Goal: Task Accomplishment & Management: Manage account settings

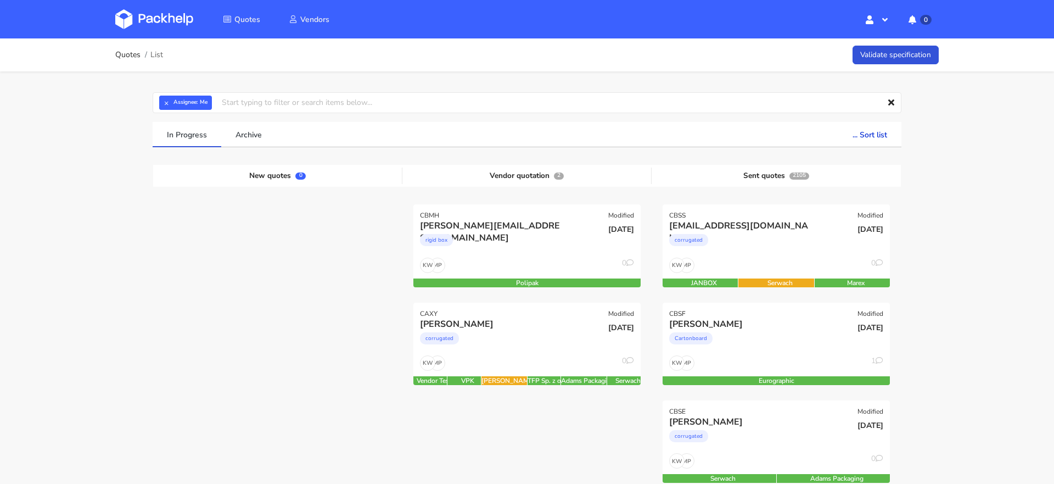
click at [171, 96] on button "×" at bounding box center [166, 103] width 14 height 14
click at [170, 102] on input "text" at bounding box center [527, 102] width 749 height 21
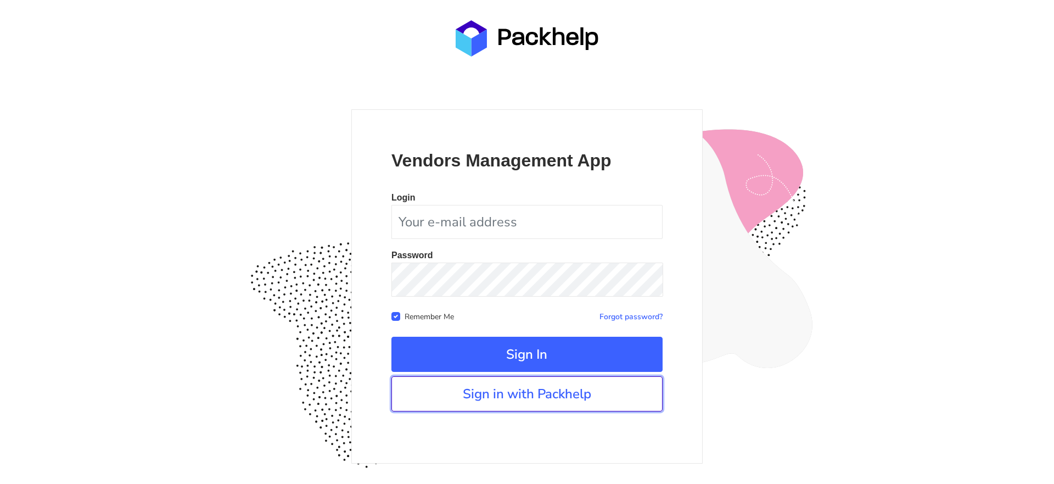
click at [525, 401] on link "Sign in with Packhelp" at bounding box center [526, 393] width 271 height 35
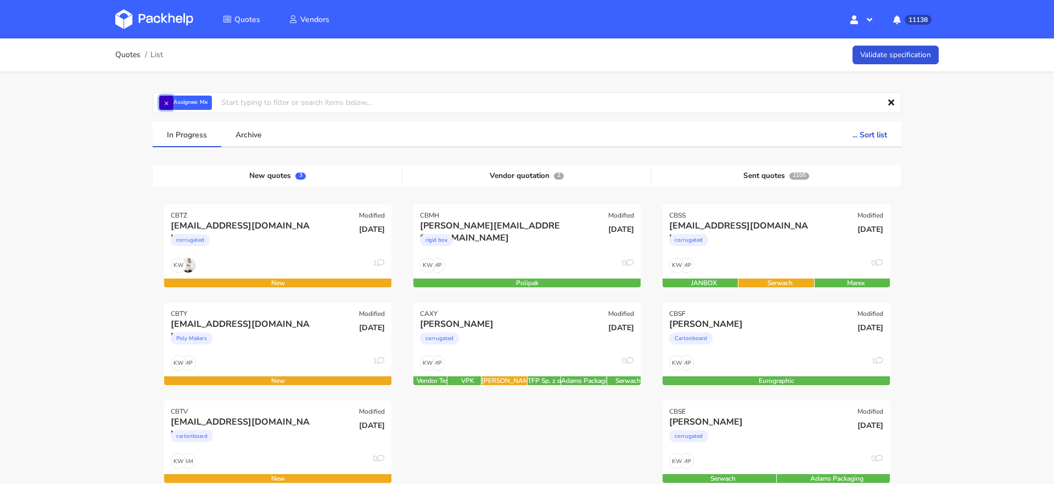
click at [170, 106] on button "×" at bounding box center [166, 103] width 14 height 14
click at [170, 106] on input "text" at bounding box center [527, 102] width 749 height 21
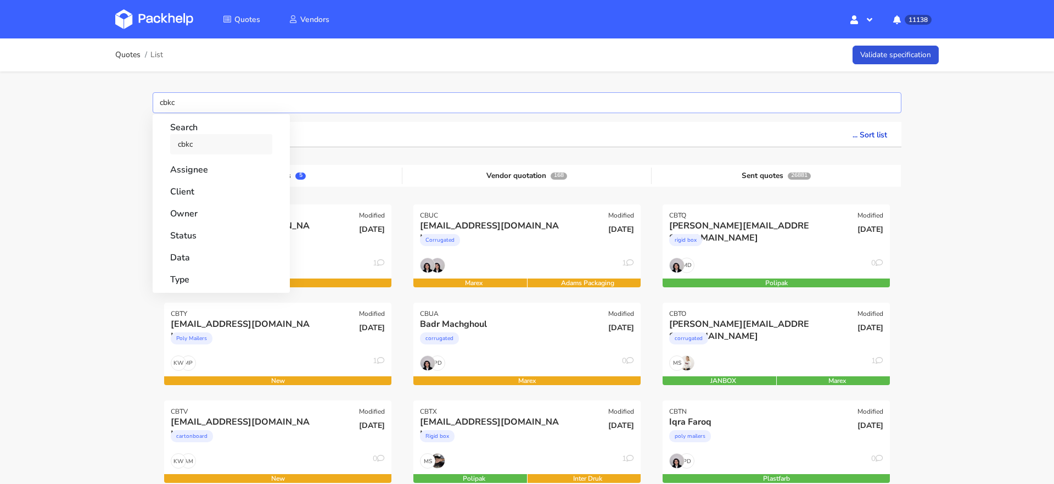
type input "cbkc"
click at [192, 144] on link "cbkc" at bounding box center [221, 144] width 102 height 20
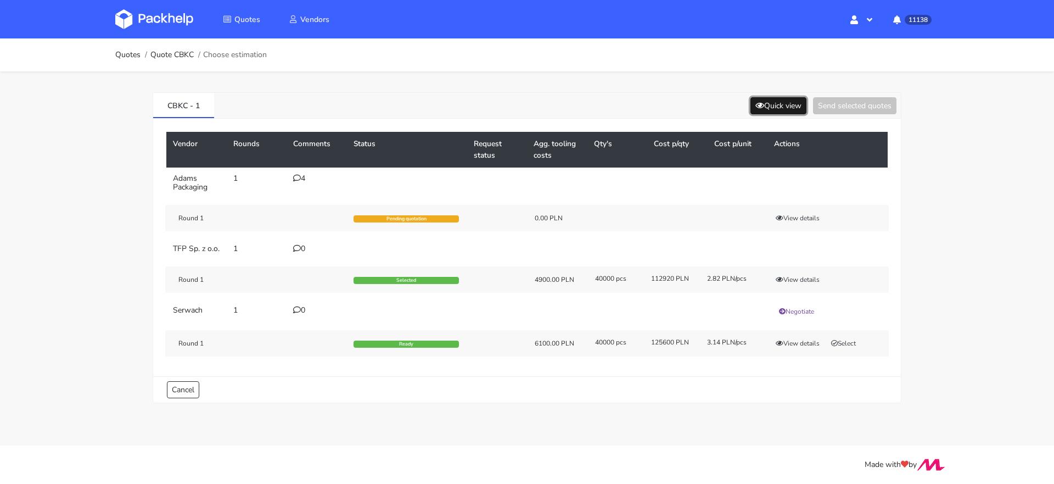
click at [755, 102] on icon at bounding box center [759, 106] width 9 height 8
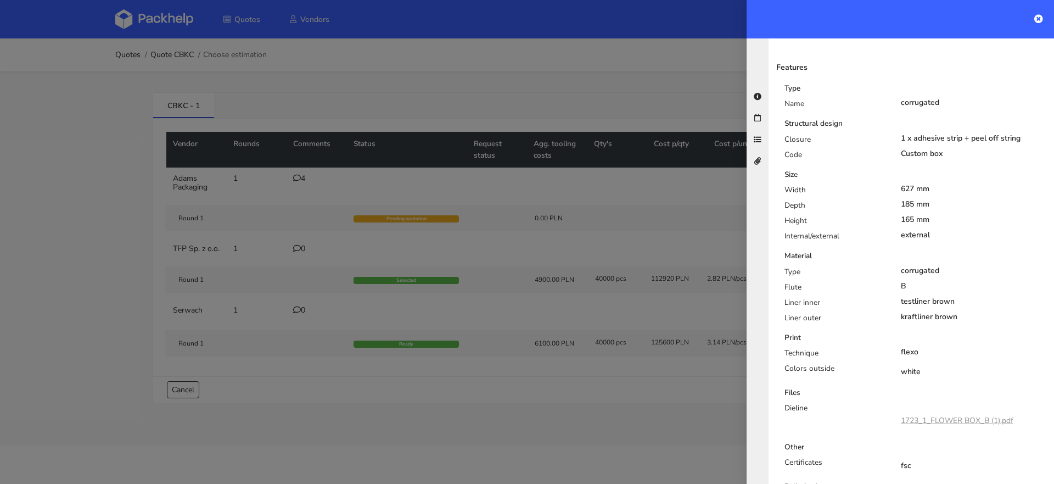
scroll to position [332, 0]
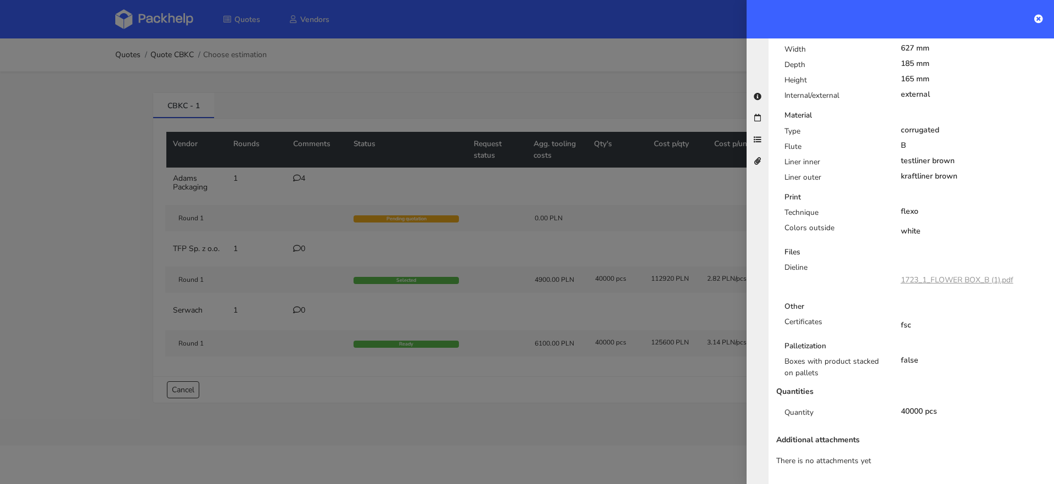
click at [960, 279] on link "1723_1_FLOWER BOX_B (1).pdf" at bounding box center [957, 279] width 113 height 10
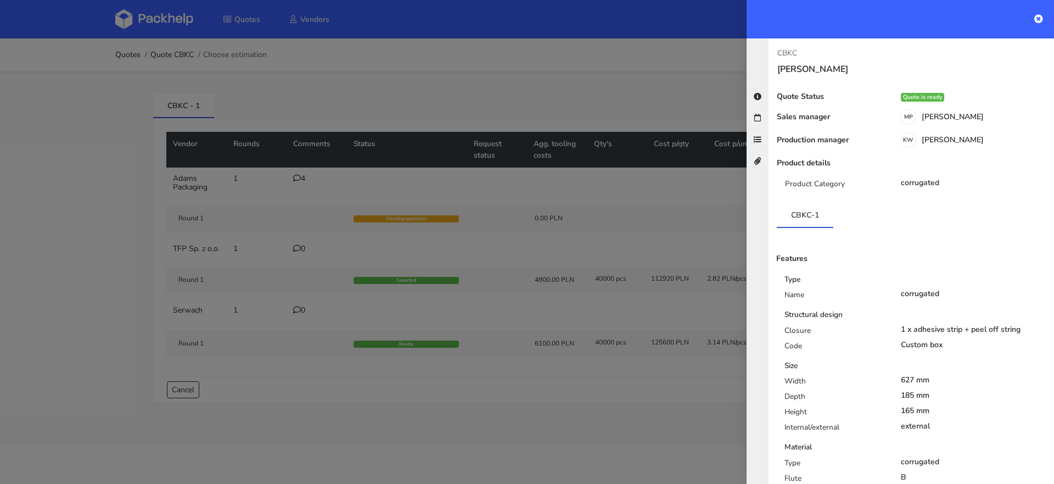
click at [287, 88] on div at bounding box center [527, 242] width 1054 height 484
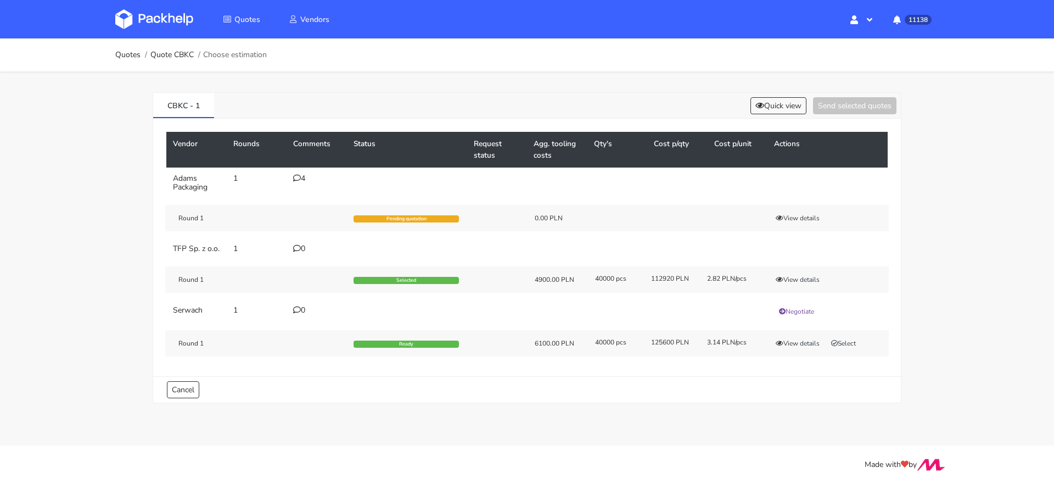
click at [300, 181] on icon at bounding box center [297, 178] width 8 height 8
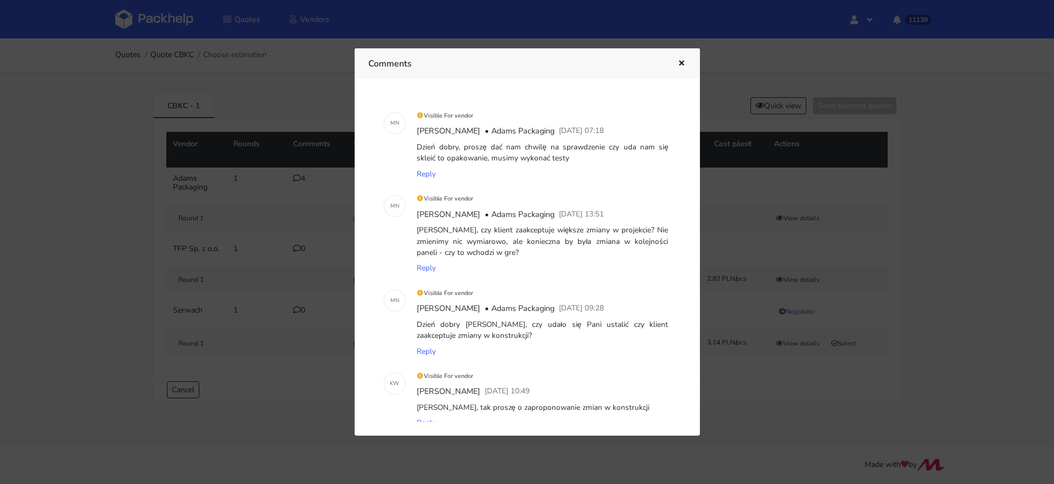
scroll to position [144, 0]
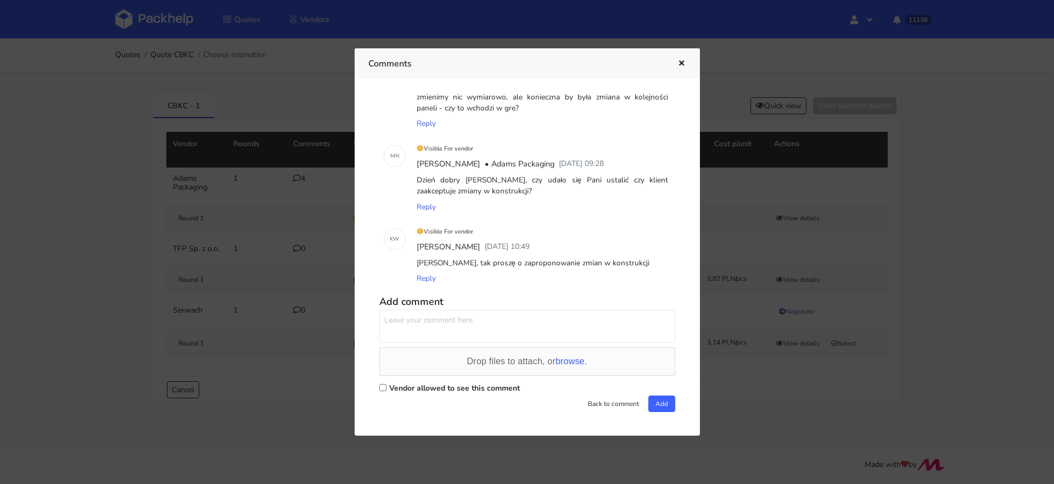
click at [386, 388] on div "Vendor allowed to see this comment" at bounding box center [527, 387] width 296 height 15
click at [377, 391] on div "M N Visible For vendor Małgorzata Nowotna • Adams Packaging 15 September 2025 0…" at bounding box center [527, 256] width 318 height 329
click at [381, 387] on input "Vendor allowed to see this comment" at bounding box center [382, 387] width 7 height 7
checkbox input "true"
click at [415, 323] on textarea at bounding box center [527, 326] width 296 height 33
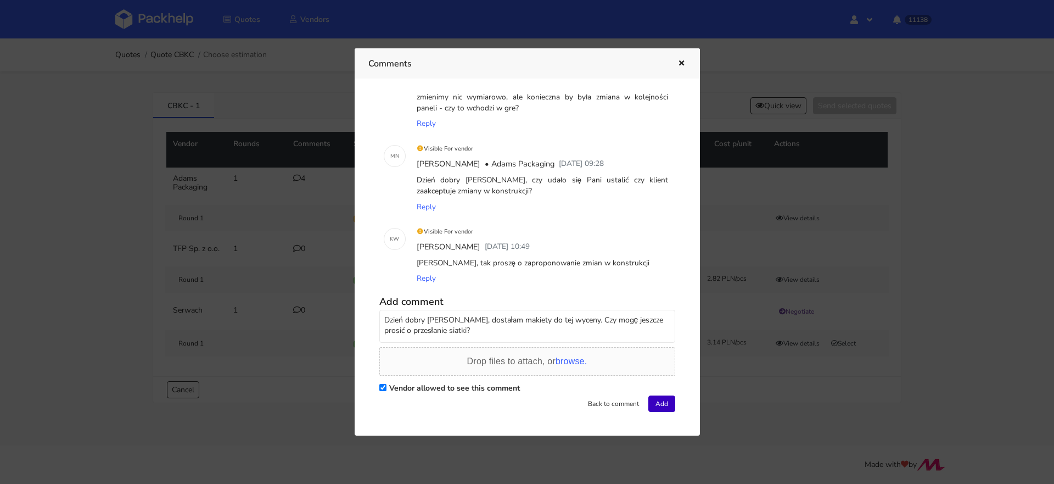
type textarea "Dzień dobry Pani Małgosiu, dostałam makiety do tej wyceny. Czy mogę jeszcze pro…"
click at [654, 401] on button "Add" at bounding box center [661, 403] width 27 height 16
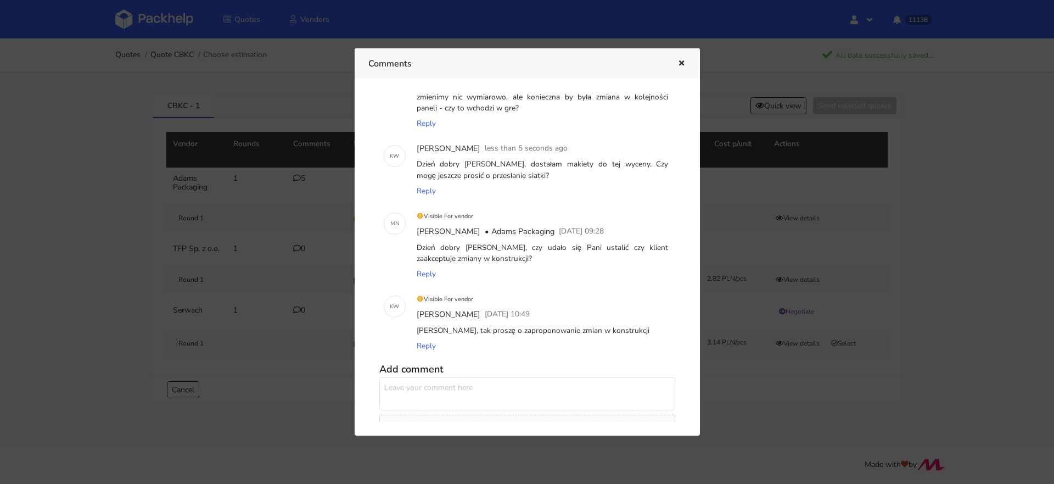
click at [84, 188] on div at bounding box center [527, 242] width 1054 height 484
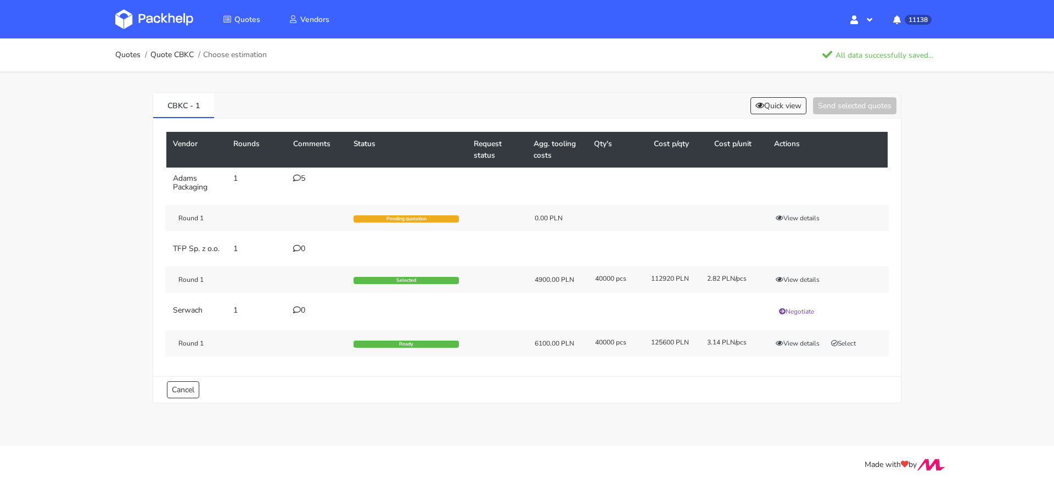
click at [149, 22] on img at bounding box center [154, 19] width 78 height 20
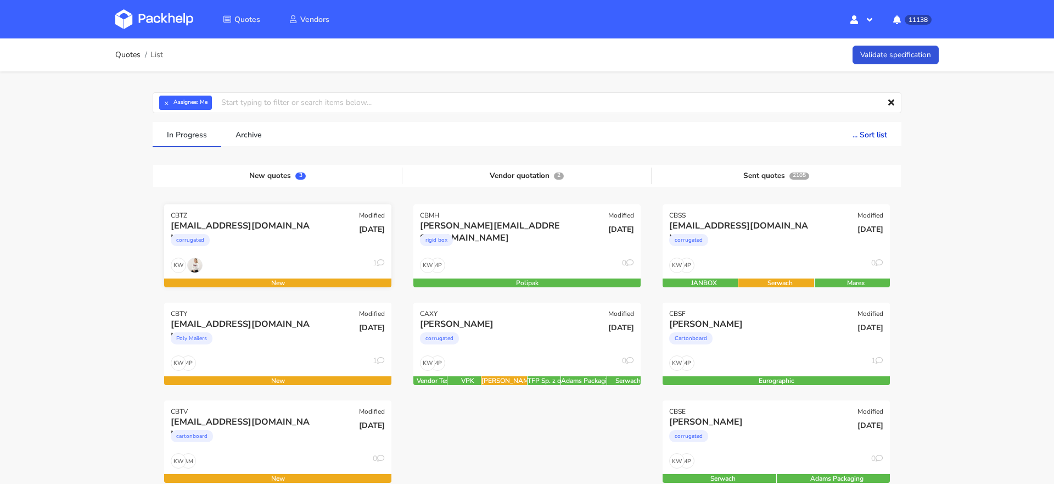
click at [233, 242] on div "corrugated" at bounding box center [243, 243] width 145 height 22
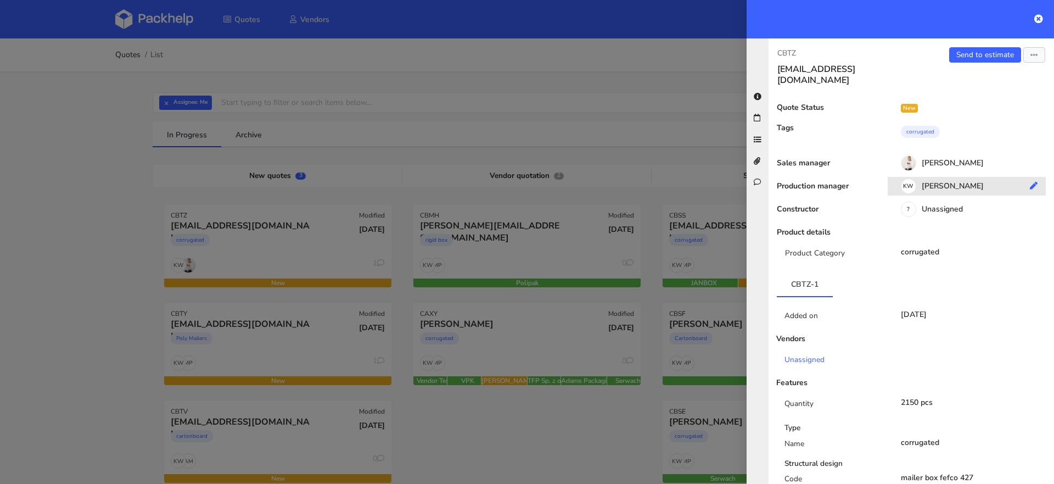
click at [937, 182] on div "KW Klaudia Wiśniewska" at bounding box center [971, 188] width 166 height 12
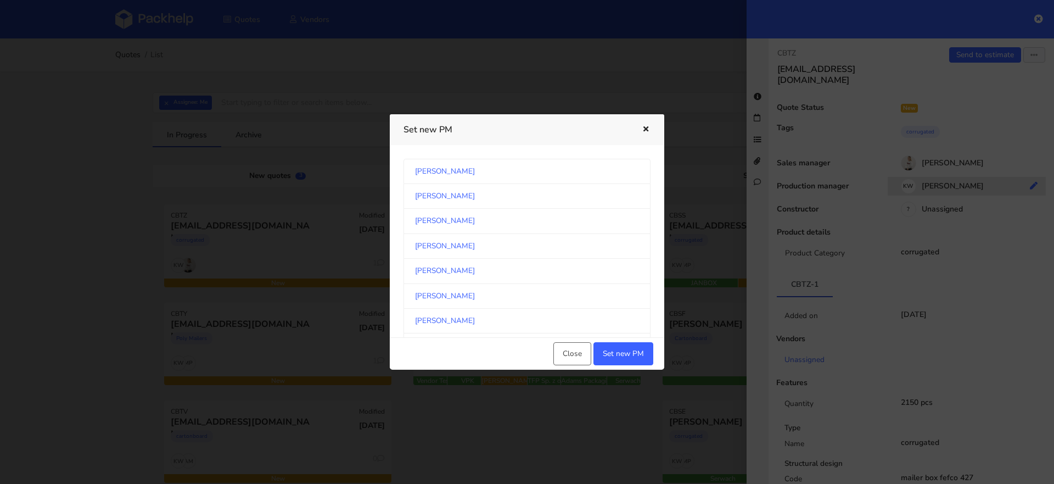
scroll to position [573, 0]
click at [555, 228] on link "Elżbieta Anitowska" at bounding box center [527, 221] width 247 height 25
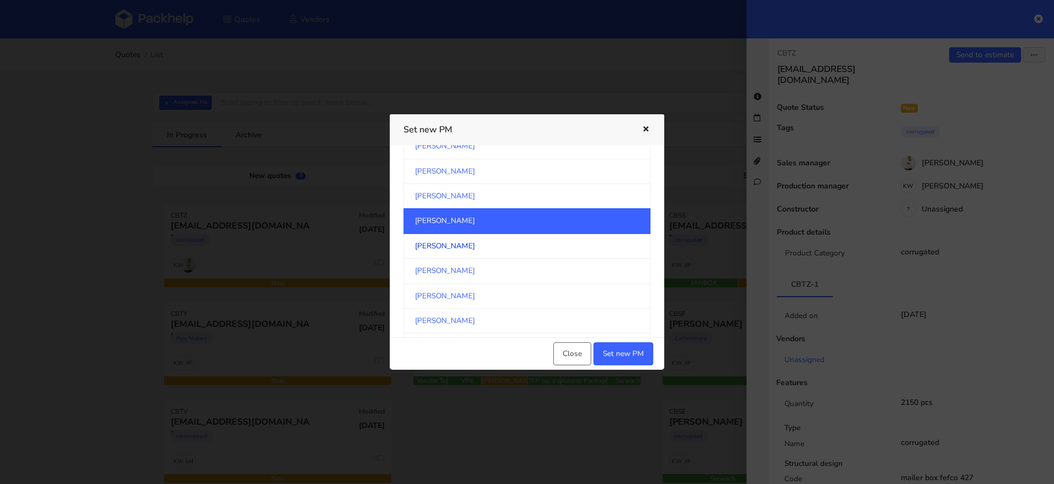
click at [550, 234] on link "Michał Palasek" at bounding box center [527, 246] width 247 height 25
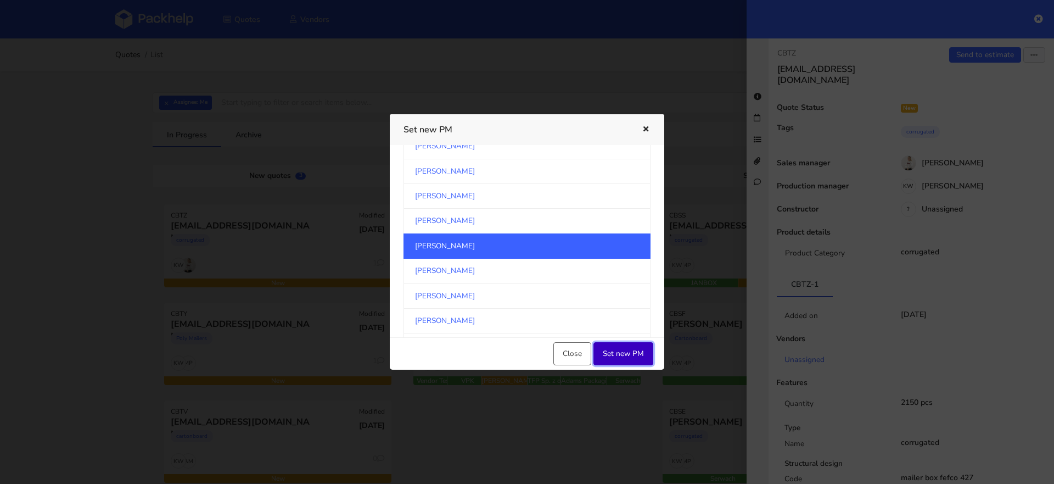
click at [618, 352] on button "Set new PM" at bounding box center [623, 353] width 60 height 23
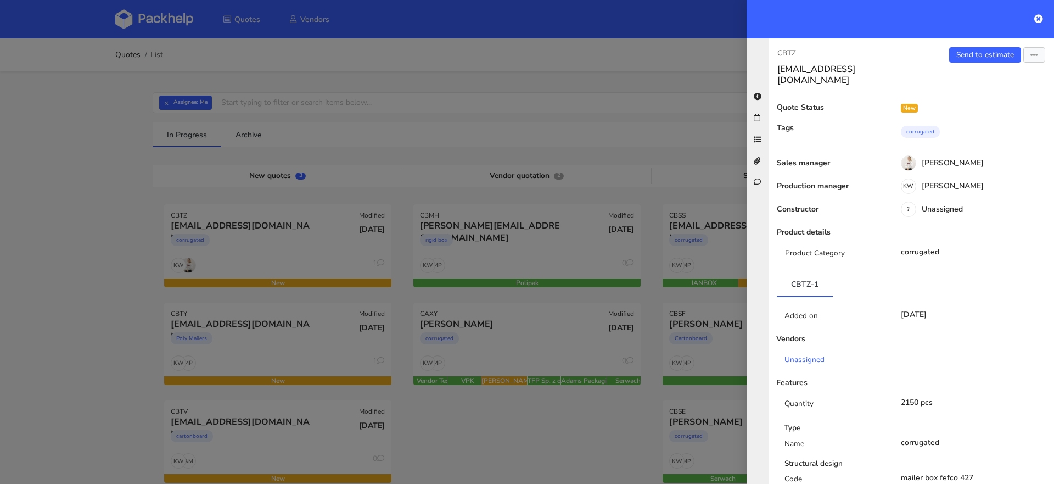
click at [0, 334] on div at bounding box center [527, 242] width 1054 height 484
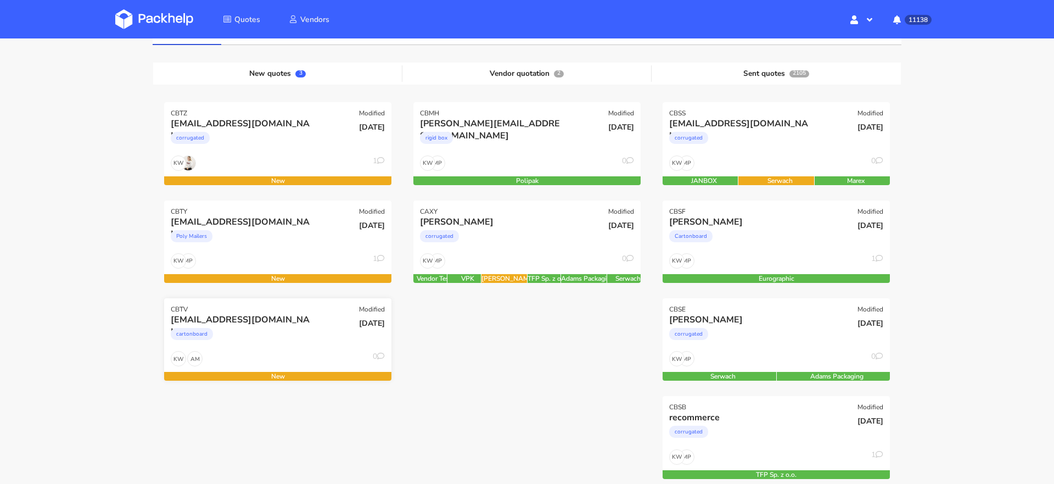
scroll to position [108, 0]
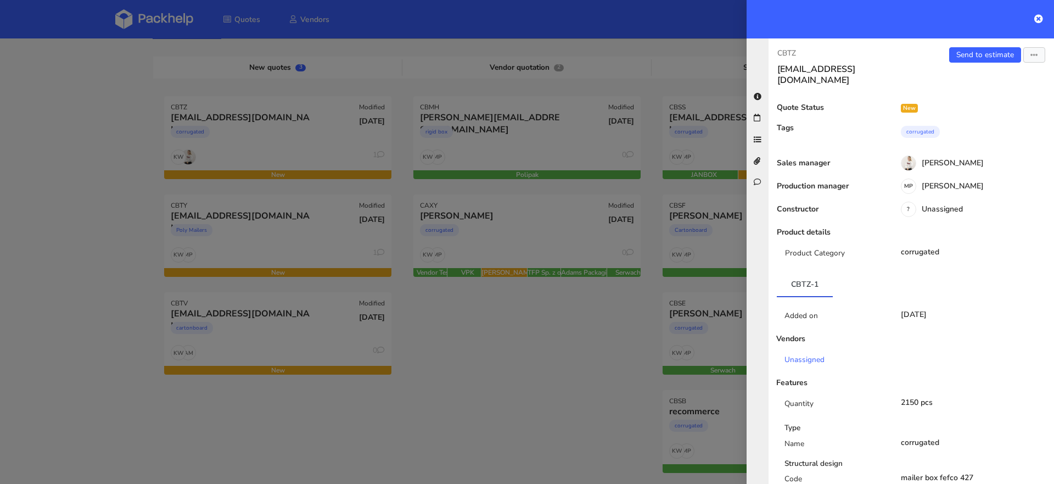
click at [194, 355] on div at bounding box center [527, 242] width 1054 height 484
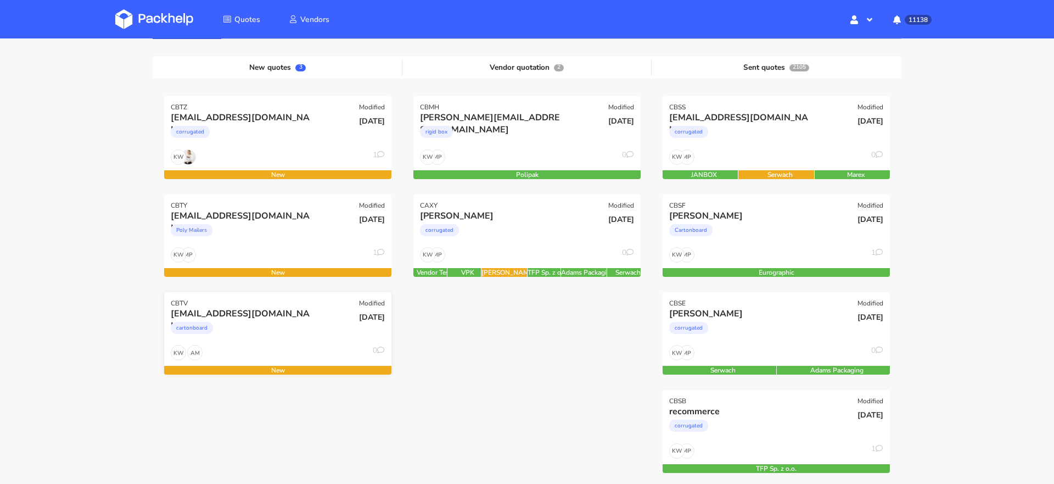
click at [236, 351] on div "AM KW 0" at bounding box center [277, 355] width 227 height 21
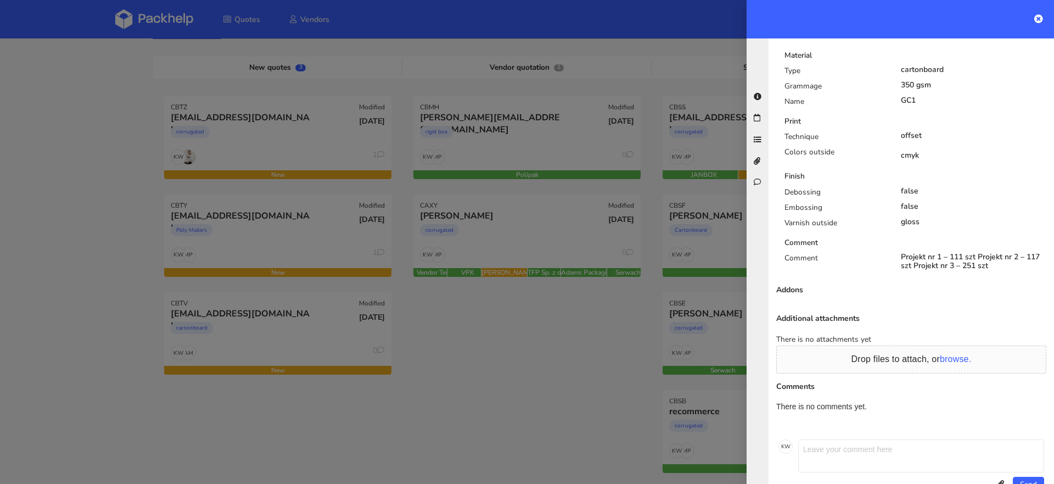
scroll to position [0, 0]
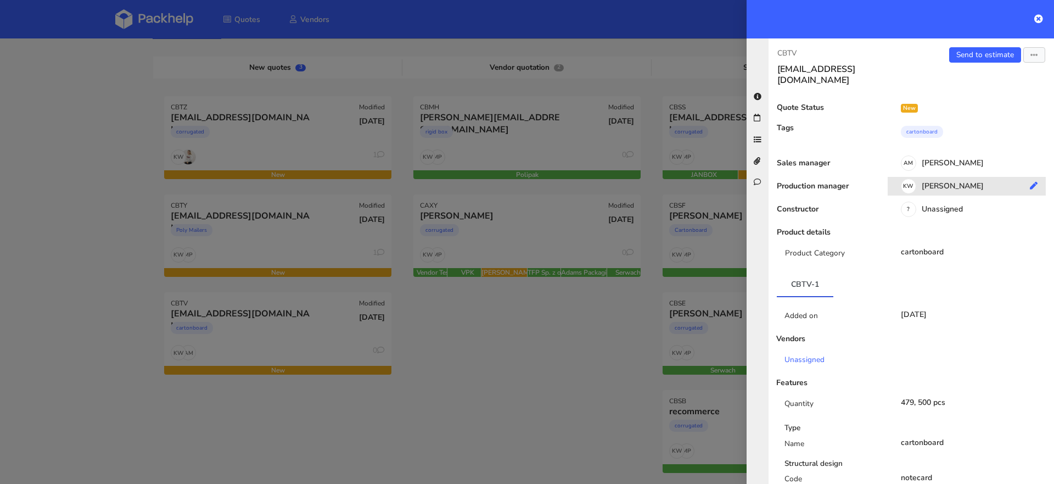
click at [941, 182] on div "KW Klaudia Wiśniewska" at bounding box center [971, 188] width 166 height 12
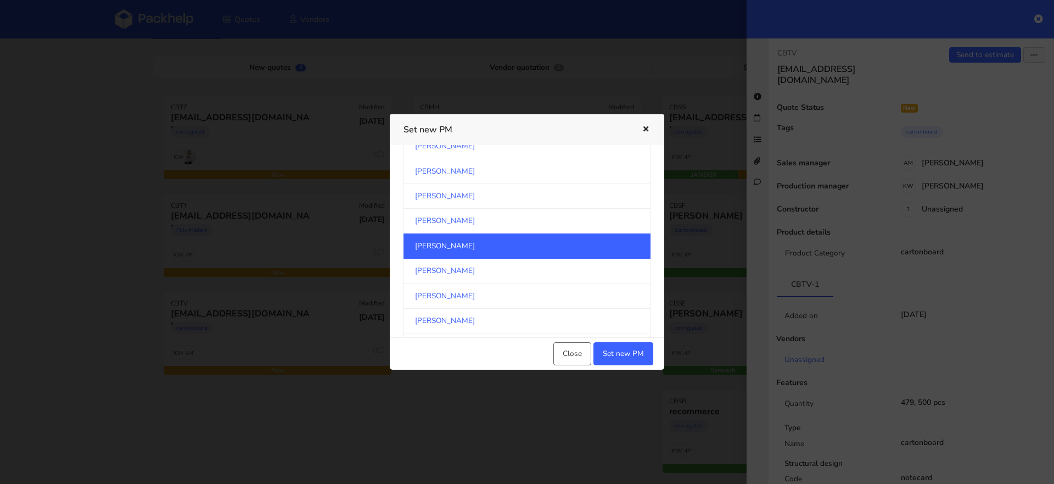
scroll to position [1815, 0]
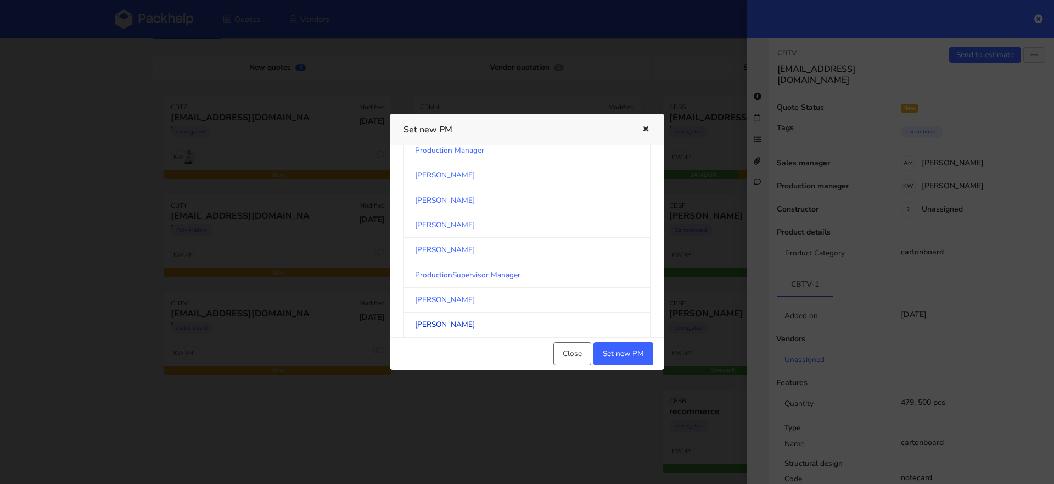
click at [593, 313] on link "[PERSON_NAME]" at bounding box center [527, 324] width 247 height 25
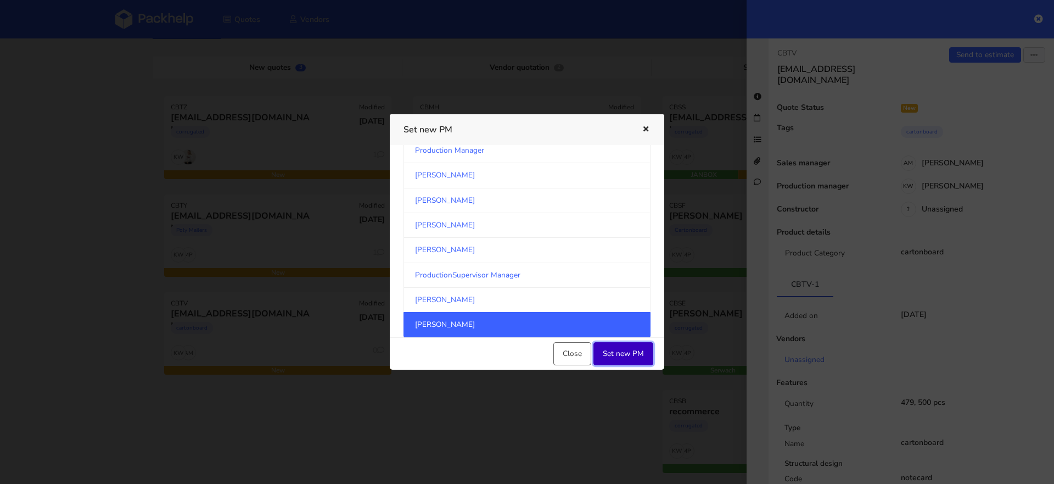
click at [651, 359] on button "Set new PM" at bounding box center [623, 353] width 60 height 23
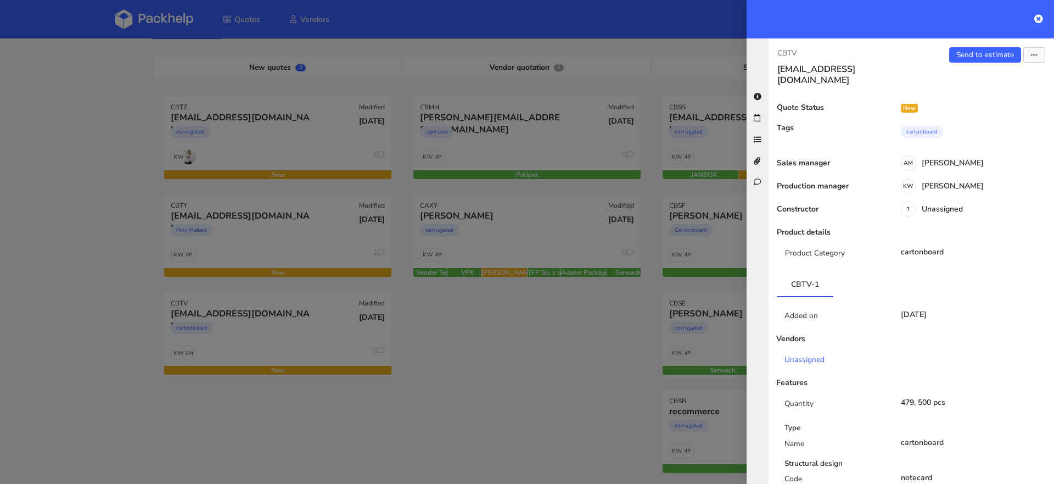
click at [460, 391] on div at bounding box center [527, 242] width 1054 height 484
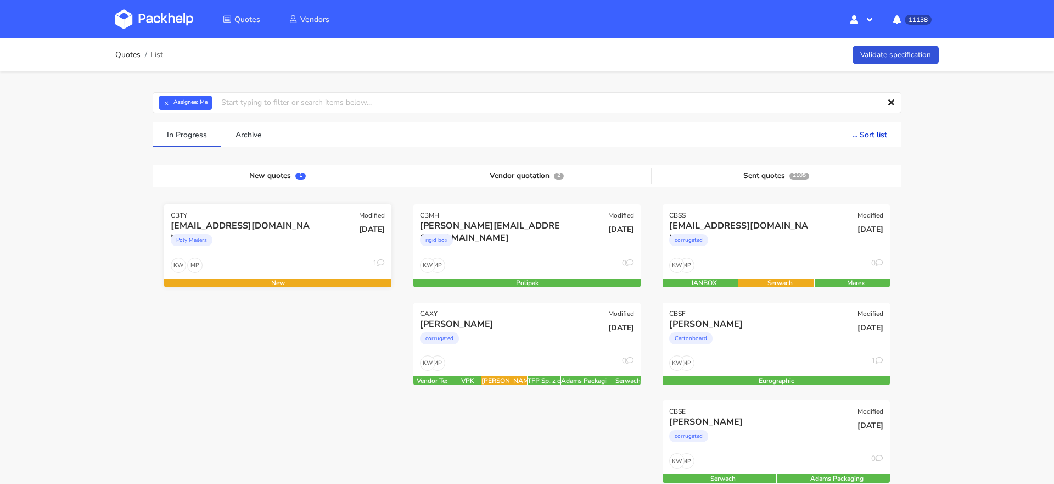
click at [237, 246] on div "Poly Mailers" at bounding box center [243, 243] width 145 height 22
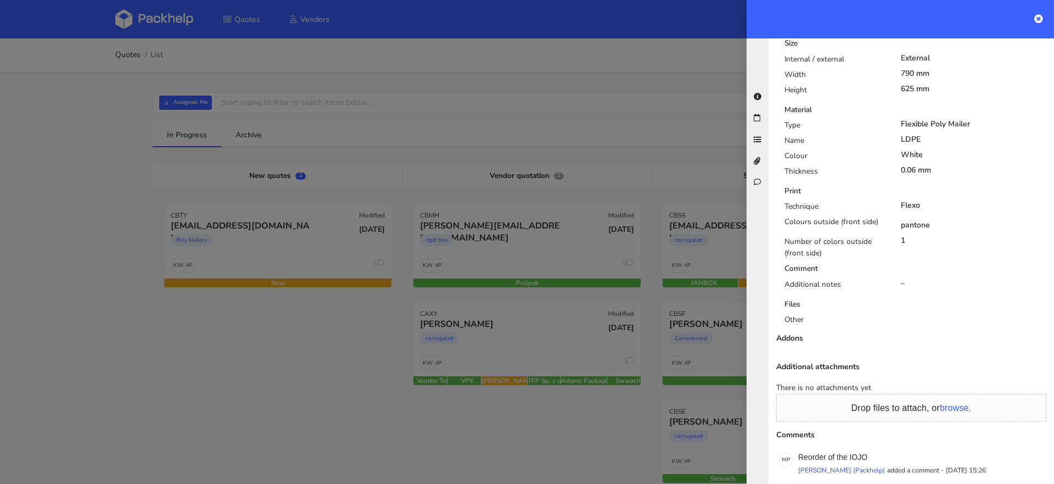
scroll to position [562, 0]
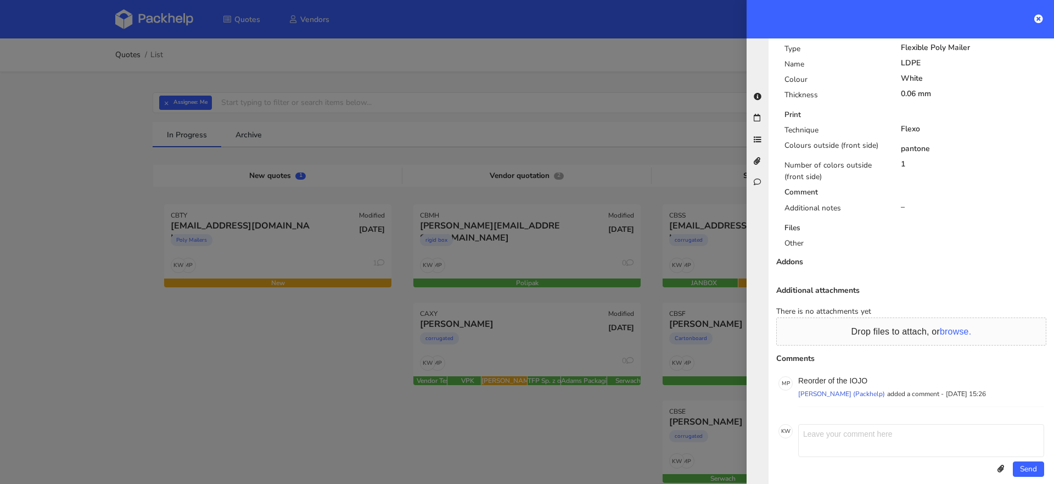
click at [158, 415] on div at bounding box center [527, 242] width 1054 height 484
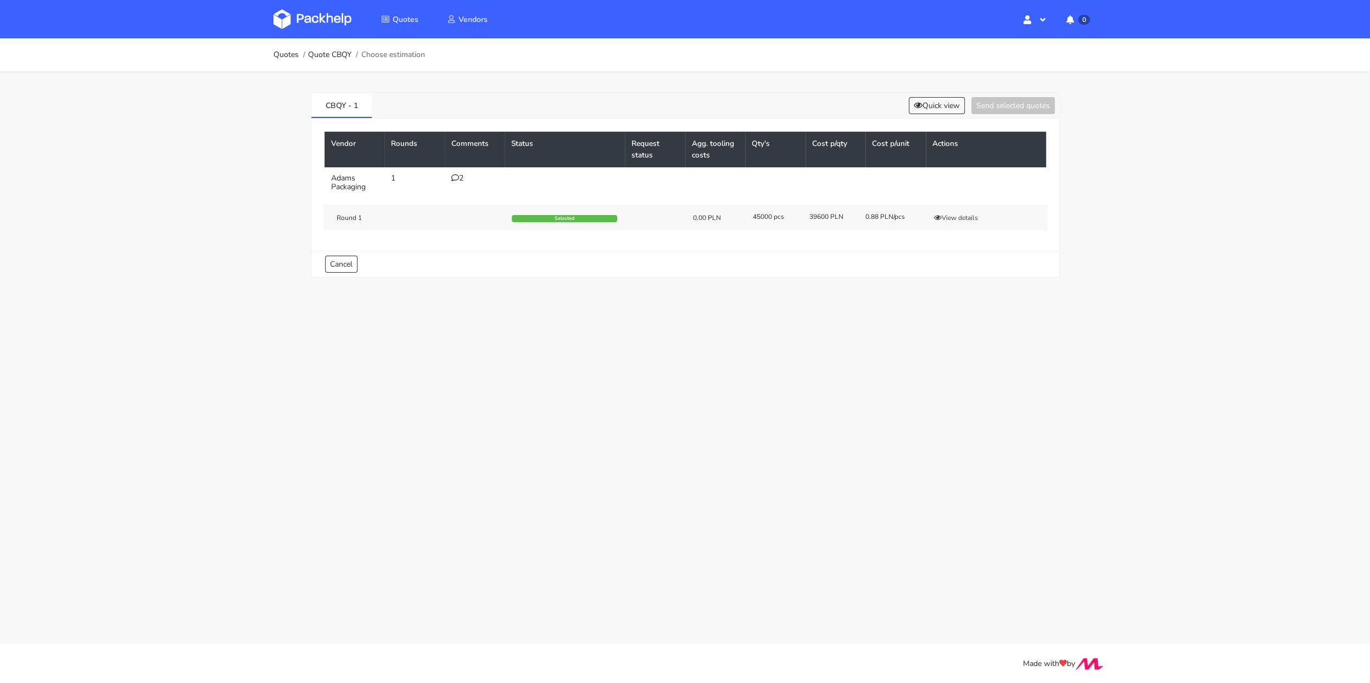
click at [977, 210] on div "Round 1 Selected 0.00 PLN 45000 pcs 39600 PLN 0.88 PLN/pcs View details" at bounding box center [685, 218] width 724 height 26
click at [968, 212] on button "View details" at bounding box center [956, 217] width 54 height 11
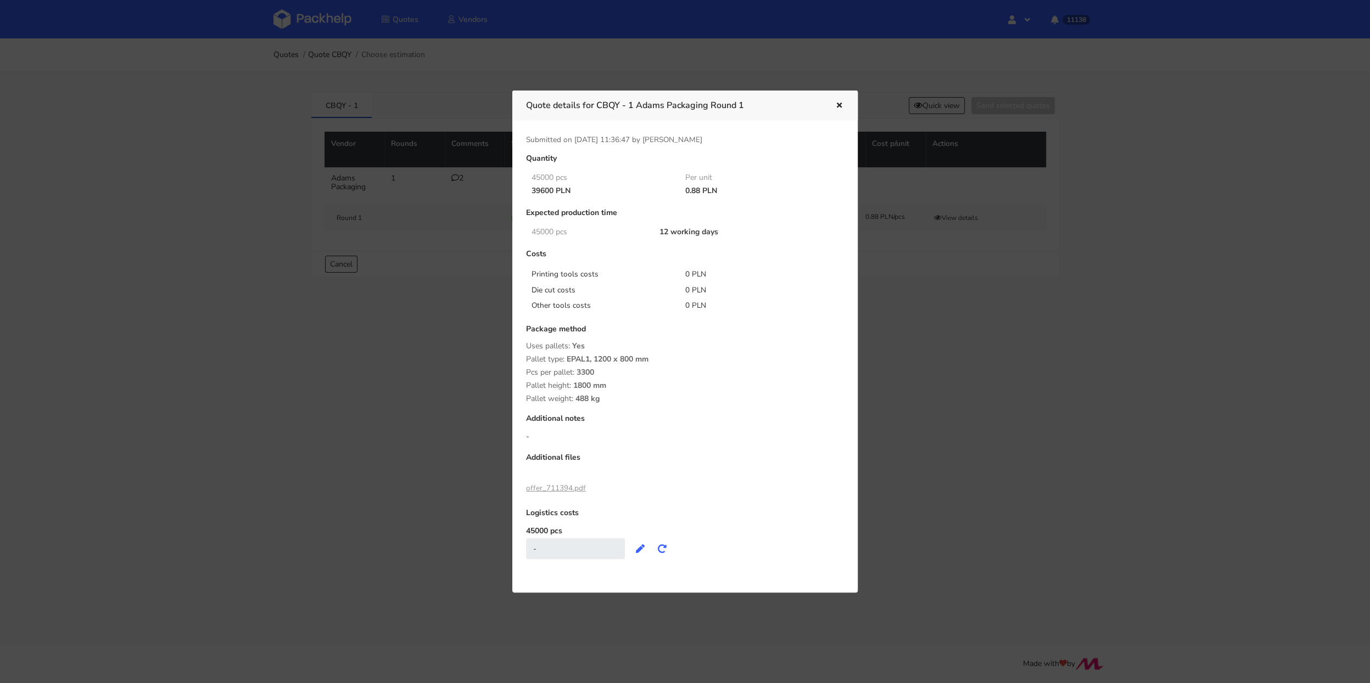
click at [956, 388] on div at bounding box center [685, 341] width 1370 height 683
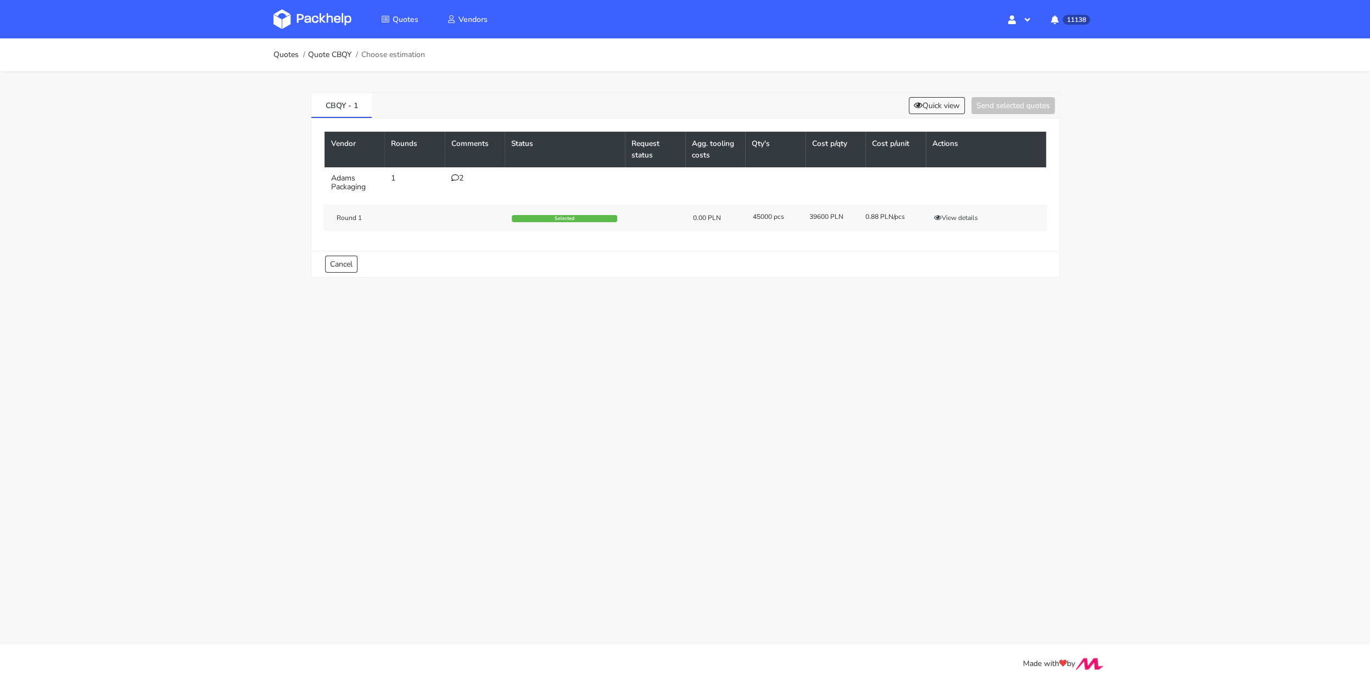
click at [462, 174] on div "2" at bounding box center [474, 178] width 47 height 9
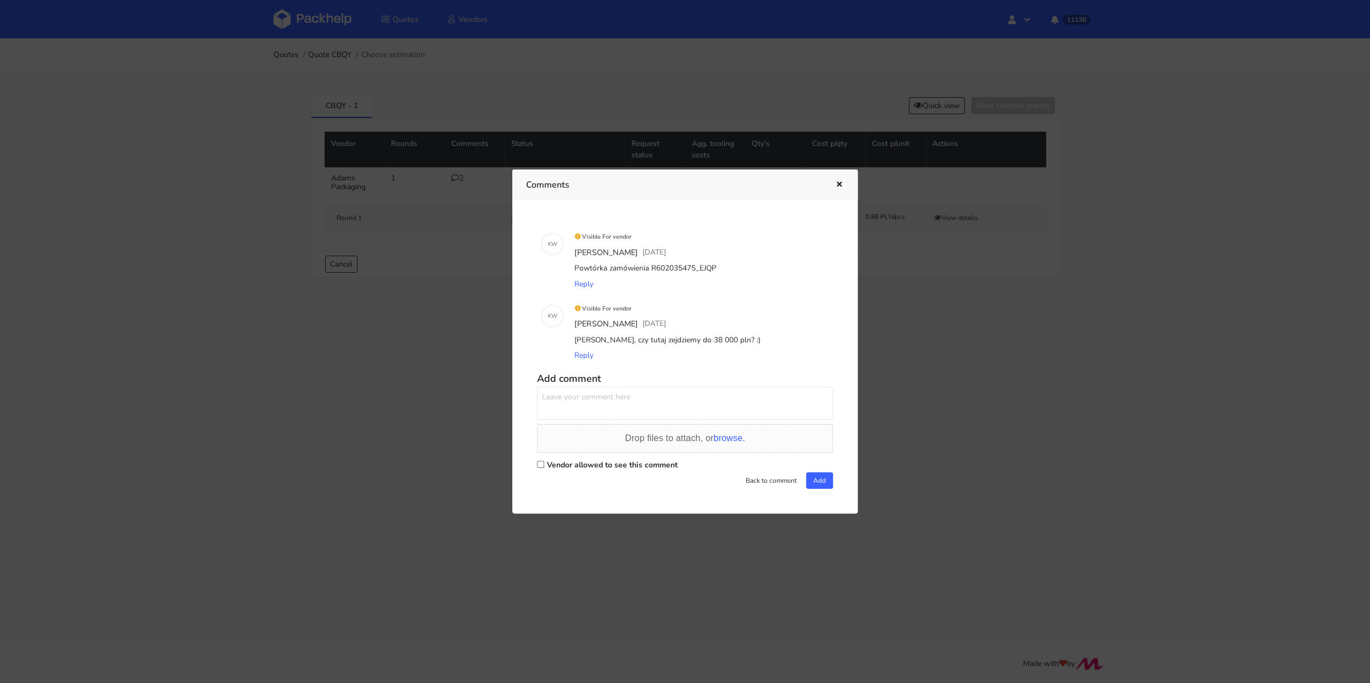
click at [687, 271] on div "Powtórka zamówienia R602035475_EJQP" at bounding box center [700, 268] width 256 height 15
copy div "R602035475_EJQP"
click at [357, 119] on div at bounding box center [685, 341] width 1370 height 683
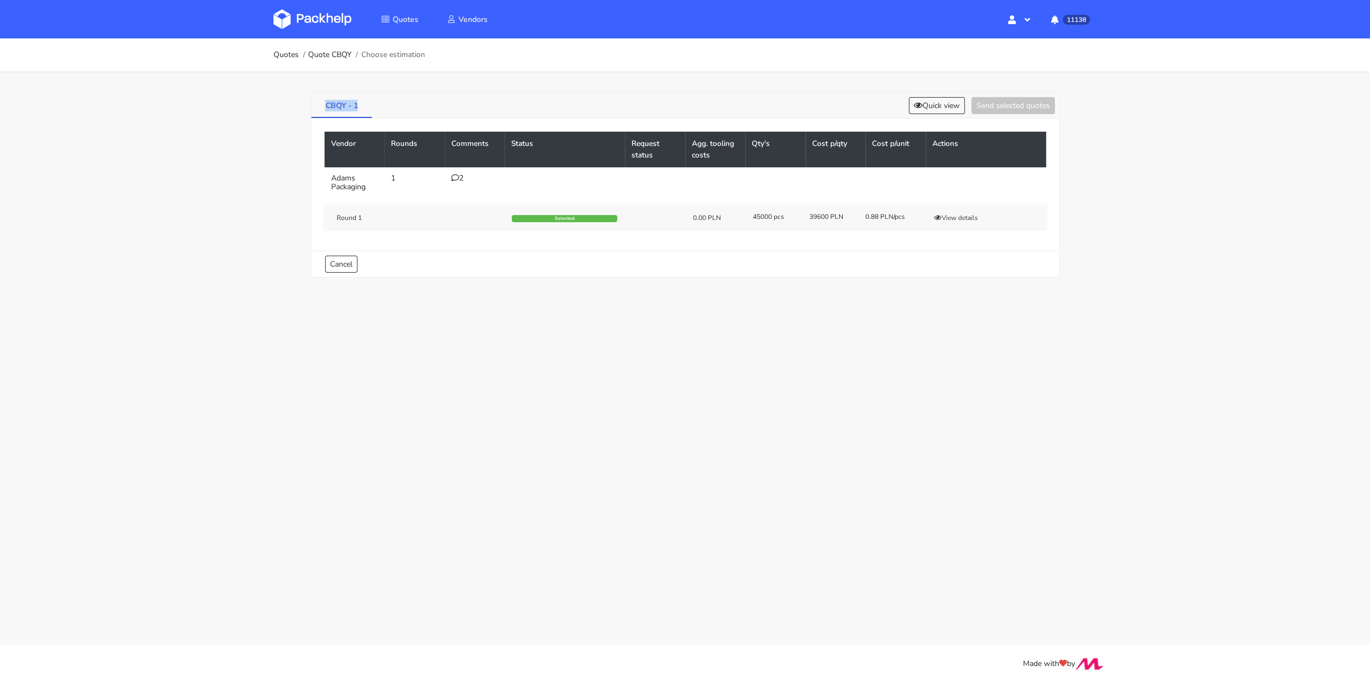
drag, startPoint x: 358, startPoint y: 108, endPoint x: 314, endPoint y: 105, distance: 44.0
click at [314, 105] on link "CBQY - 1" at bounding box center [341, 105] width 61 height 24
copy link "CBQY - 1"
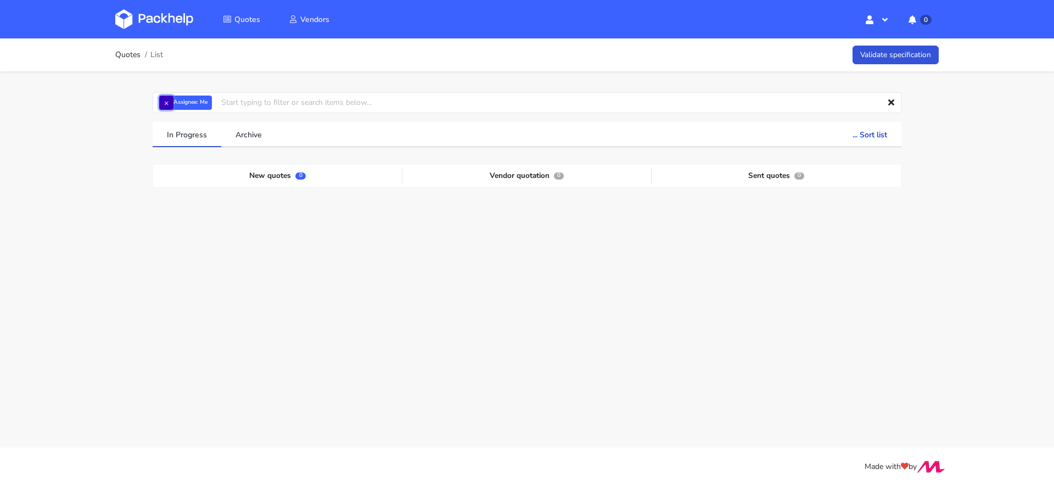
click at [165, 98] on button "×" at bounding box center [166, 103] width 14 height 14
click at [166, 98] on input "text" at bounding box center [527, 102] width 749 height 21
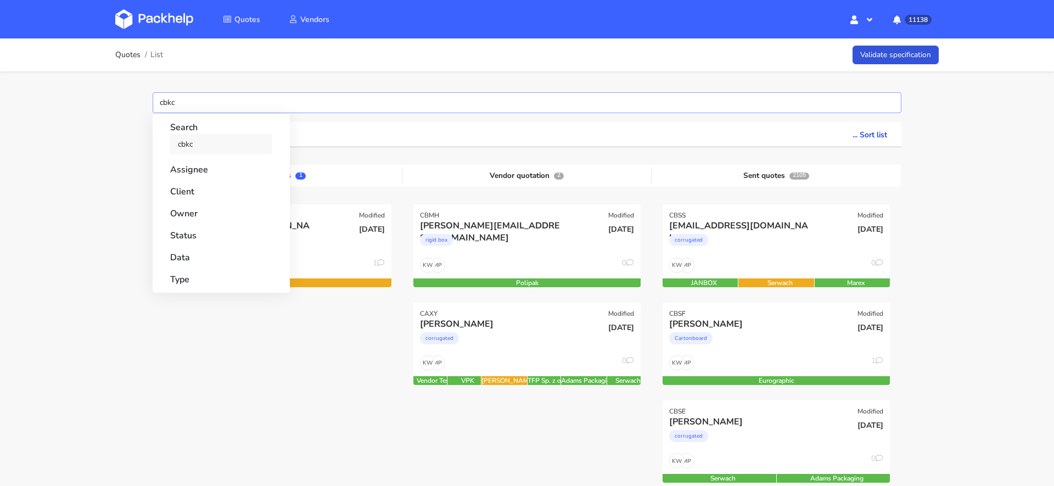
type input "cbkc"
click at [190, 142] on link "cbkc" at bounding box center [221, 144] width 102 height 20
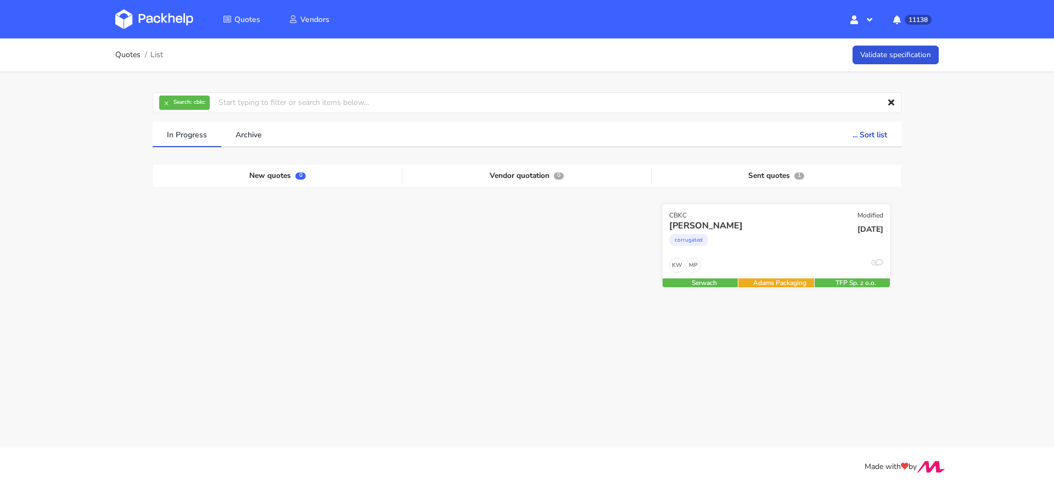
click at [737, 243] on div "corrugated" at bounding box center [741, 243] width 145 height 22
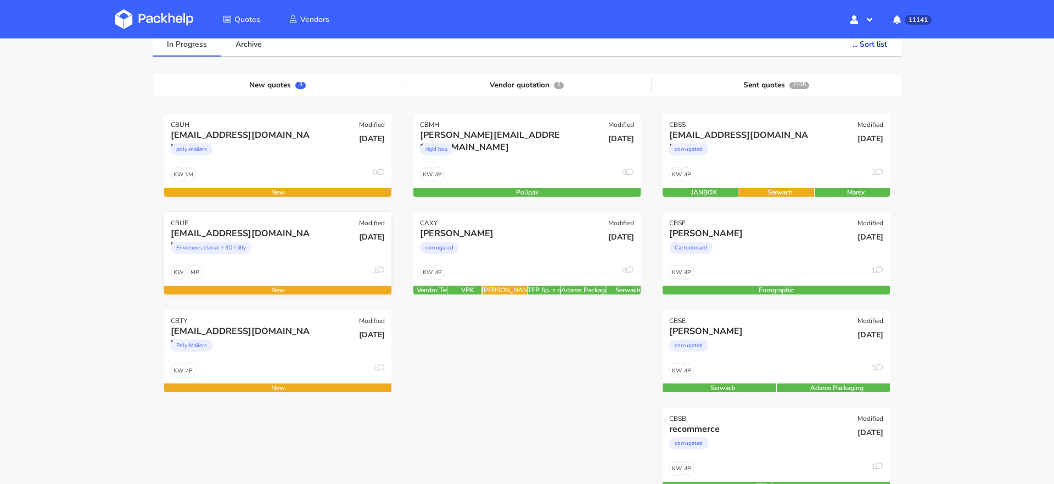
scroll to position [74, 0]
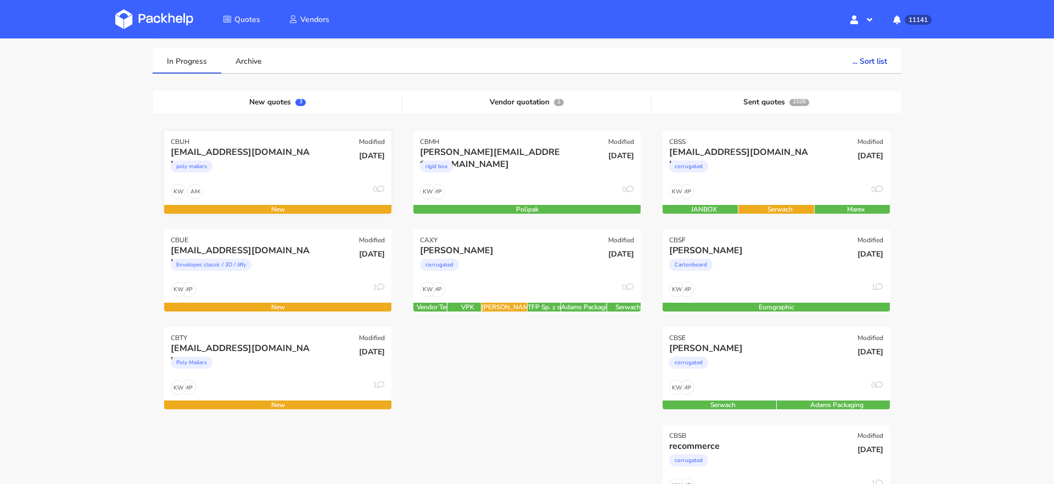
click at [255, 180] on div "[EMAIL_ADDRESS][DOMAIN_NAME] poly mailers" at bounding box center [239, 164] width 153 height 37
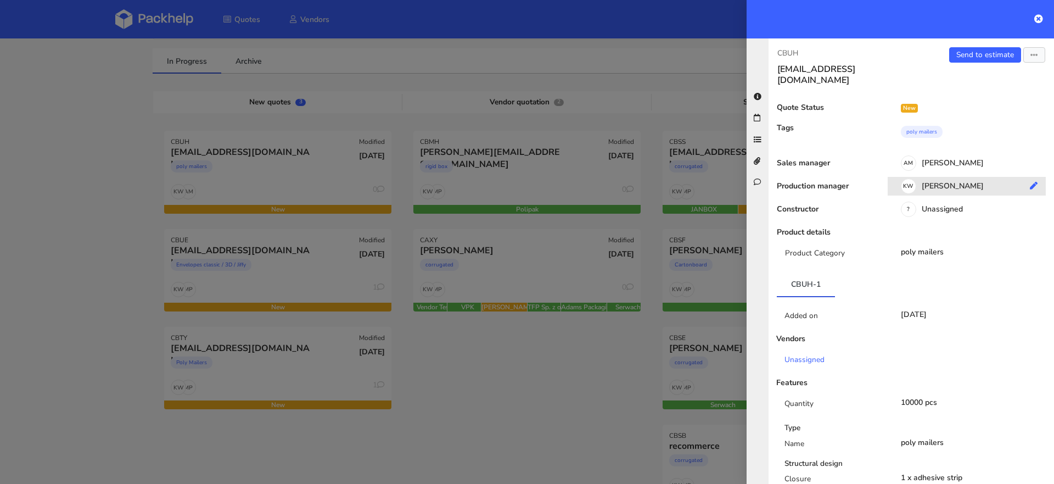
click at [940, 182] on div "KW [PERSON_NAME]" at bounding box center [971, 188] width 166 height 12
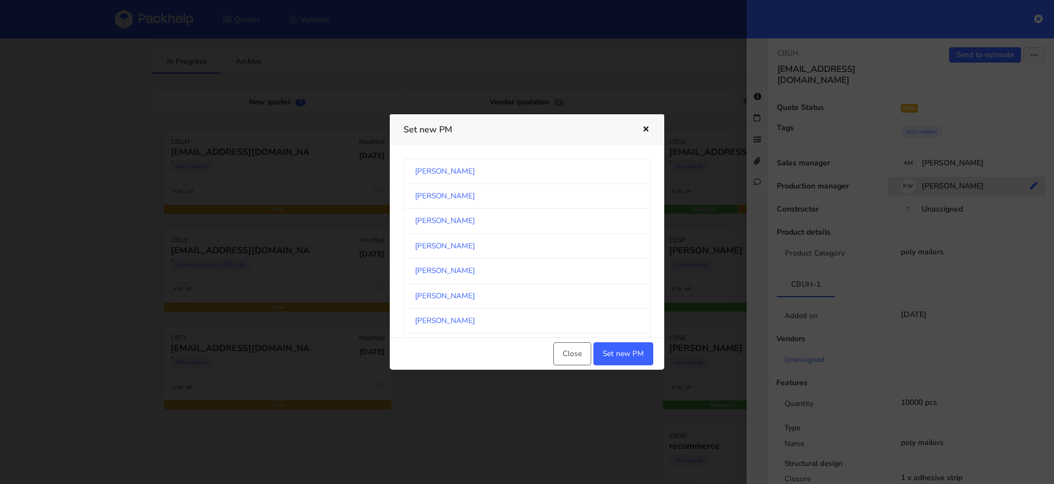
scroll to position [573, 0]
click at [586, 247] on link "Michał Palasek" at bounding box center [527, 246] width 247 height 25
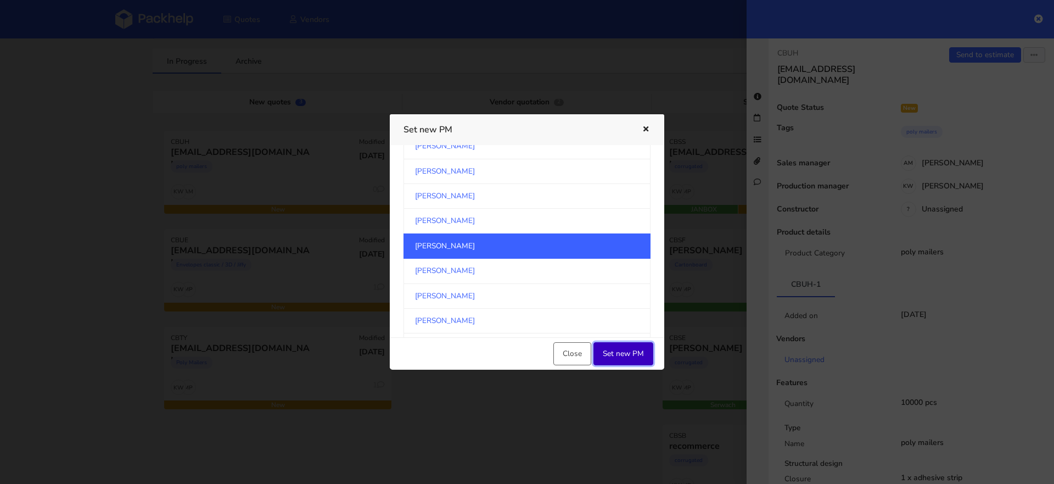
click at [634, 348] on button "Set new PM" at bounding box center [623, 353] width 60 height 23
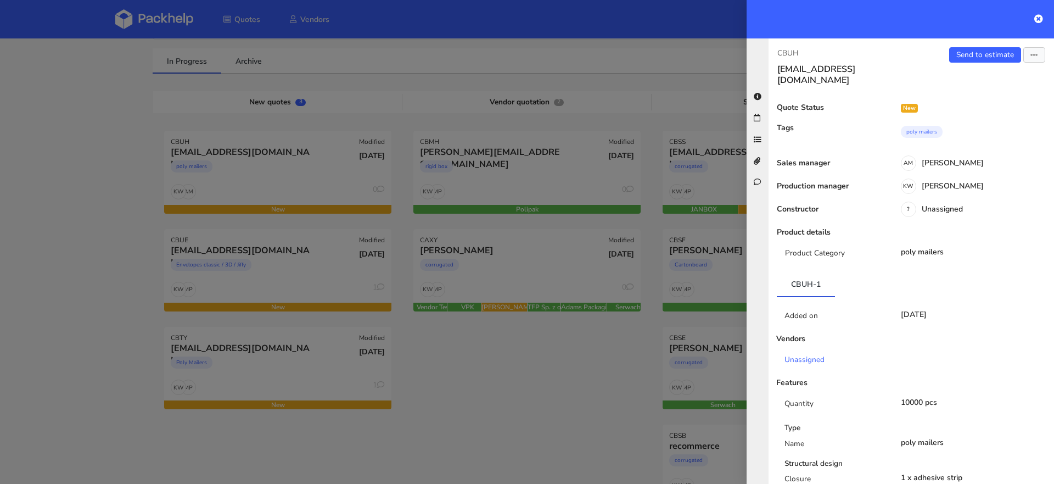
click at [493, 395] on div at bounding box center [527, 242] width 1054 height 484
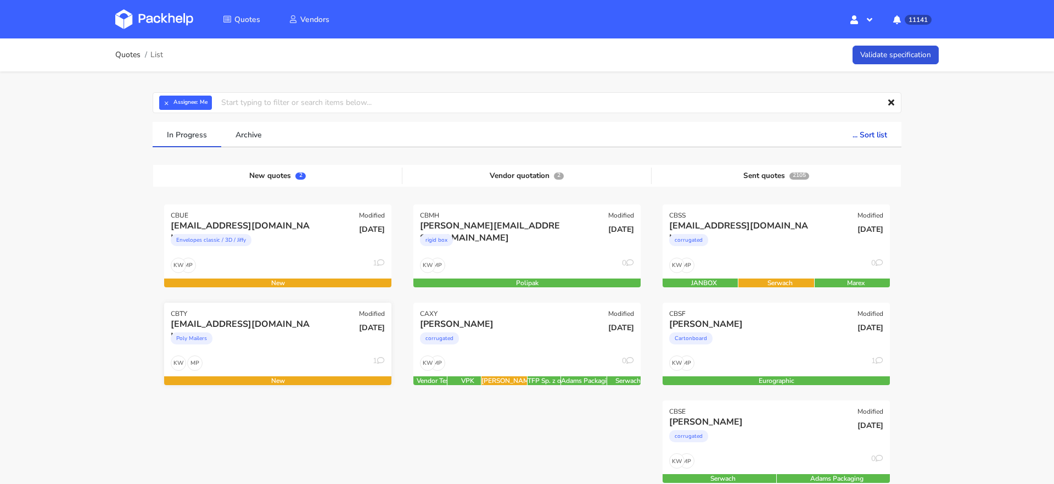
click at [278, 368] on div "MP KW 1" at bounding box center [277, 365] width 227 height 21
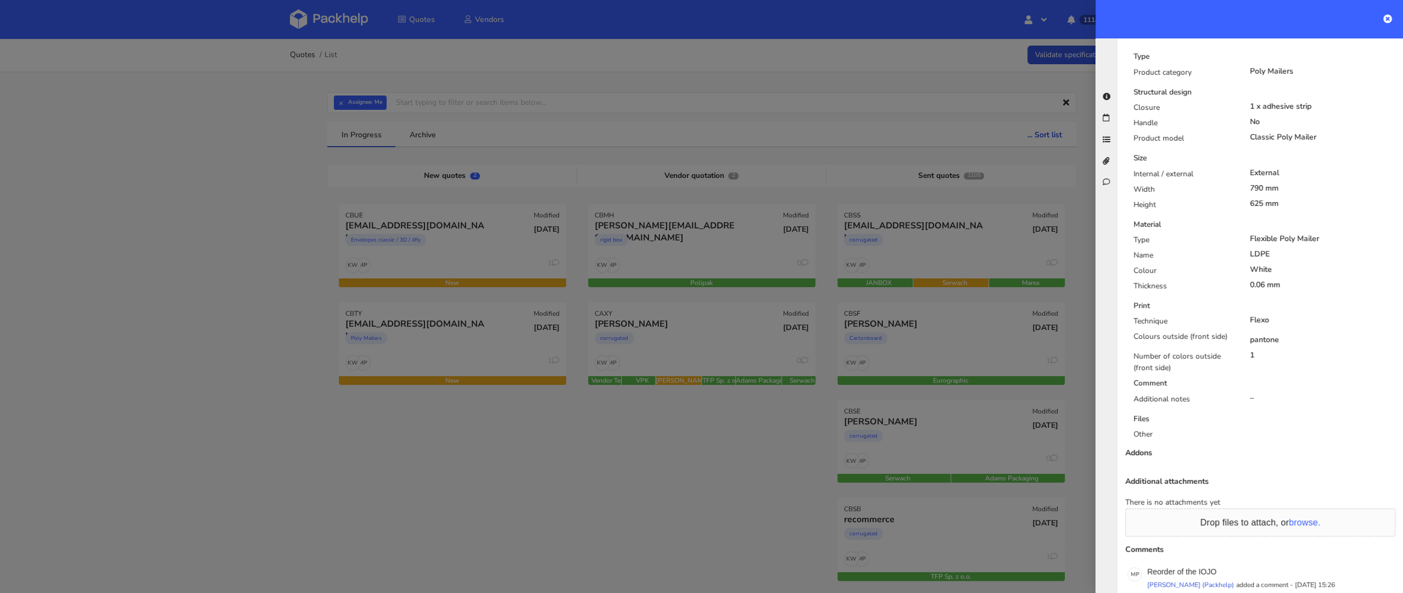
scroll to position [453, 0]
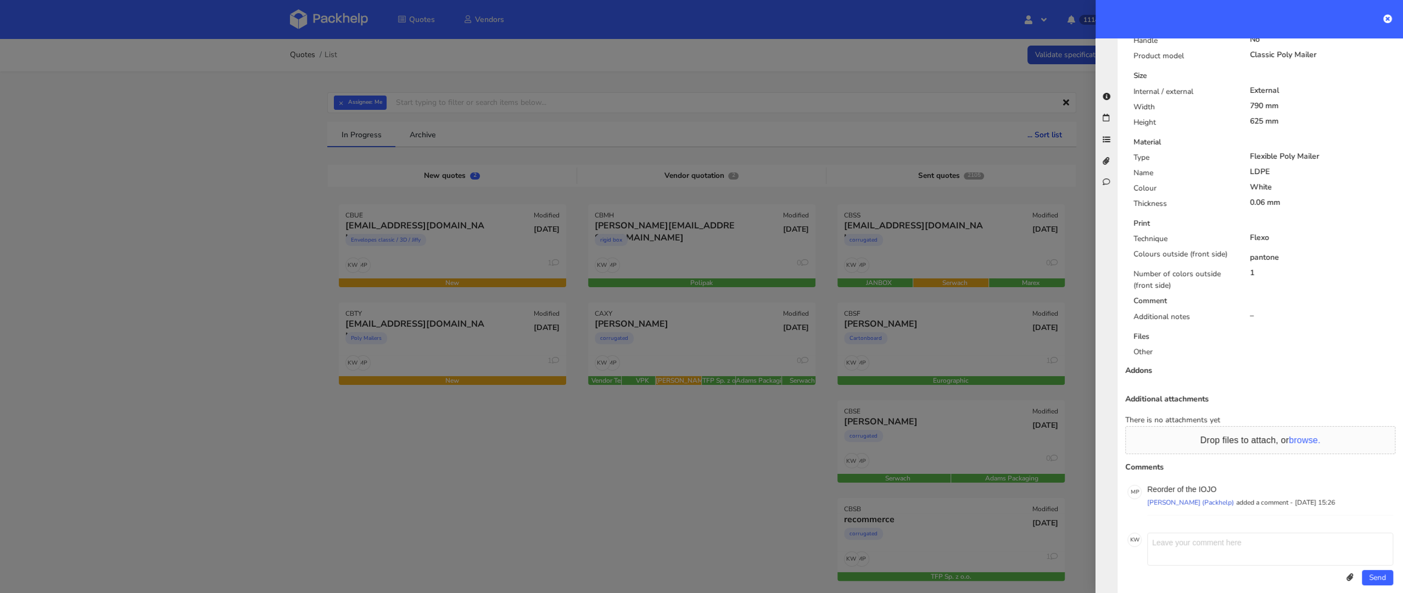
click at [1054, 483] on p "Reorder of the IOJO" at bounding box center [1270, 489] width 246 height 9
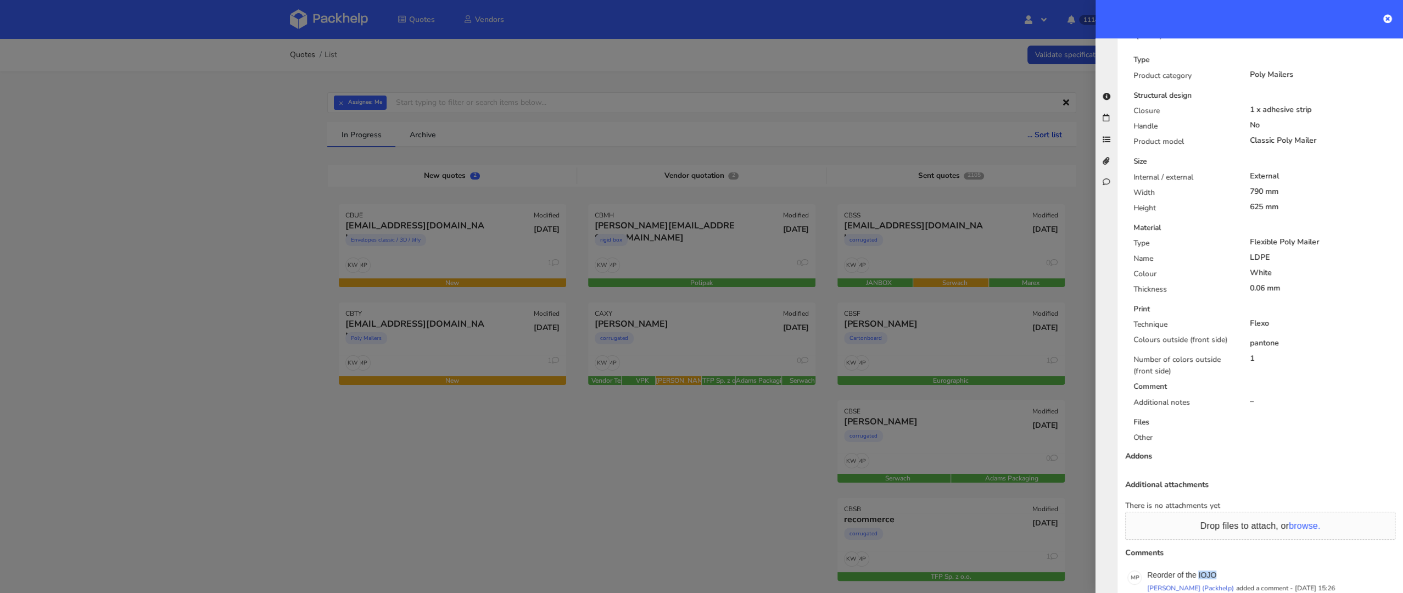
scroll to position [0, 0]
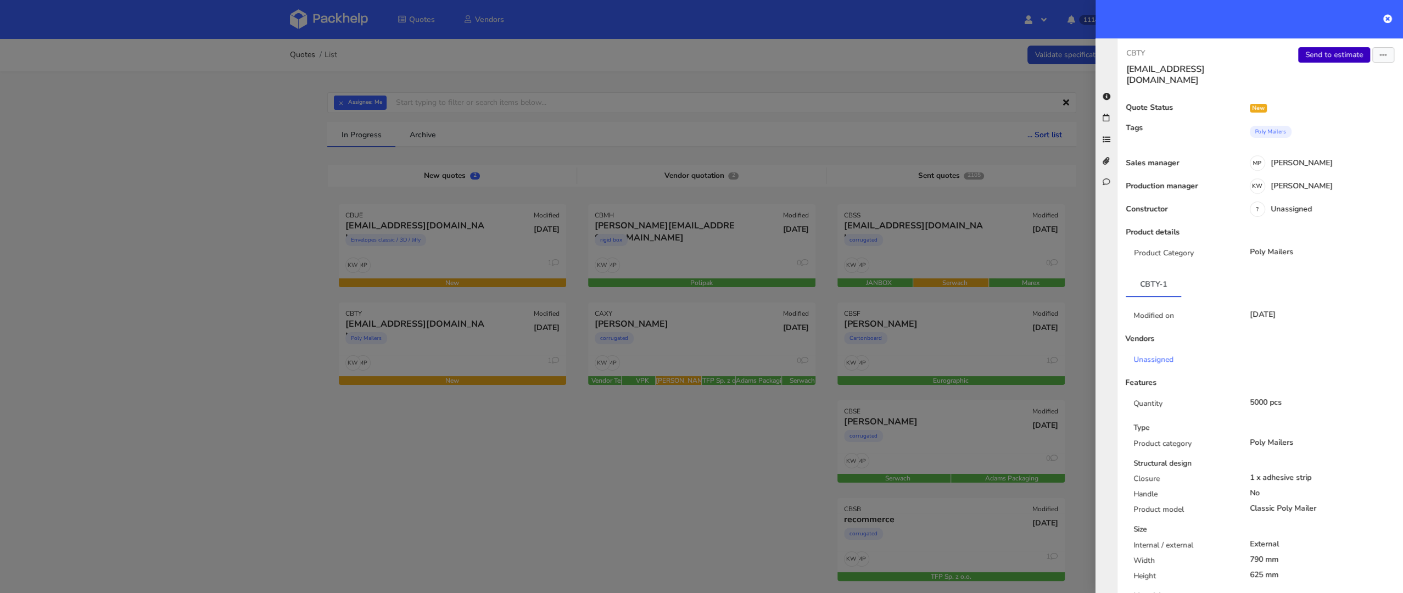
click at [1054, 49] on link "Send to estimate" at bounding box center [1334, 54] width 72 height 15
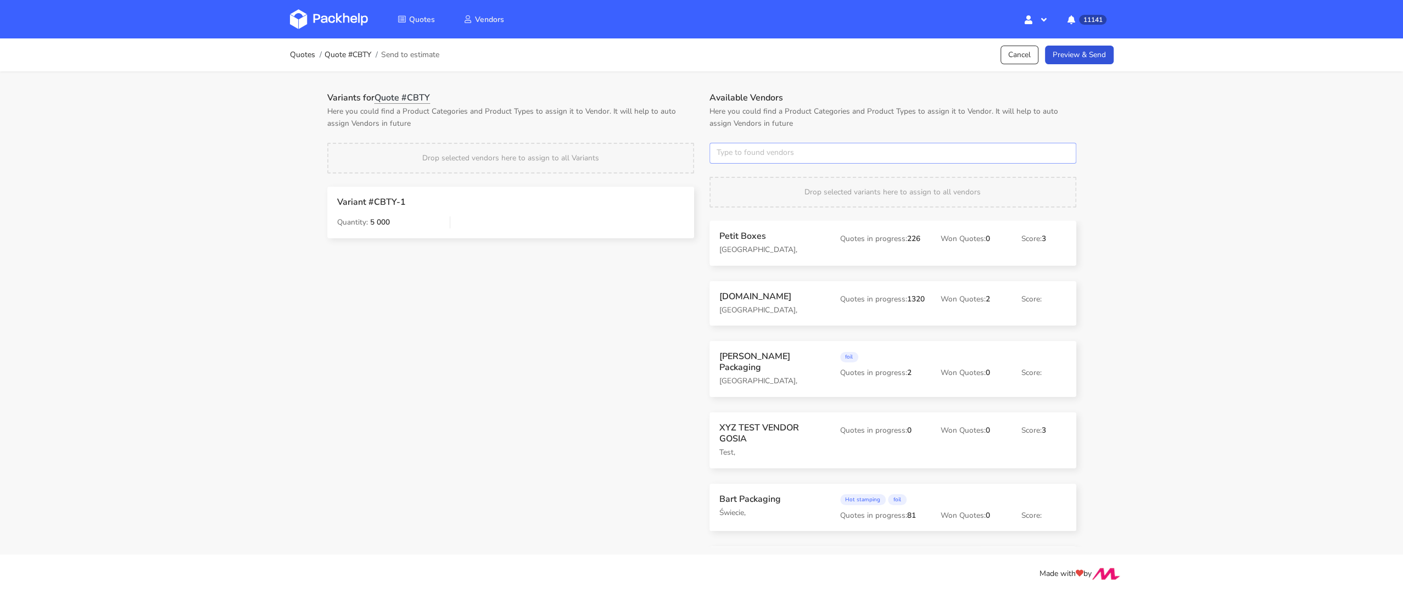
click at [763, 154] on input "text" at bounding box center [892, 153] width 367 height 21
type input "plastf"
click at [759, 187] on link "plastf" at bounding box center [778, 194] width 102 height 20
click at [674, 132] on div "Variants for Quote #CBTY Here you could find a Product Categories and Product T…" at bounding box center [511, 172] width 382 height 161
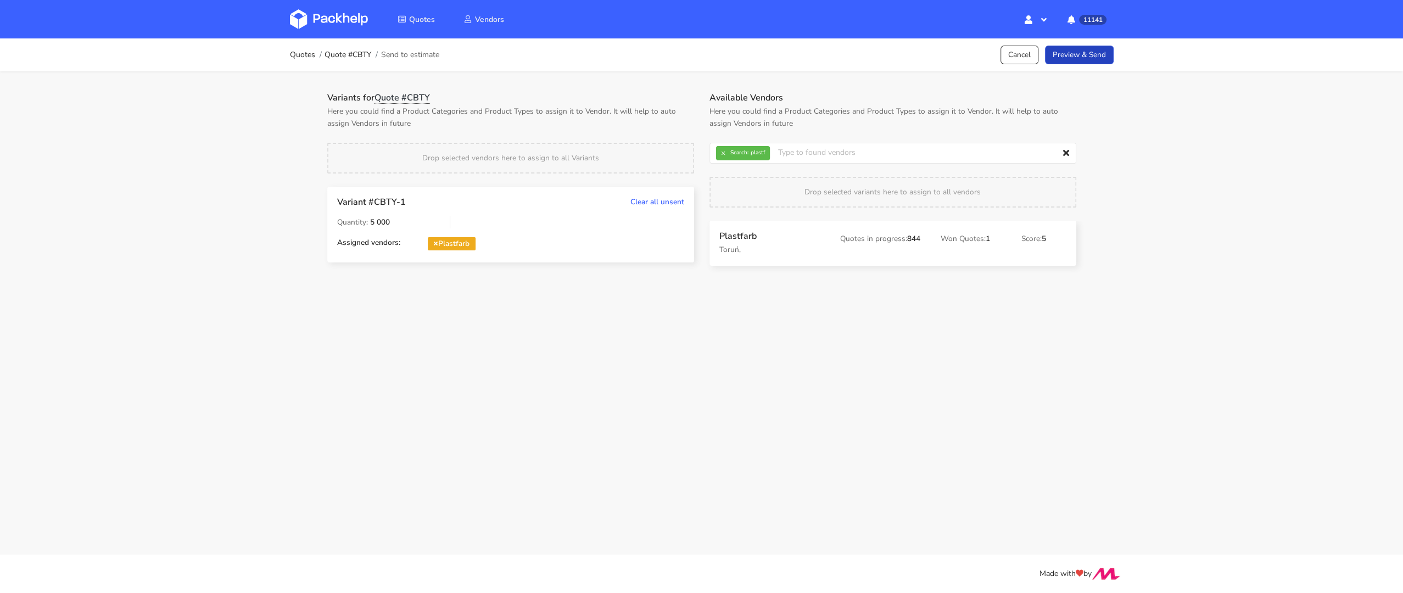
click at [1071, 54] on link "Preview & Send" at bounding box center [1079, 55] width 69 height 19
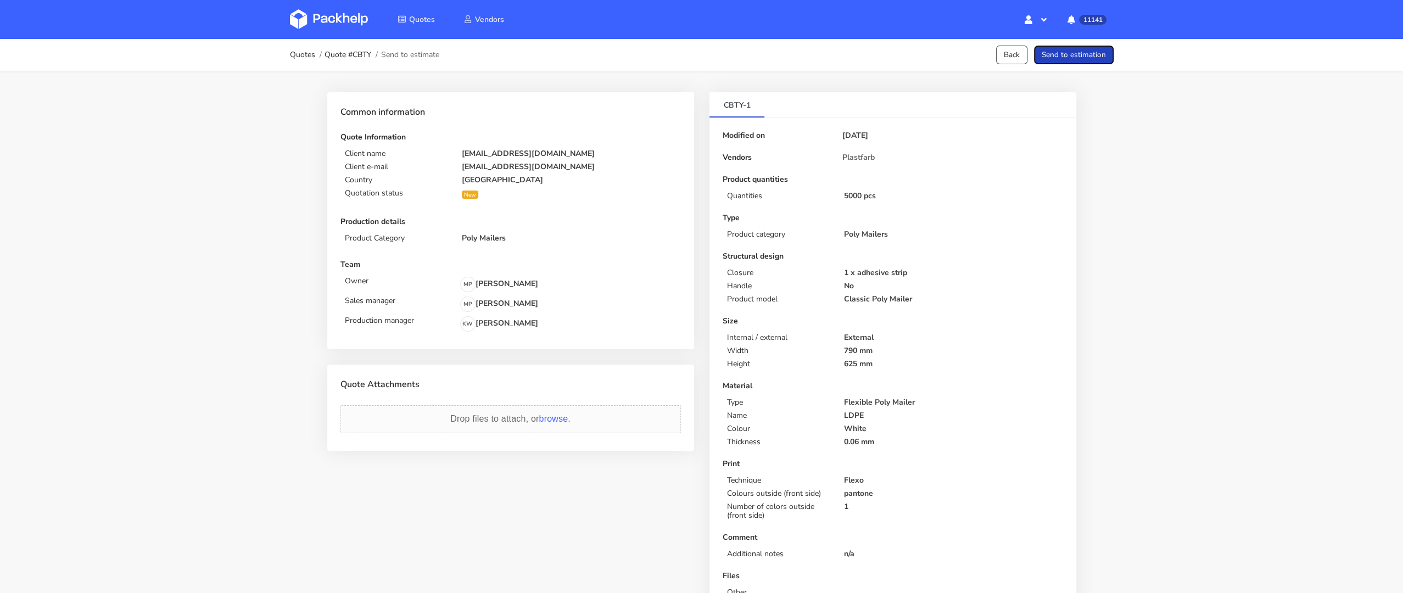
click at [1094, 53] on button "Send to estimation" at bounding box center [1074, 55] width 80 height 19
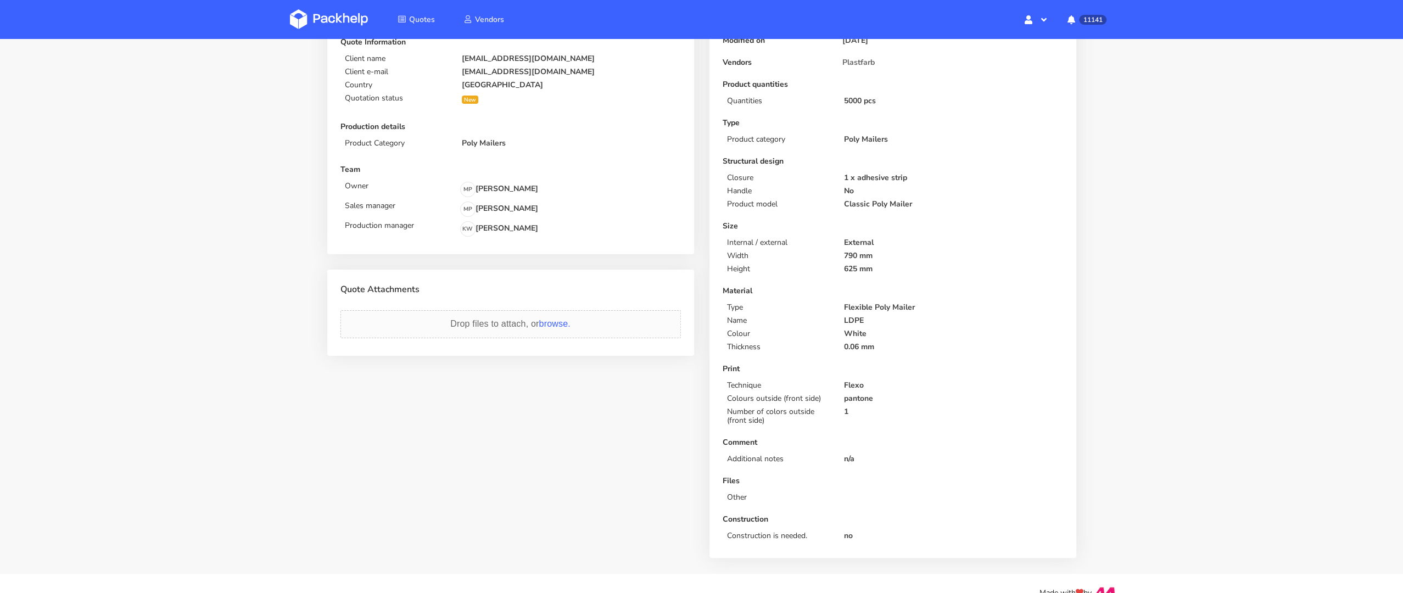
scroll to position [114, 0]
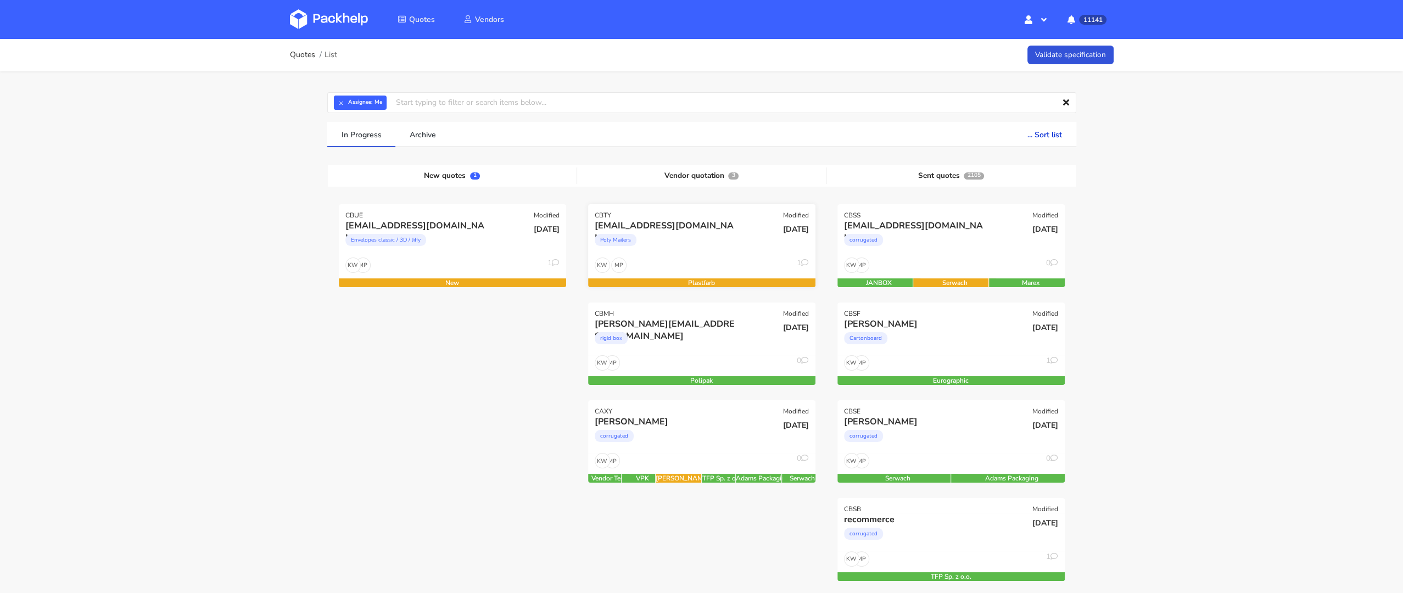
click at [708, 259] on div "MP KW 1" at bounding box center [701, 267] width 227 height 21
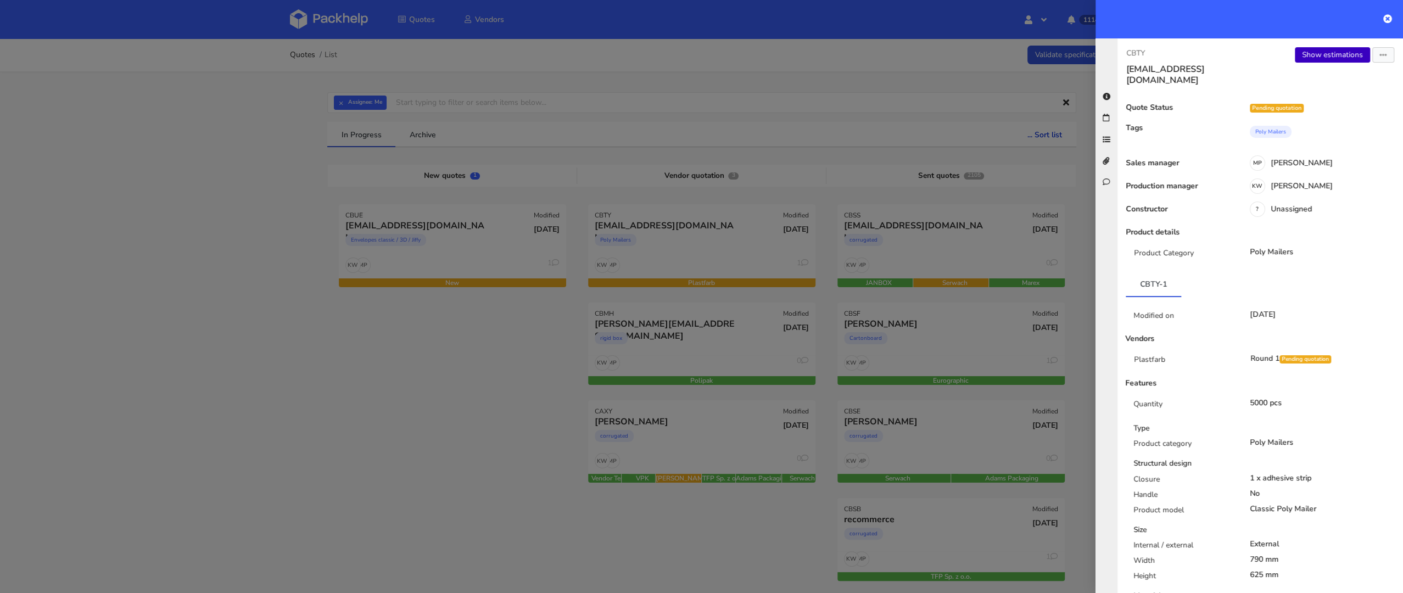
click at [1338, 53] on link "Show estimations" at bounding box center [1332, 54] width 75 height 15
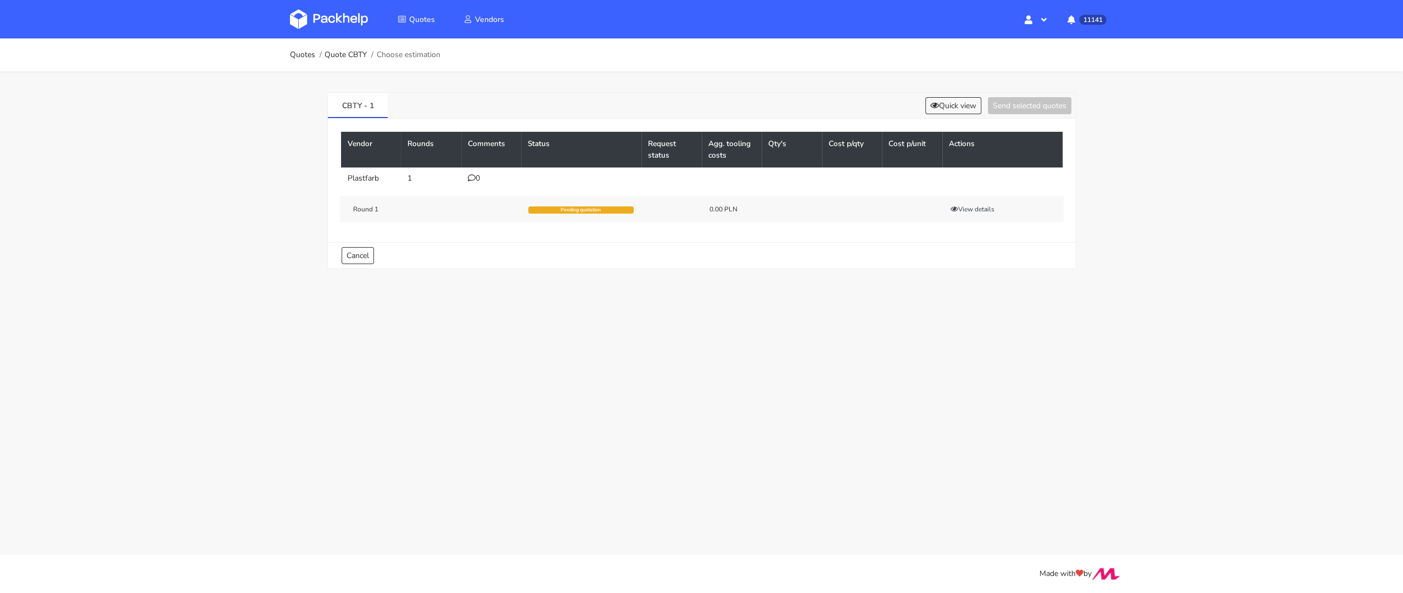
click at [469, 180] on icon at bounding box center [472, 178] width 8 height 8
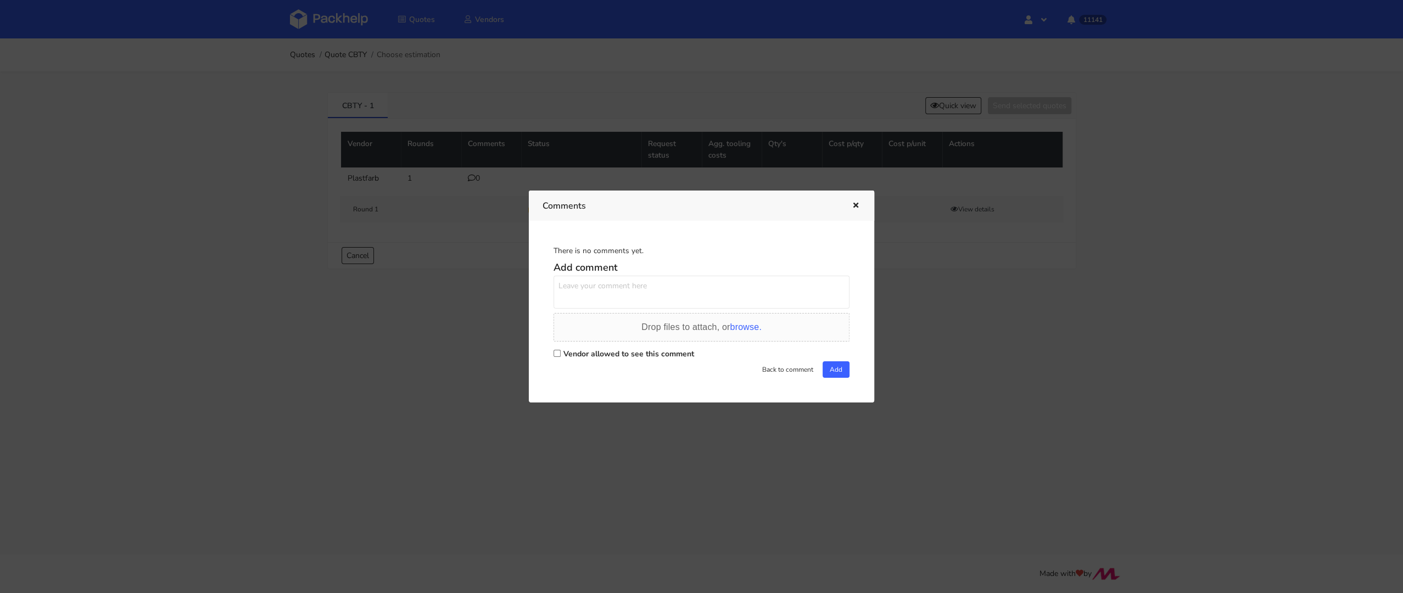
click at [556, 352] on input "Vendor allowed to see this comment" at bounding box center [556, 353] width 7 height 7
checkbox input "true"
click at [575, 298] on textarea at bounding box center [701, 292] width 296 height 33
type textarea "p"
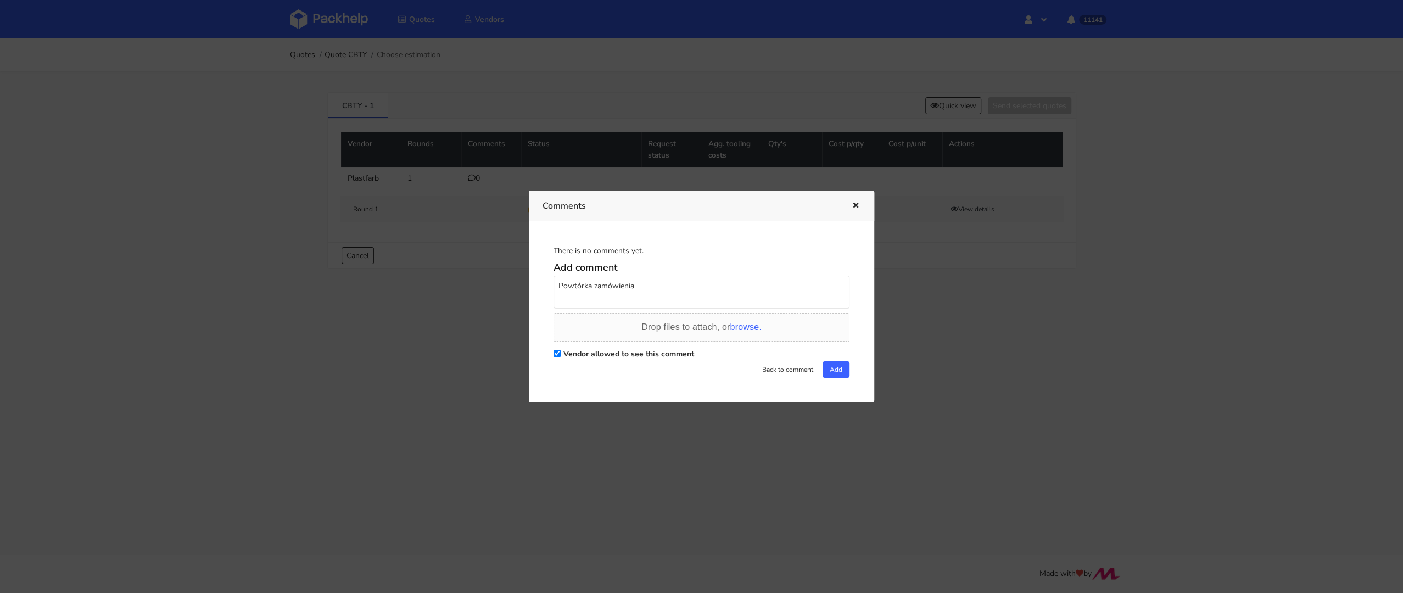
paste textarea "R129969709_IOJO"
type textarea "Powtórka zamówienia R129969709_IOJO"
click at [835, 367] on button "Add" at bounding box center [835, 369] width 27 height 16
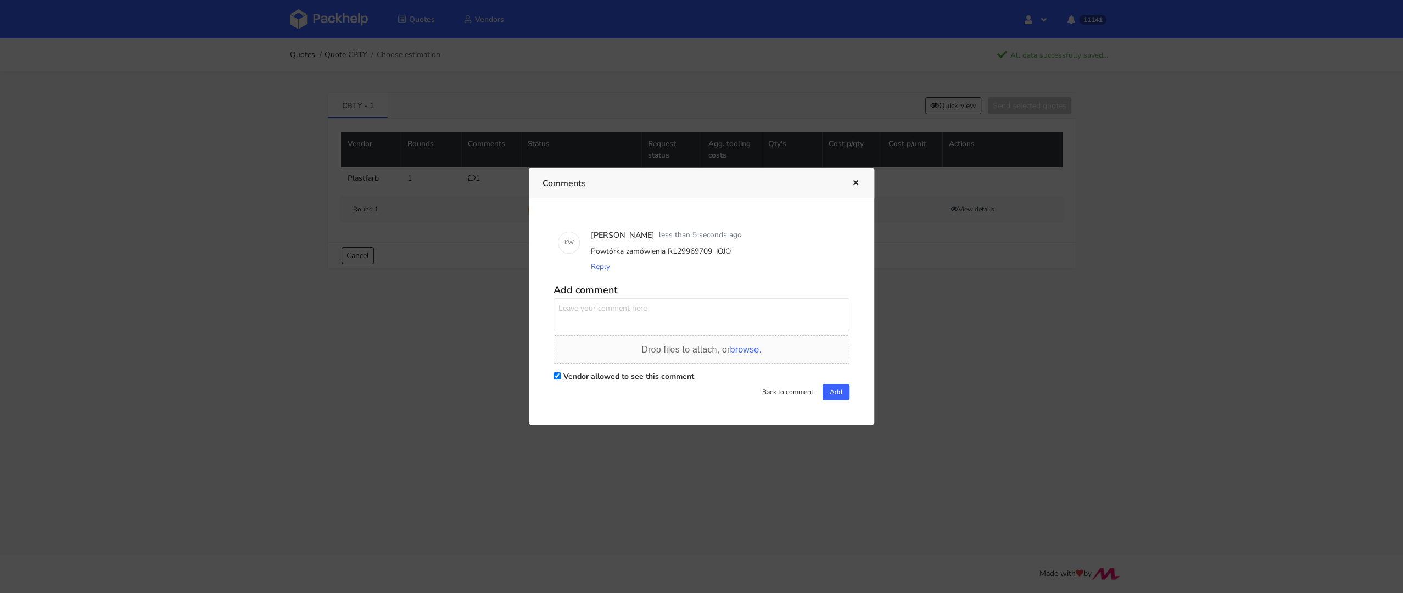
click at [862, 179] on div "Comments" at bounding box center [701, 183] width 345 height 30
click at [850, 182] on button "button" at bounding box center [854, 183] width 12 height 14
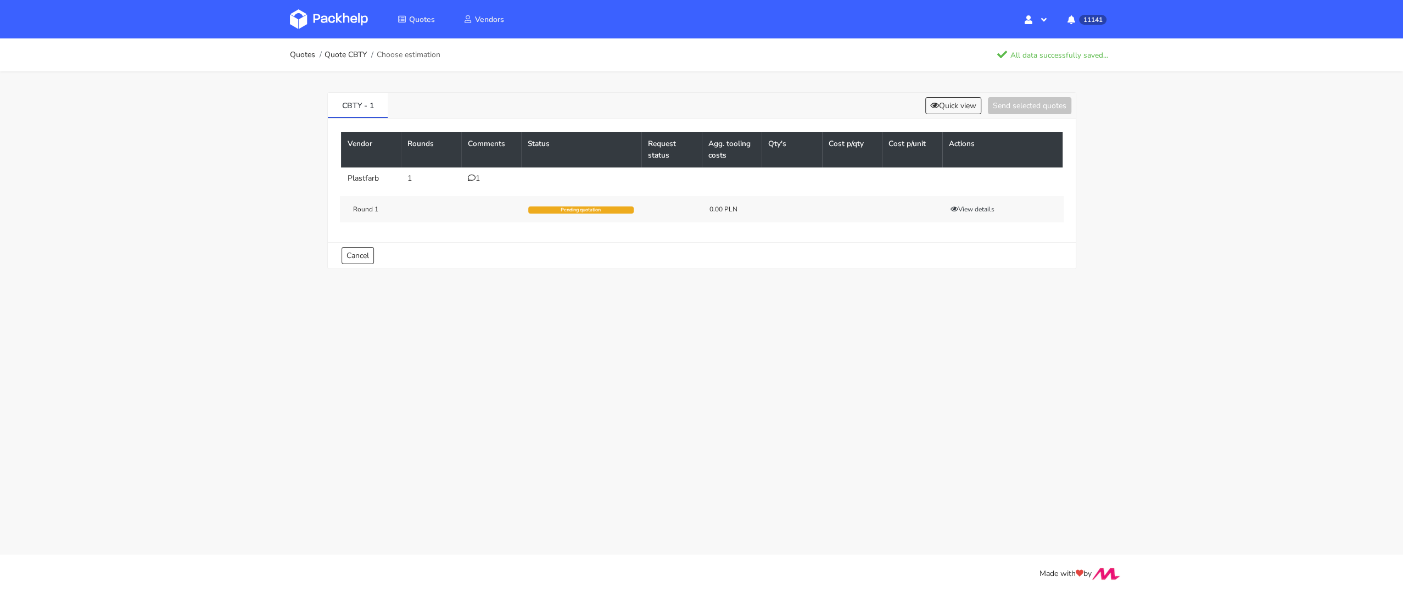
click at [230, 231] on div "Quotes Quote CBTY Choose estimation All data successfully saved... CBTY - 1 Qui…" at bounding box center [701, 161] width 1403 height 246
click at [360, 30] on link at bounding box center [337, 19] width 94 height 32
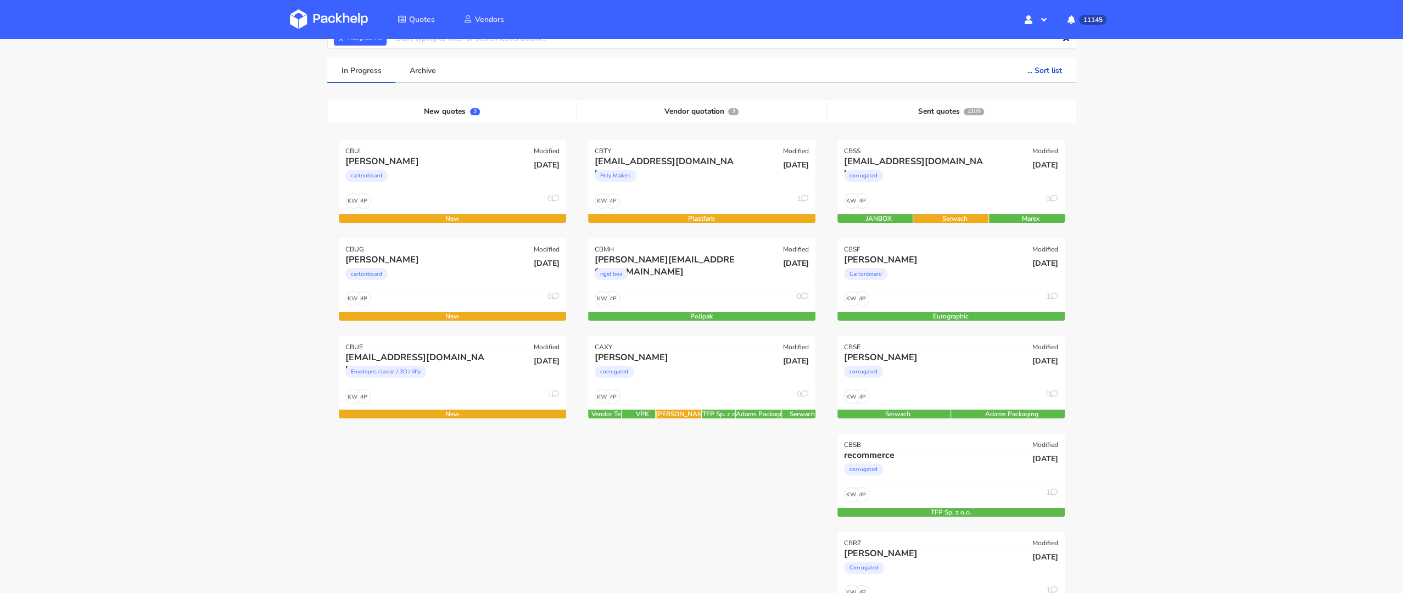
scroll to position [65, 0]
click at [414, 388] on div "MP KW 1" at bounding box center [452, 398] width 227 height 21
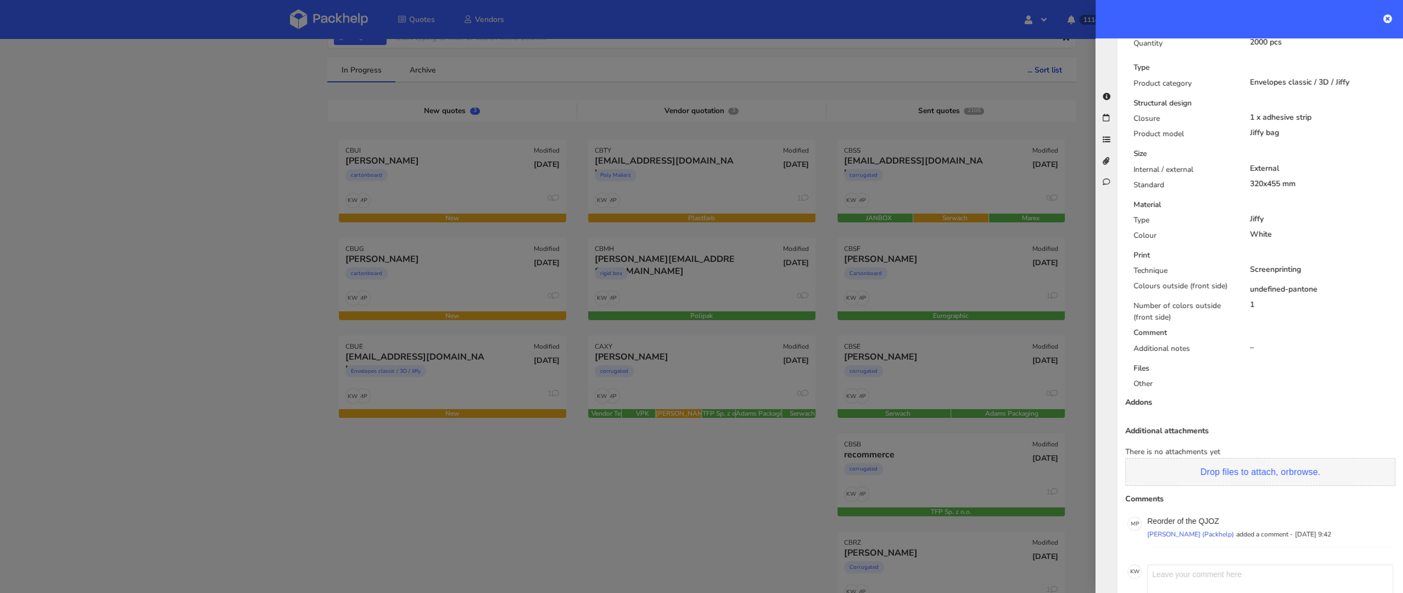
scroll to position [374, 0]
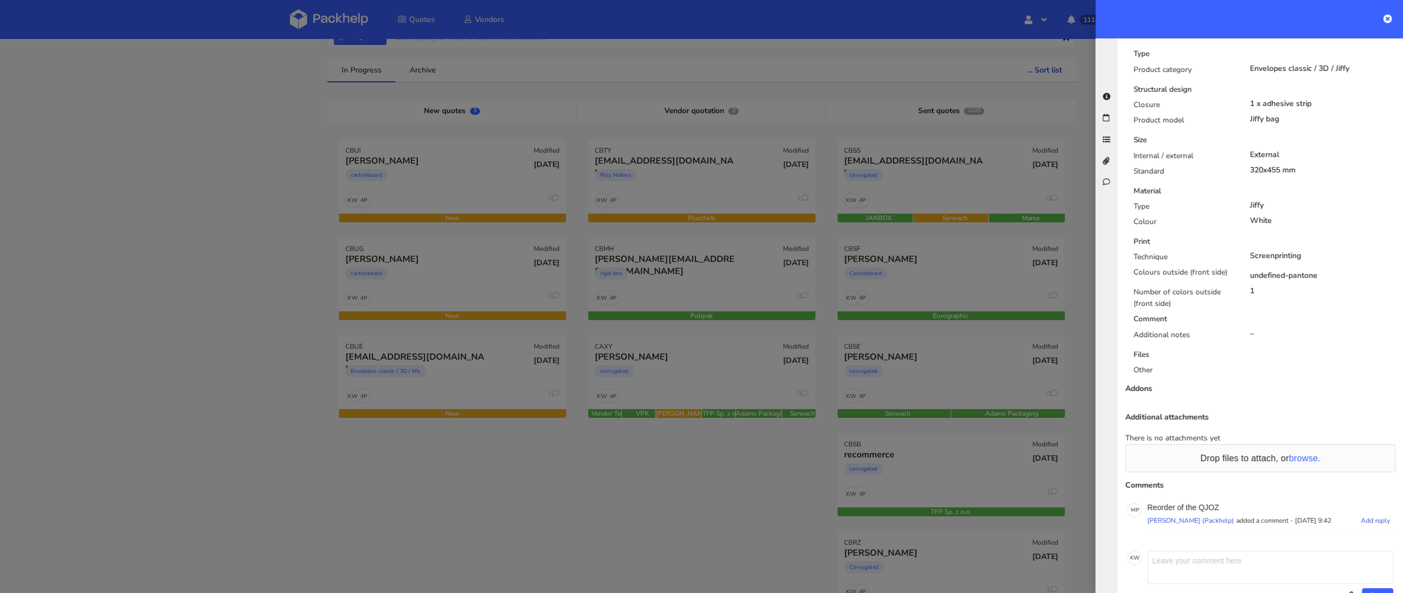
click at [1207, 503] on p "Reorder of the QJOZ" at bounding box center [1270, 507] width 246 height 9
copy p "QJOZ"
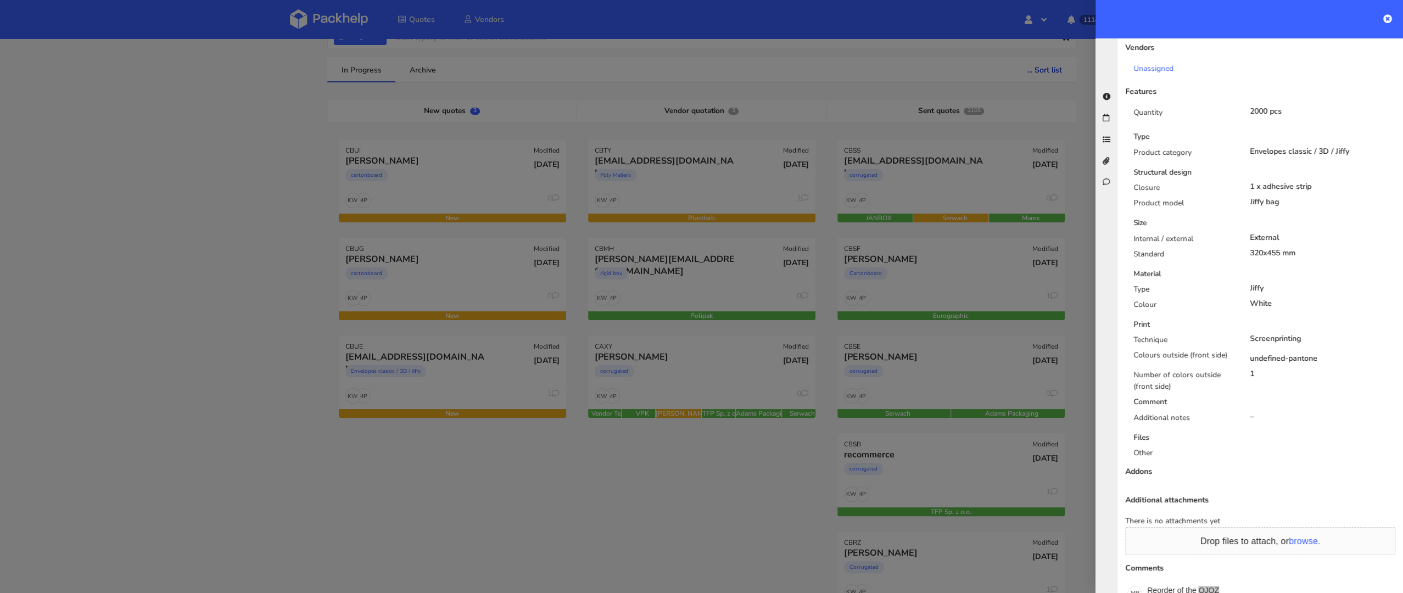
scroll to position [0, 0]
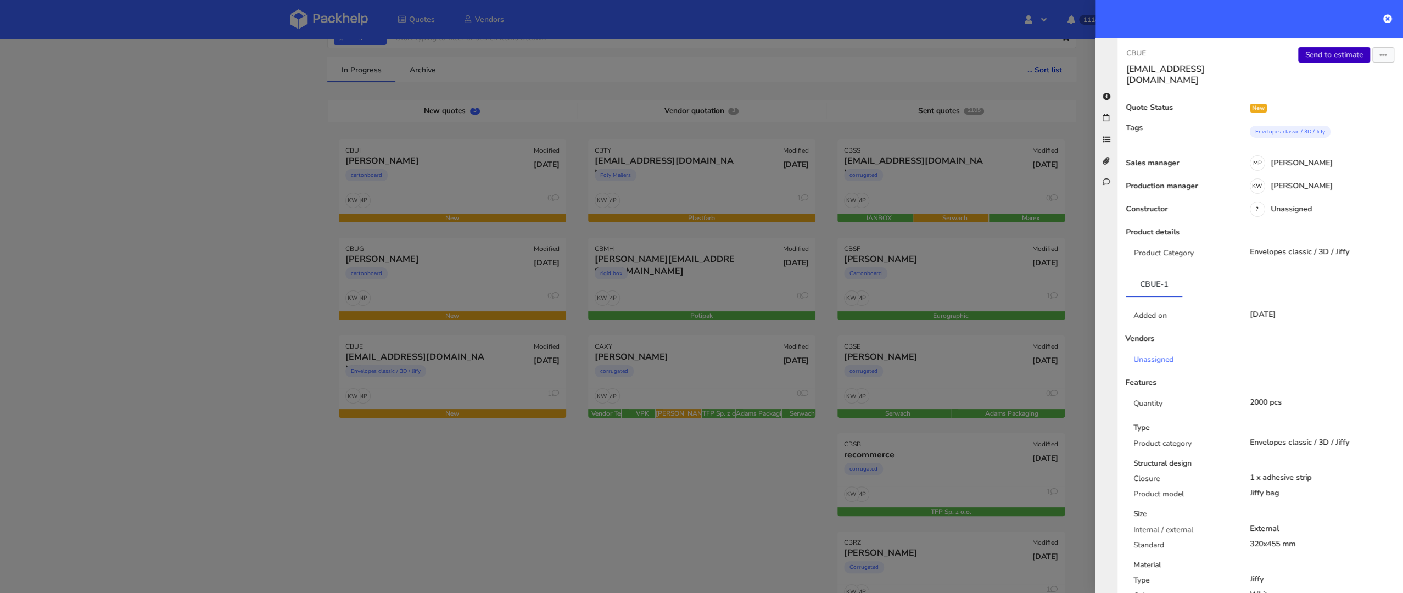
click at [1320, 51] on link "Send to estimate" at bounding box center [1334, 54] width 72 height 15
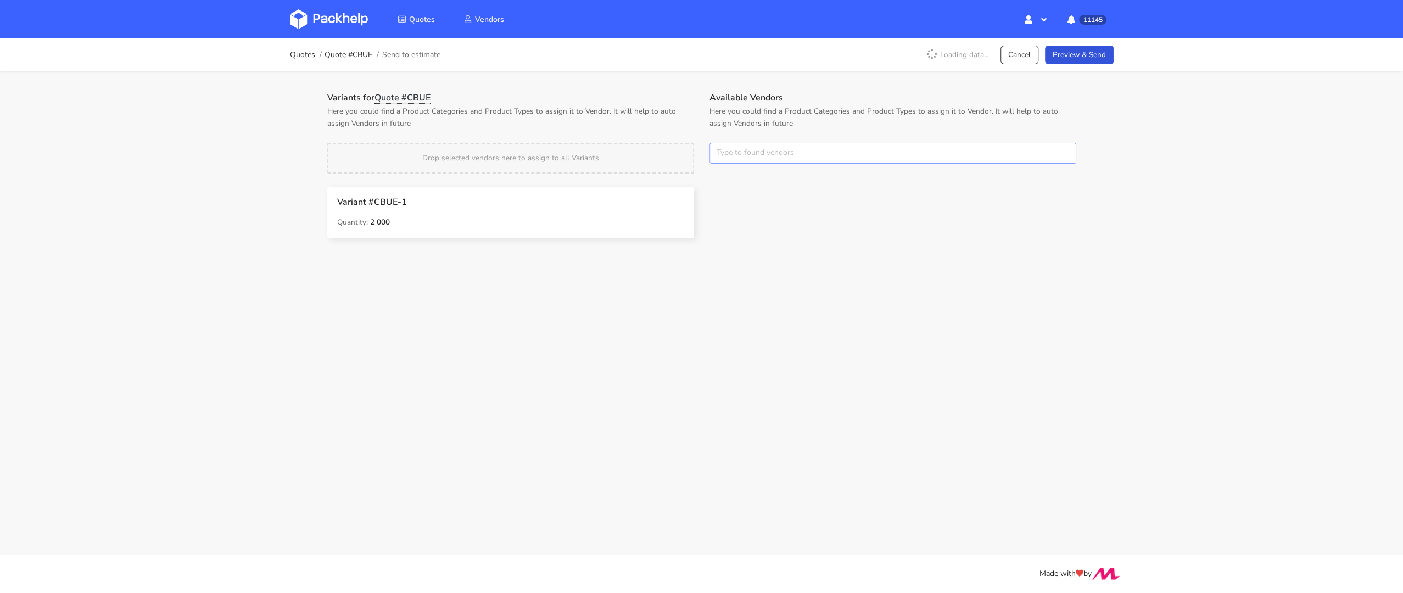
click at [729, 151] on input "text" at bounding box center [892, 153] width 367 height 21
type input "bon"
click at [742, 194] on link "bon" at bounding box center [778, 194] width 102 height 20
click at [668, 119] on p "Here you could find a Product Categories and Product Types to assign it to Vend…" at bounding box center [510, 117] width 367 height 24
click at [1090, 51] on link "Preview & Send" at bounding box center [1079, 55] width 69 height 19
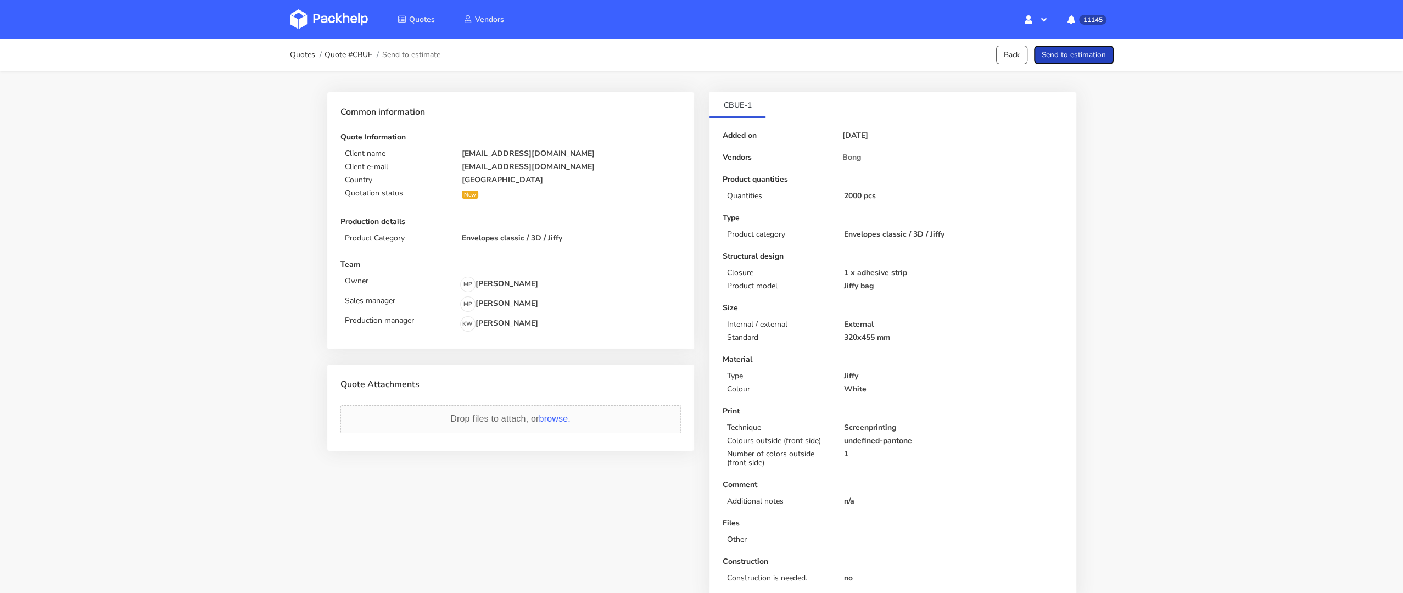
click at [1090, 50] on button "Send to estimation" at bounding box center [1074, 55] width 80 height 19
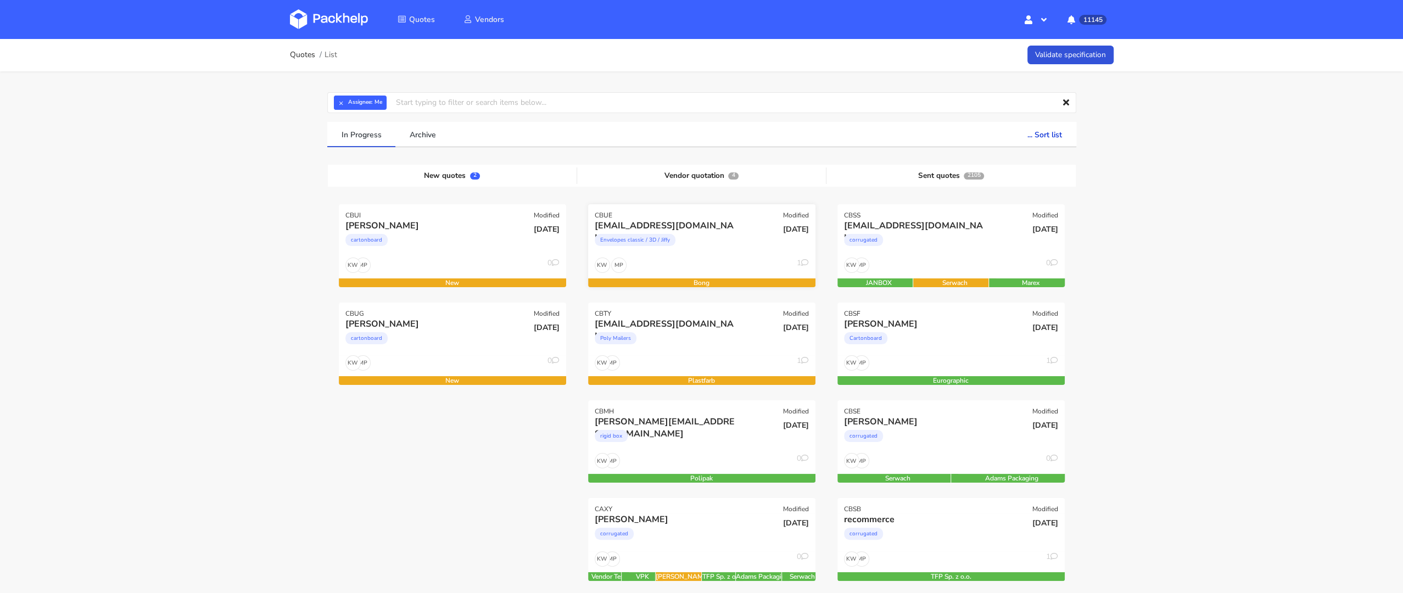
click at [716, 252] on div "Envelopes classic / 3D / Jiffy" at bounding box center [667, 243] width 145 height 22
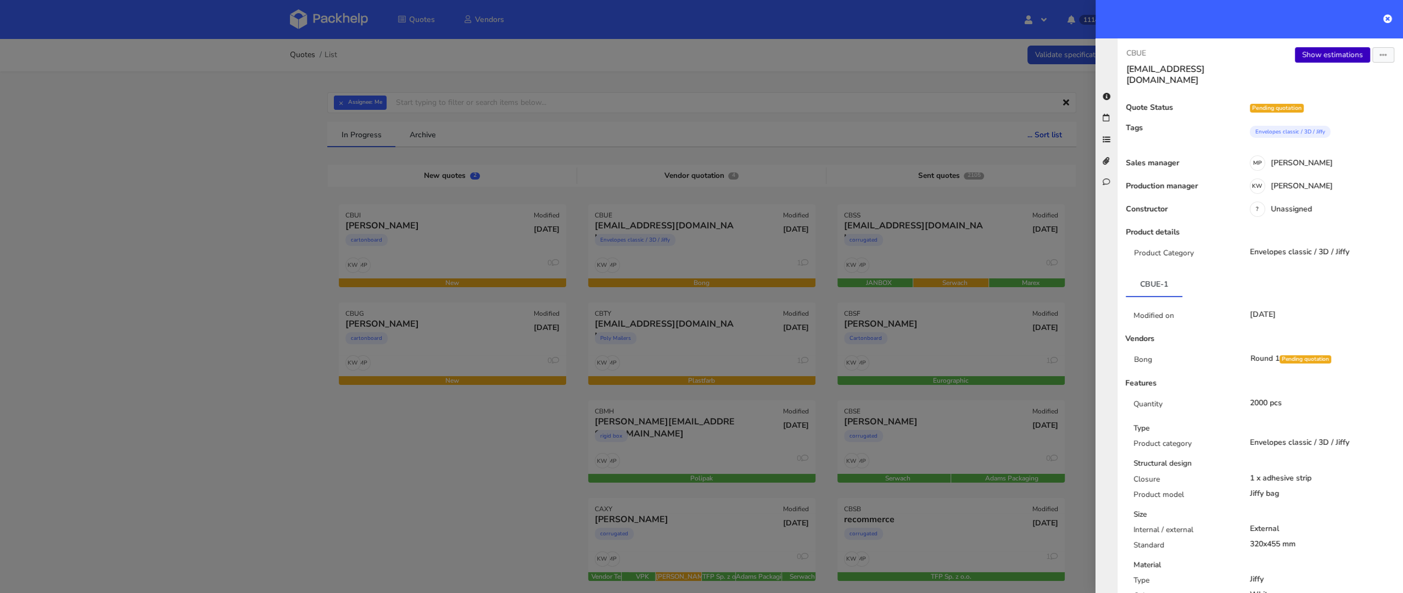
click at [1315, 54] on link "Show estimations" at bounding box center [1332, 54] width 75 height 15
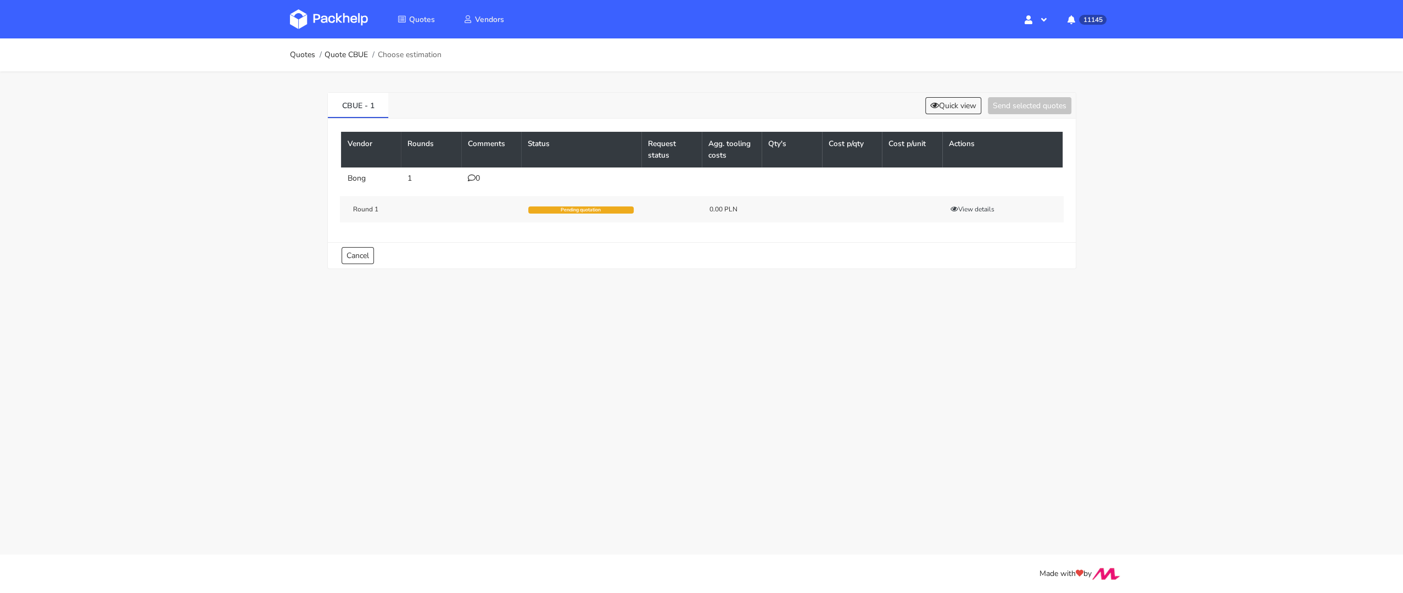
click at [469, 175] on icon at bounding box center [472, 178] width 8 height 8
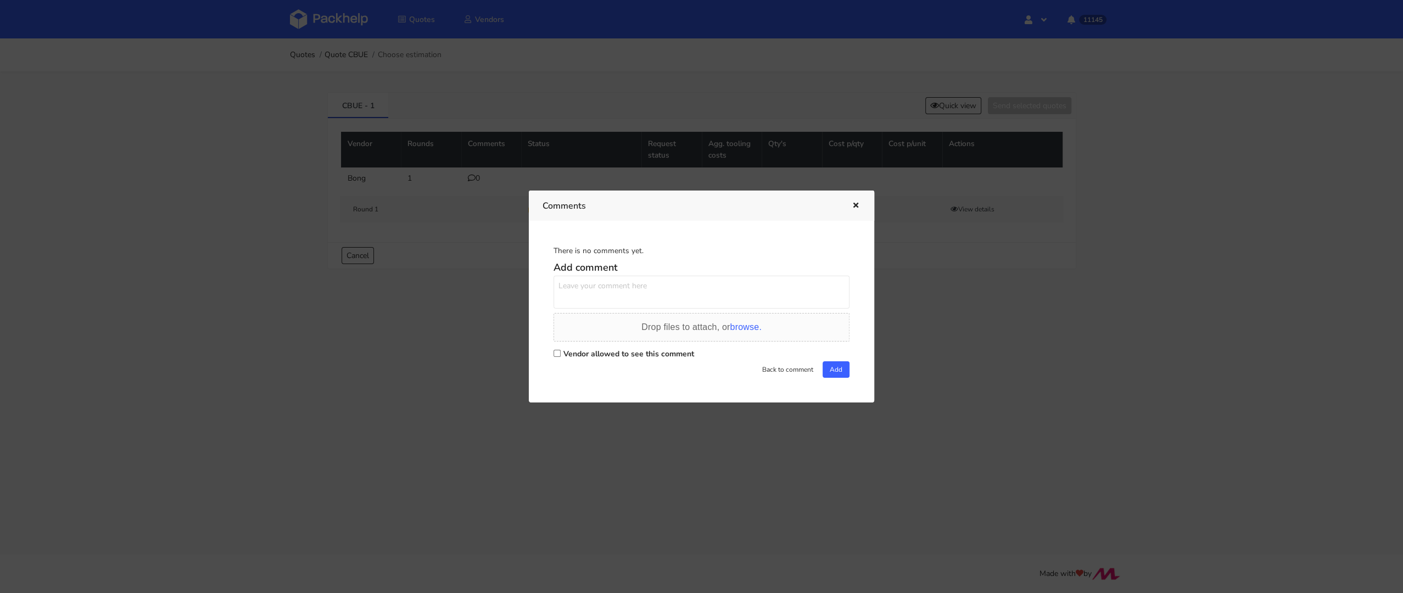
click at [556, 351] on input "Vendor allowed to see this comment" at bounding box center [556, 353] width 7 height 7
checkbox input "true"
click at [597, 304] on textarea at bounding box center [701, 292] width 296 height 33
paste textarea "R451883717_QJOZ"
type textarea "Powtórka zamówienia R451883717_QJOZ"
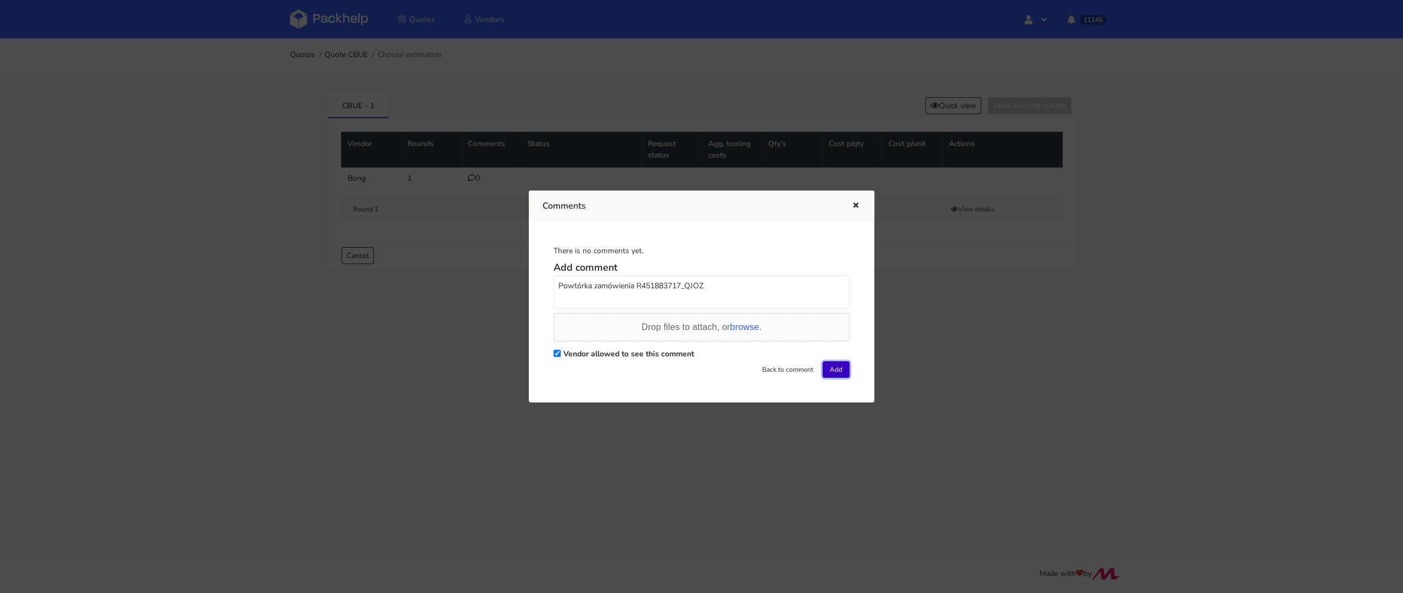
click at [837, 368] on button "Add" at bounding box center [835, 369] width 27 height 16
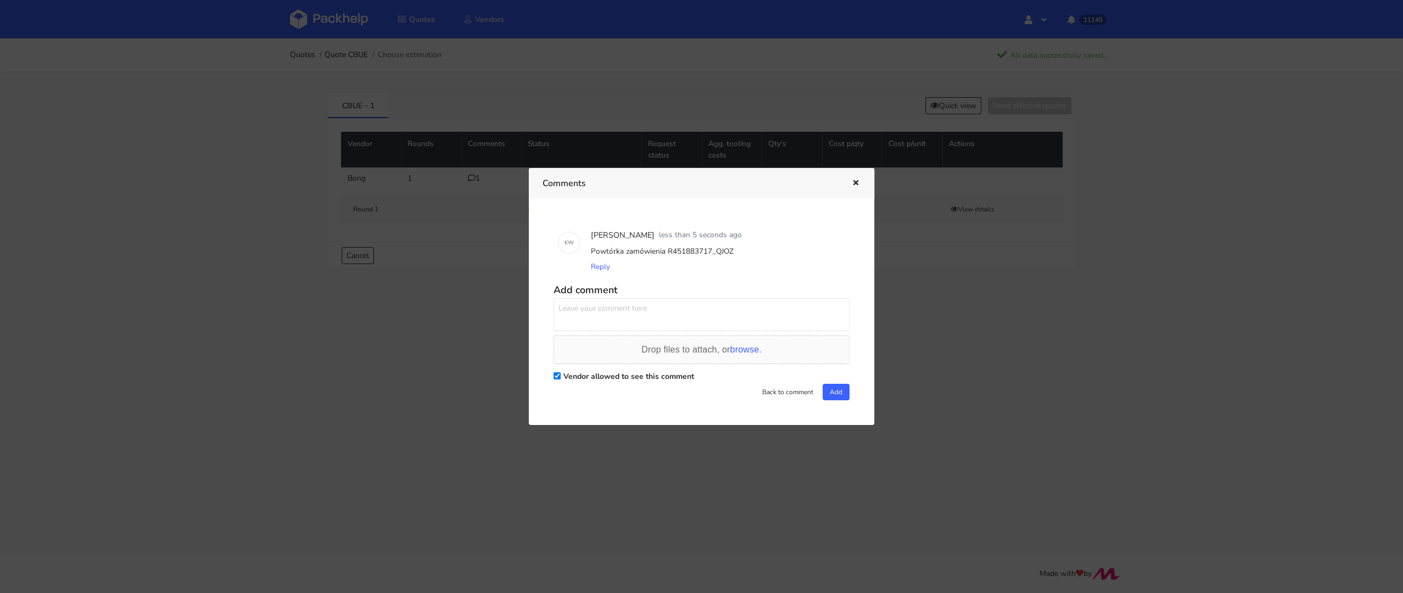
click at [220, 152] on div at bounding box center [701, 296] width 1403 height 593
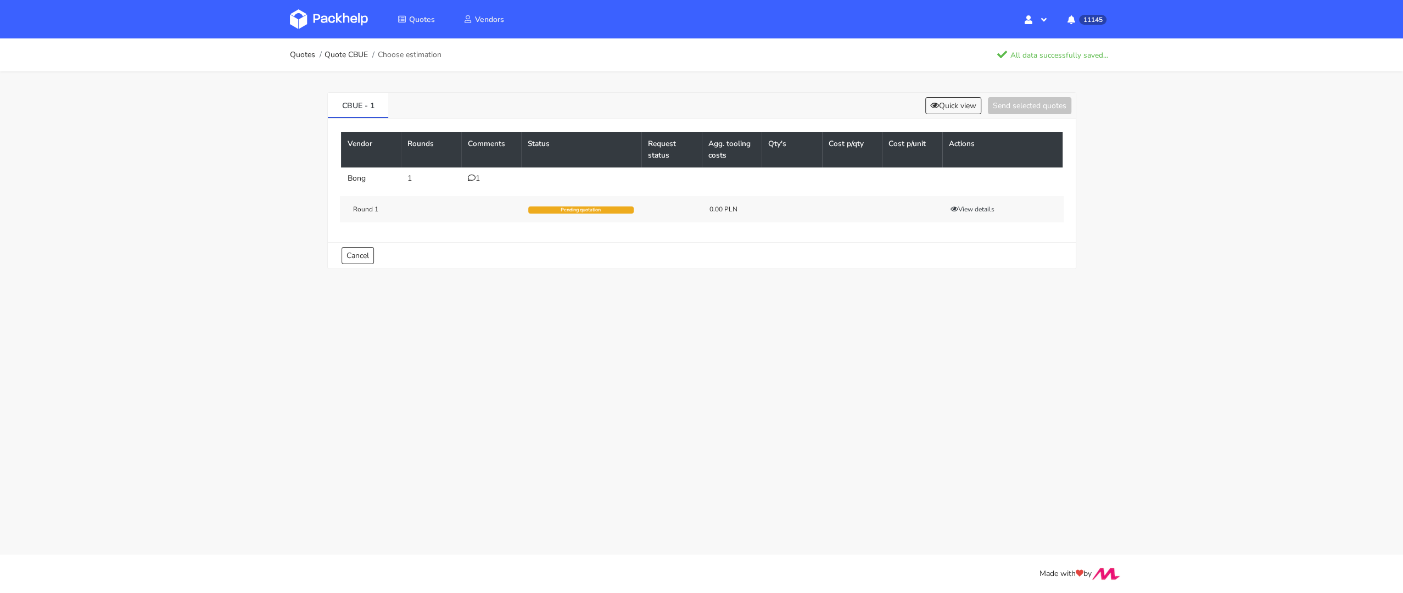
click at [347, 28] on img at bounding box center [329, 19] width 78 height 20
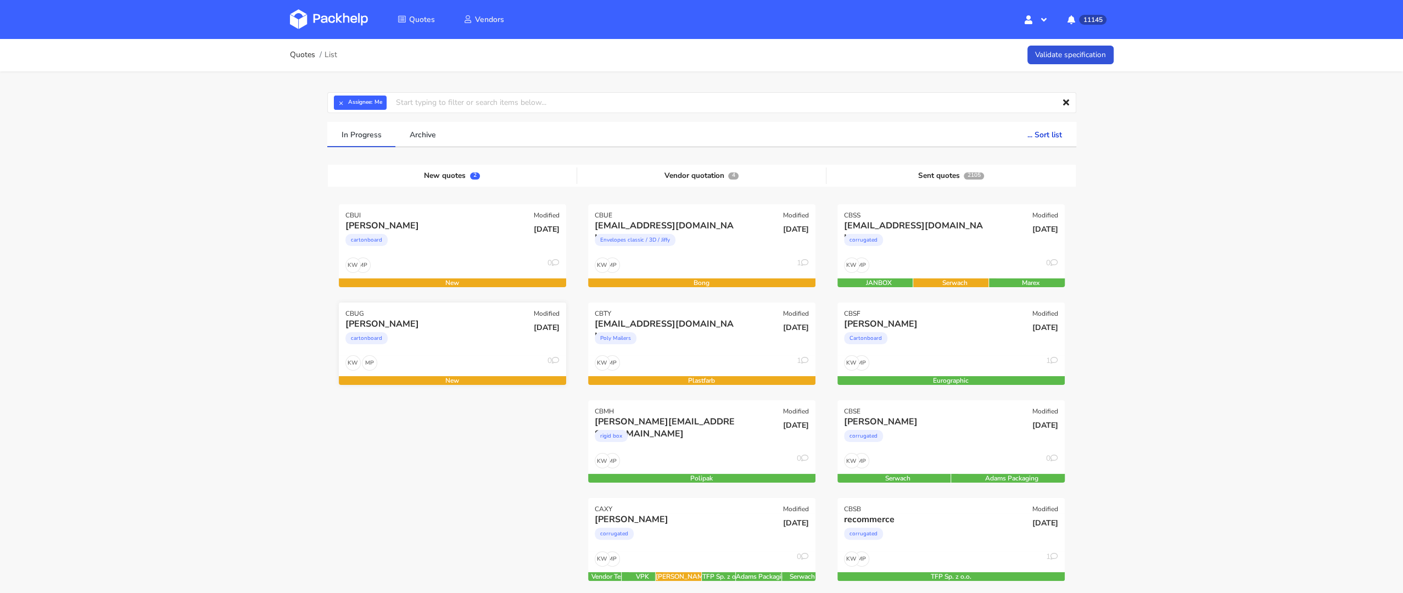
click at [401, 340] on div "cartonboard" at bounding box center [417, 341] width 145 height 22
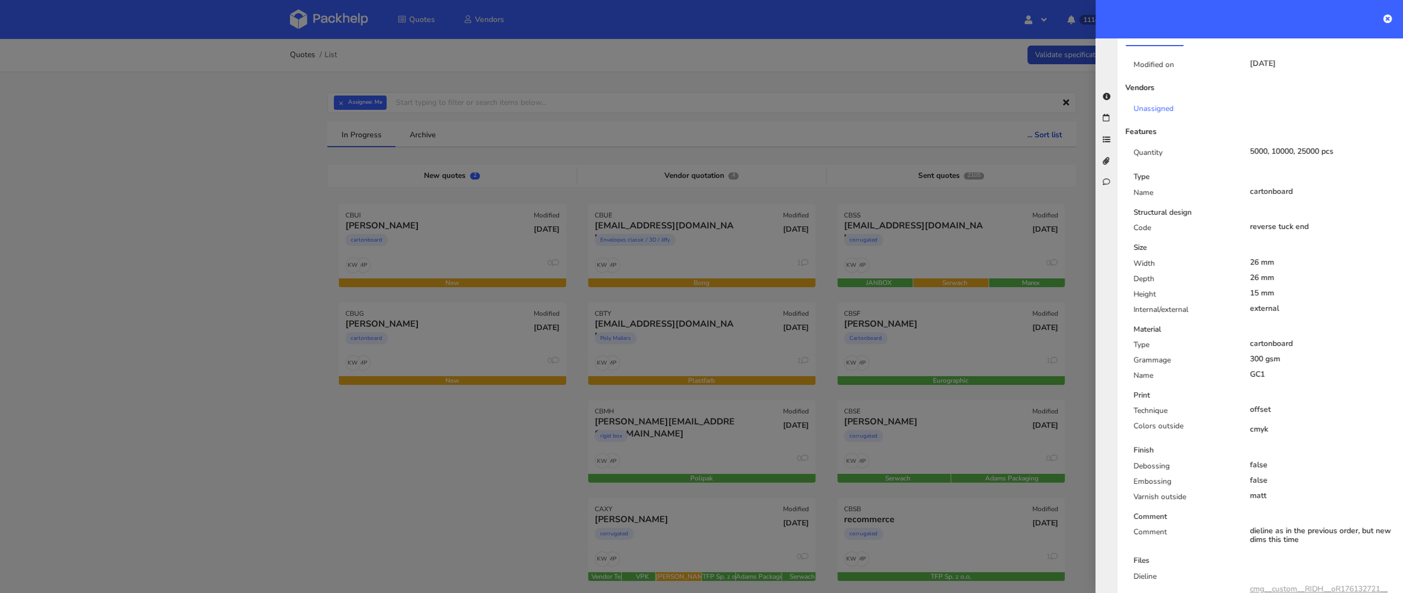
scroll to position [203, 0]
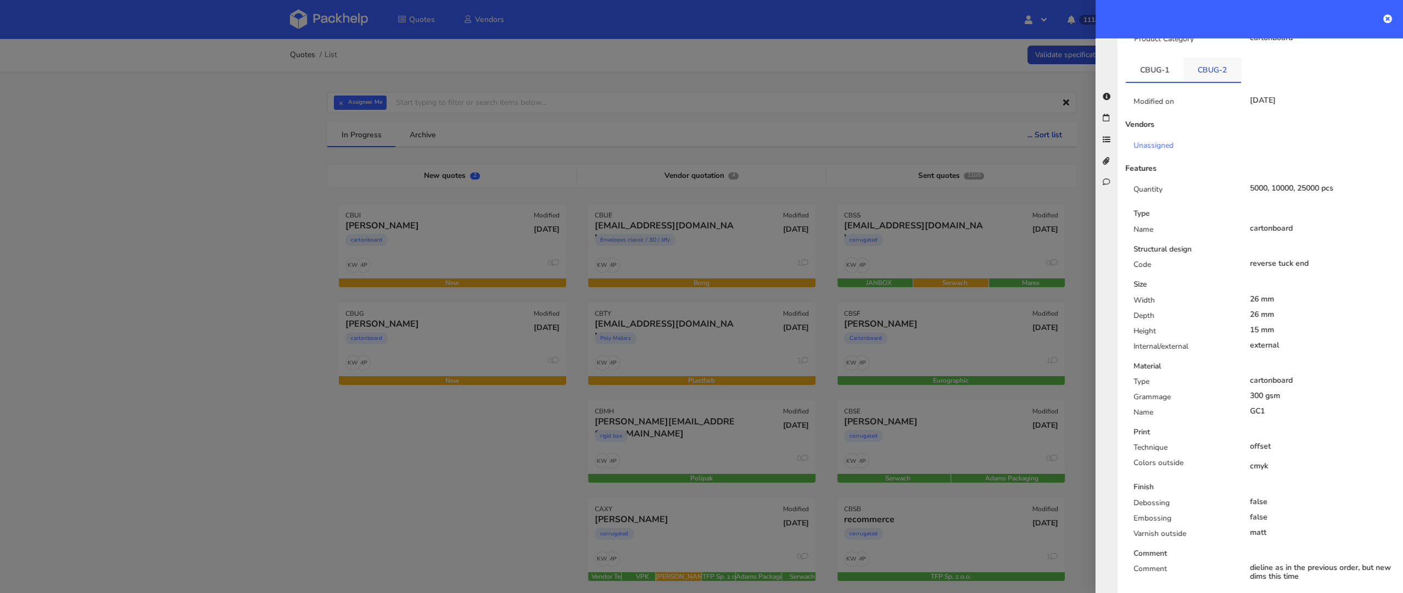
click at [1204, 81] on link "CBUG-2" at bounding box center [1212, 70] width 58 height 24
click at [1124, 79] on div "CBUG-1 CBUG-2 Modified on [DATE] Vendors Unassigned Features Quantity 5000, 100…" at bounding box center [1259, 391] width 285 height 666
click at [1136, 73] on link "CBUG-1" at bounding box center [1154, 70] width 58 height 24
click at [1212, 69] on link "CBUG-2" at bounding box center [1212, 70] width 58 height 24
click at [1152, 75] on link "CBUG-1" at bounding box center [1154, 70] width 58 height 24
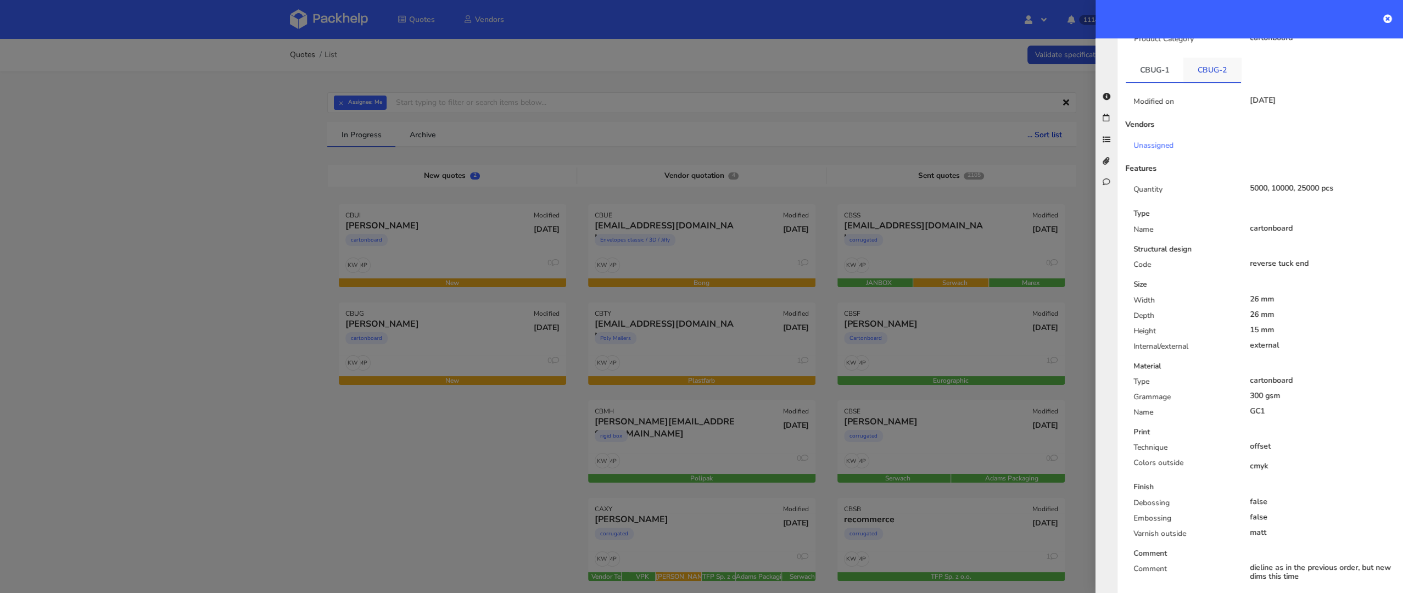
click at [1194, 74] on link "CBUG-2" at bounding box center [1212, 70] width 58 height 24
click at [1146, 77] on link "CBUG-1" at bounding box center [1154, 70] width 58 height 24
click at [1180, 76] on link "CBUG-1" at bounding box center [1154, 70] width 58 height 24
click at [1209, 70] on link "CBUG-2" at bounding box center [1212, 70] width 58 height 24
click at [1155, 75] on link "CBUG-1" at bounding box center [1154, 70] width 58 height 24
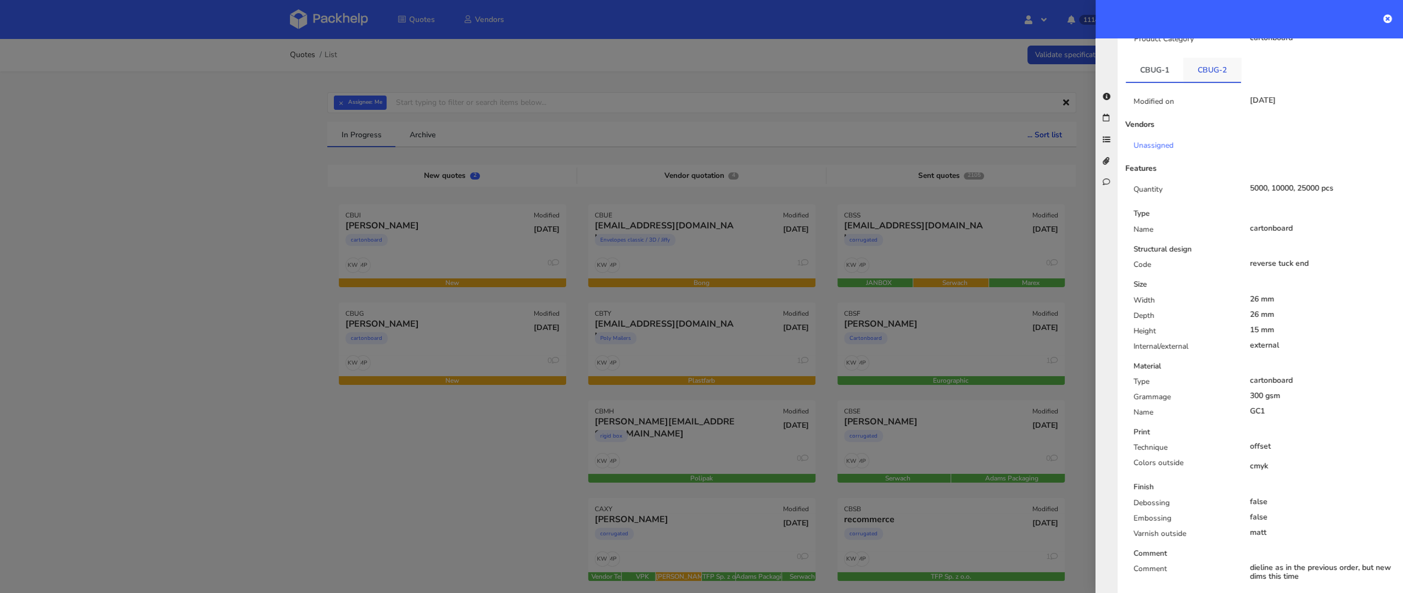
click at [1205, 75] on link "CBUG-2" at bounding box center [1212, 70] width 58 height 24
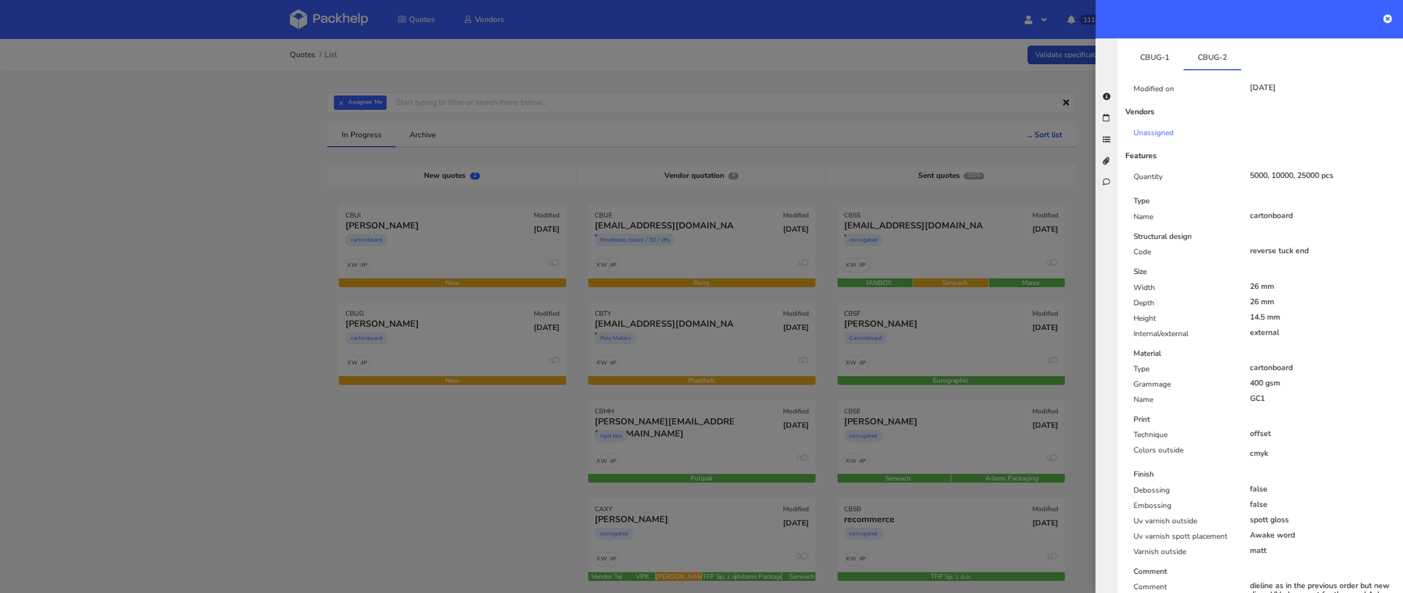
scroll to position [215, 0]
click at [1147, 61] on link "CBUG-1" at bounding box center [1154, 58] width 58 height 24
click at [1209, 61] on link "CBUG-2" at bounding box center [1212, 58] width 58 height 24
click at [1167, 64] on link "CBUG-1" at bounding box center [1154, 58] width 58 height 24
click at [1214, 60] on link "CBUG-2" at bounding box center [1212, 58] width 58 height 24
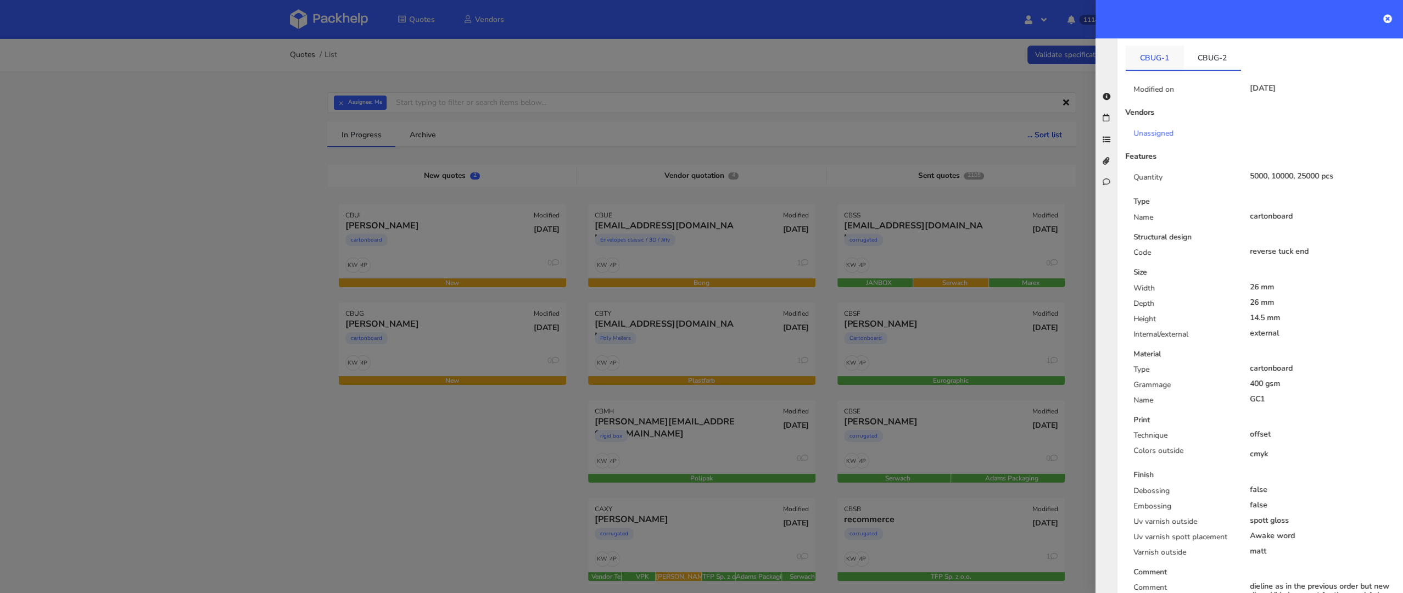
click at [1153, 60] on link "CBUG-1" at bounding box center [1154, 58] width 58 height 24
click at [1206, 57] on link "CBUG-2" at bounding box center [1212, 58] width 58 height 24
click at [1139, 59] on link "CBUG-1" at bounding box center [1154, 58] width 58 height 24
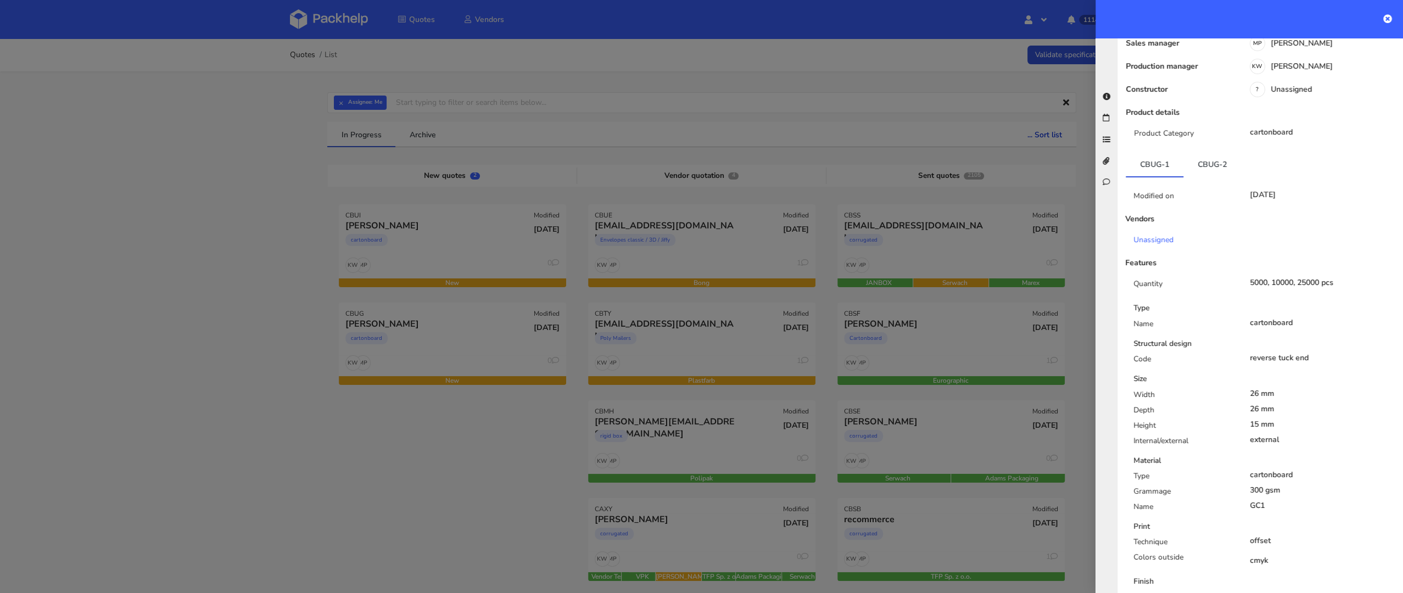
scroll to position [110, 0]
drag, startPoint x: 1129, startPoint y: 161, endPoint x: 1161, endPoint y: 163, distance: 32.4
click at [1162, 163] on link "CBUG-1" at bounding box center [1154, 162] width 58 height 24
copy link "CBUG"
click at [1213, 170] on link "CBUG-2" at bounding box center [1212, 162] width 58 height 24
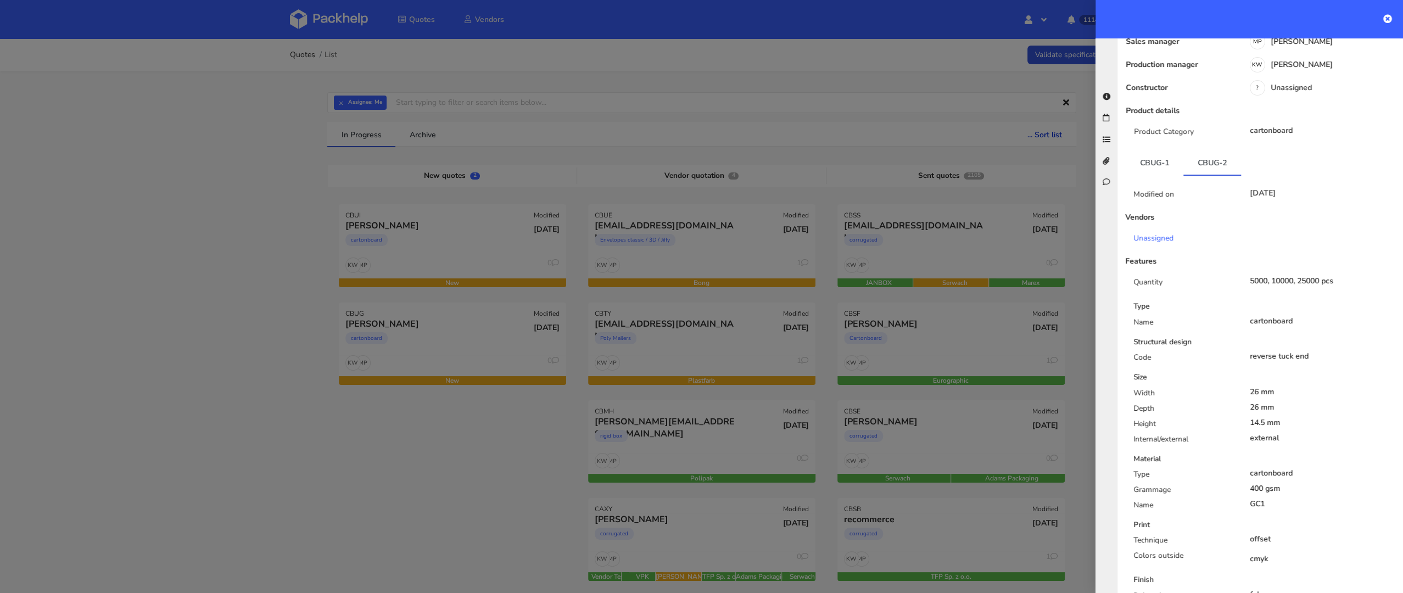
click at [441, 309] on div at bounding box center [701, 296] width 1403 height 593
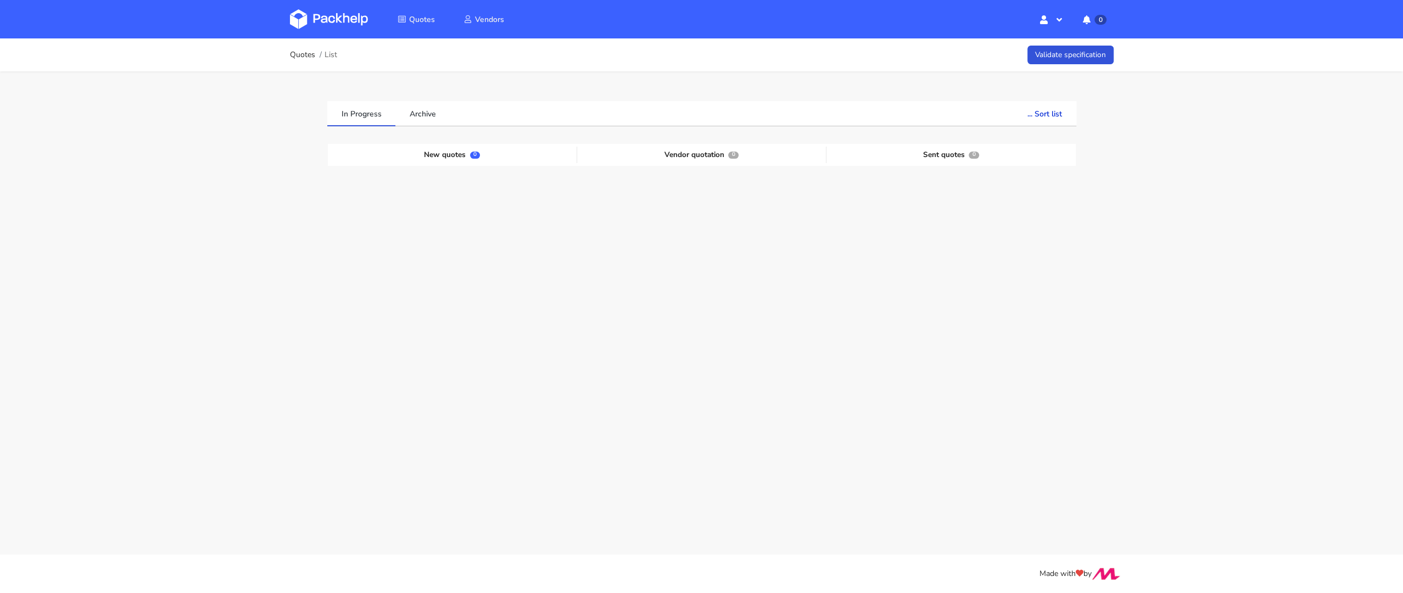
click at [433, 232] on div "New quotes 0 Vendor quotation 0 Sent quotes 0" at bounding box center [701, 226] width 732 height 165
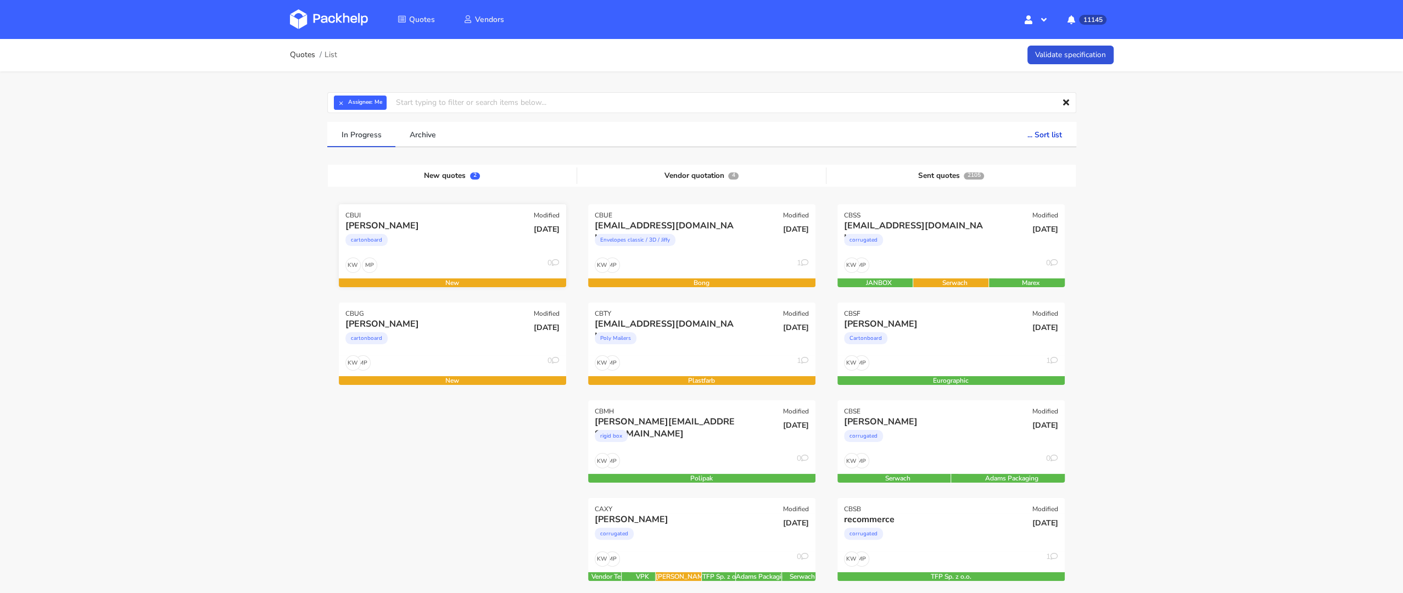
click at [417, 250] on div "cartonboard" at bounding box center [417, 243] width 145 height 22
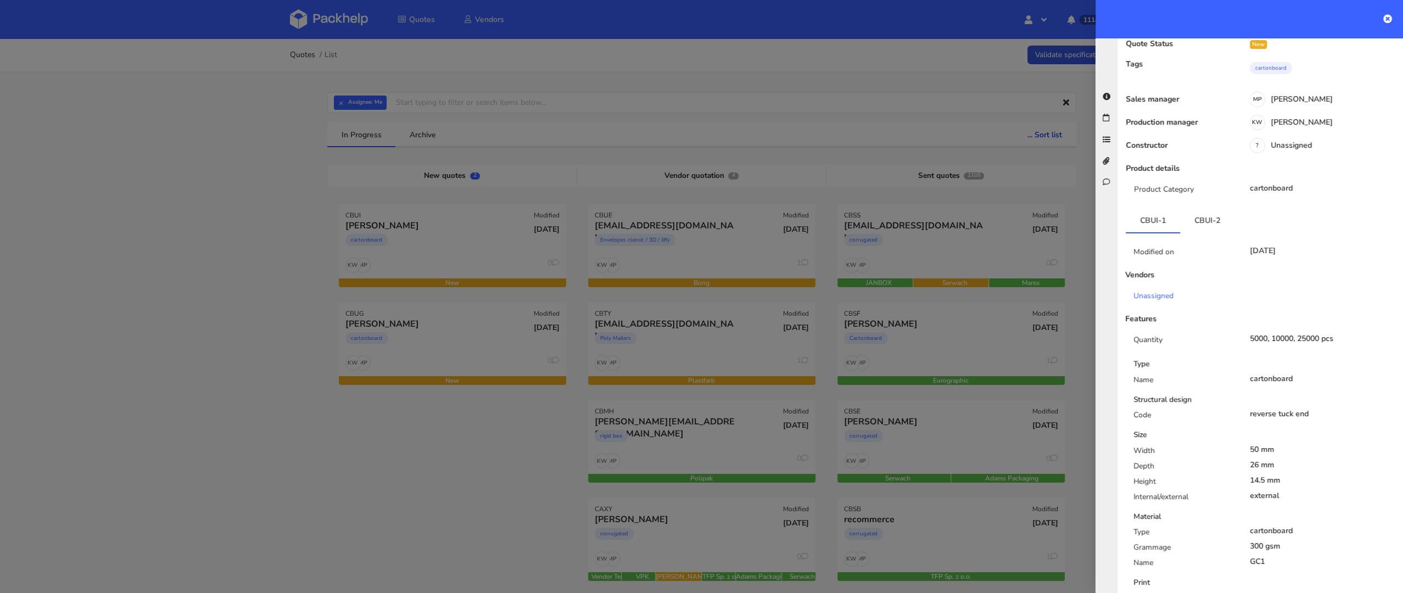
scroll to position [51, 0]
click at [1209, 222] on link "CBUI-2" at bounding box center [1207, 222] width 54 height 24
click at [1158, 225] on link "CBUI-1" at bounding box center [1152, 222] width 54 height 24
click at [1189, 227] on link "CBUI-2" at bounding box center [1207, 222] width 54 height 24
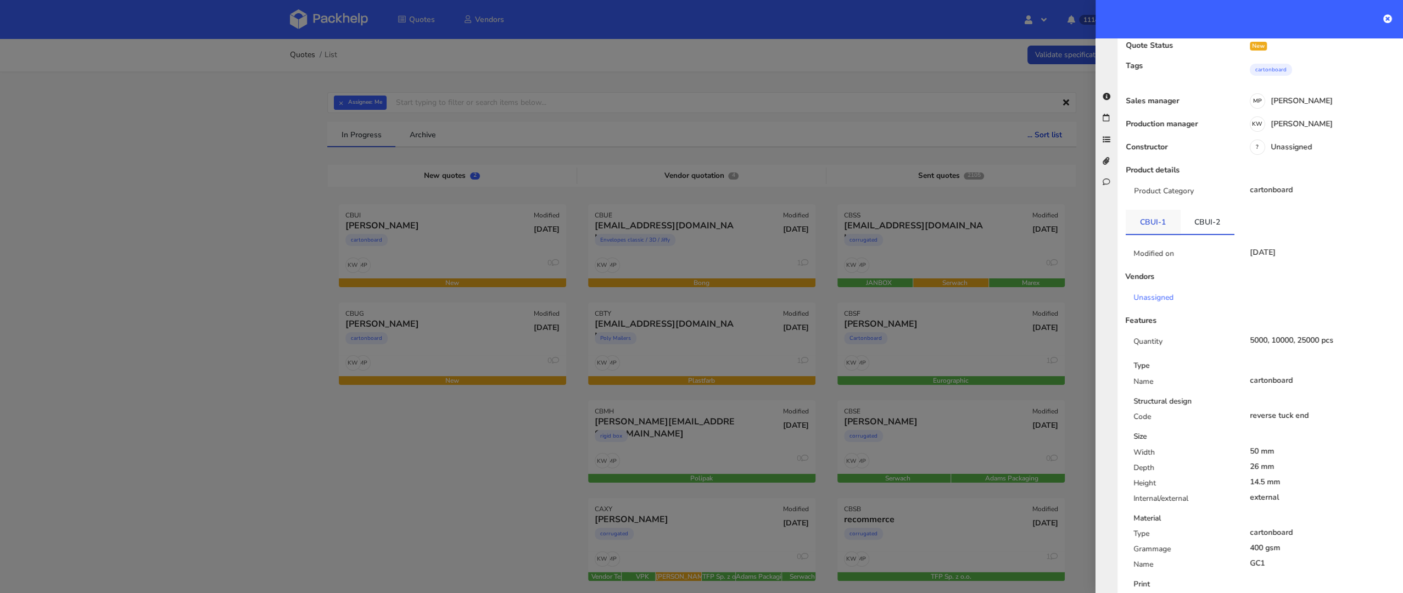
click at [1144, 227] on link "CBUI-1" at bounding box center [1152, 222] width 54 height 24
click at [1205, 218] on link "CBUI-2" at bounding box center [1207, 222] width 54 height 24
click at [1147, 220] on link "CBUI-1" at bounding box center [1152, 222] width 54 height 24
click at [1197, 220] on link "CBUI-2" at bounding box center [1207, 222] width 54 height 24
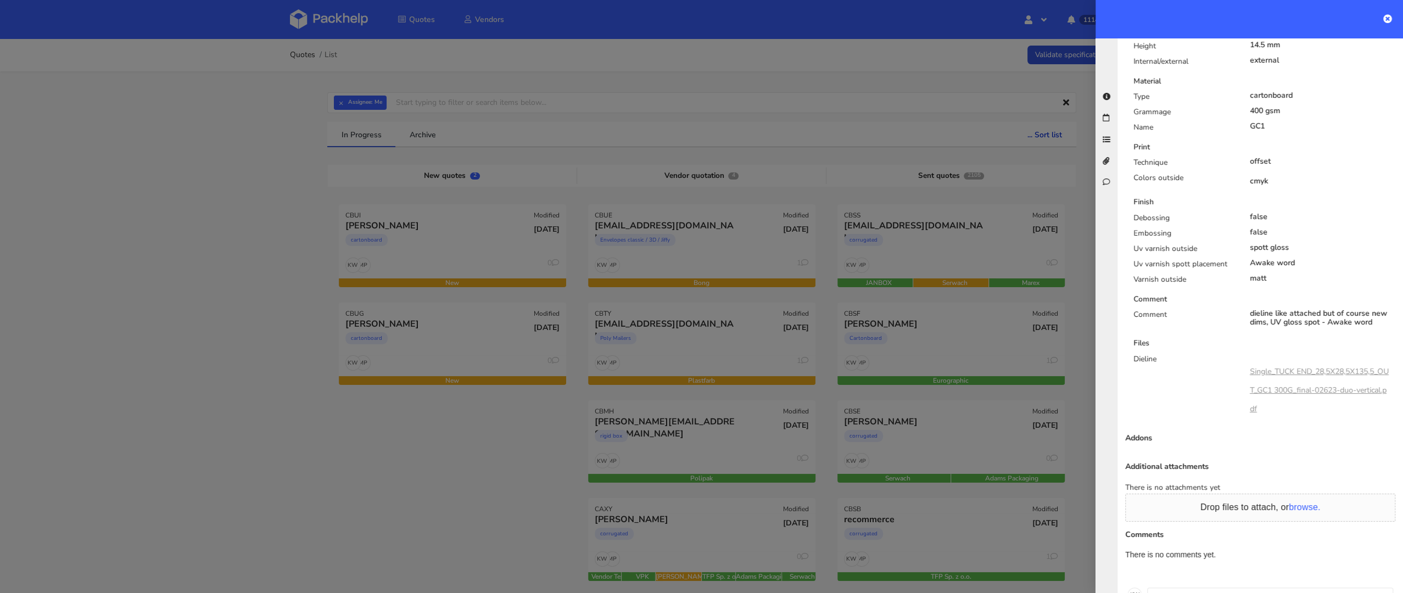
scroll to position [541, 0]
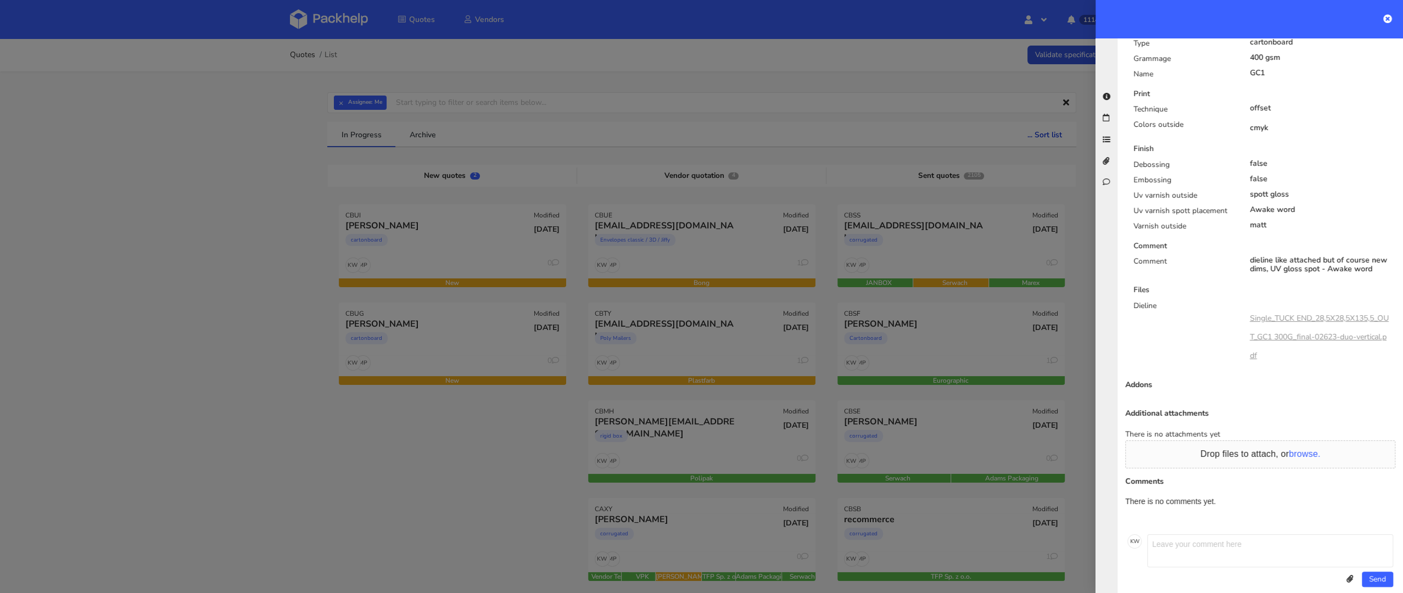
click at [1304, 318] on link "Single_TUCK END_28,5X28,5X135,5_OUT_GC1 300G_final-02623-duo-vertical.pdf" at bounding box center [1319, 337] width 139 height 48
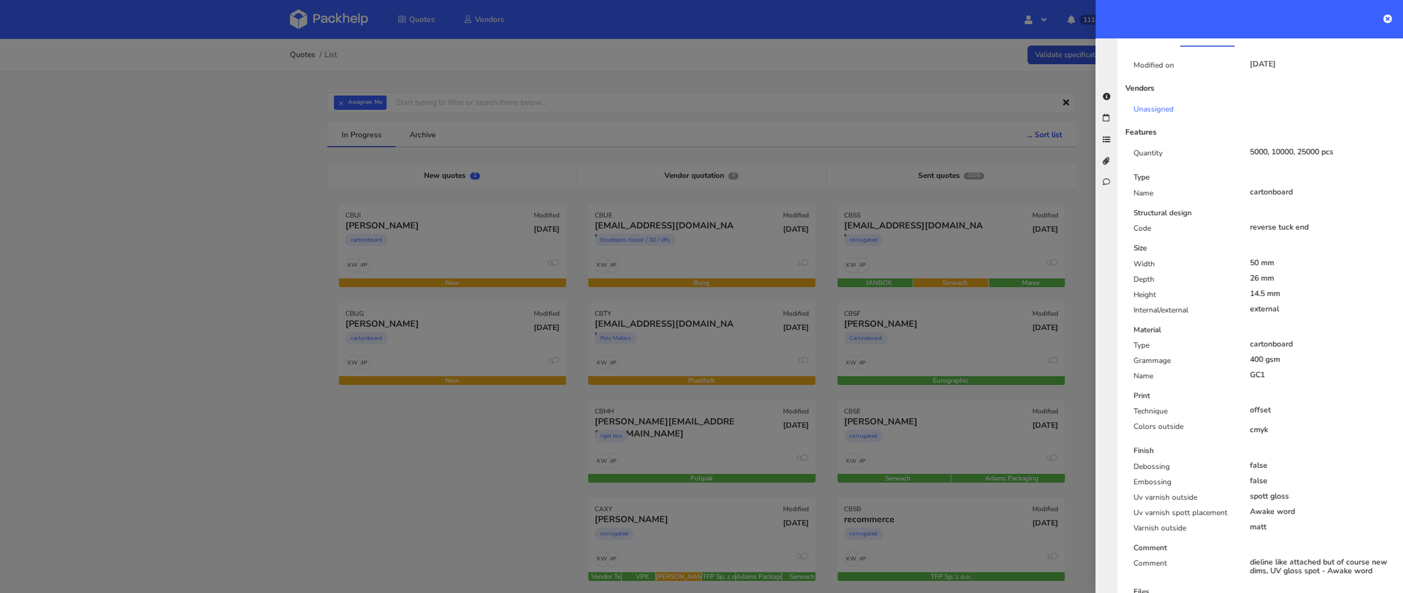
scroll to position [200, 0]
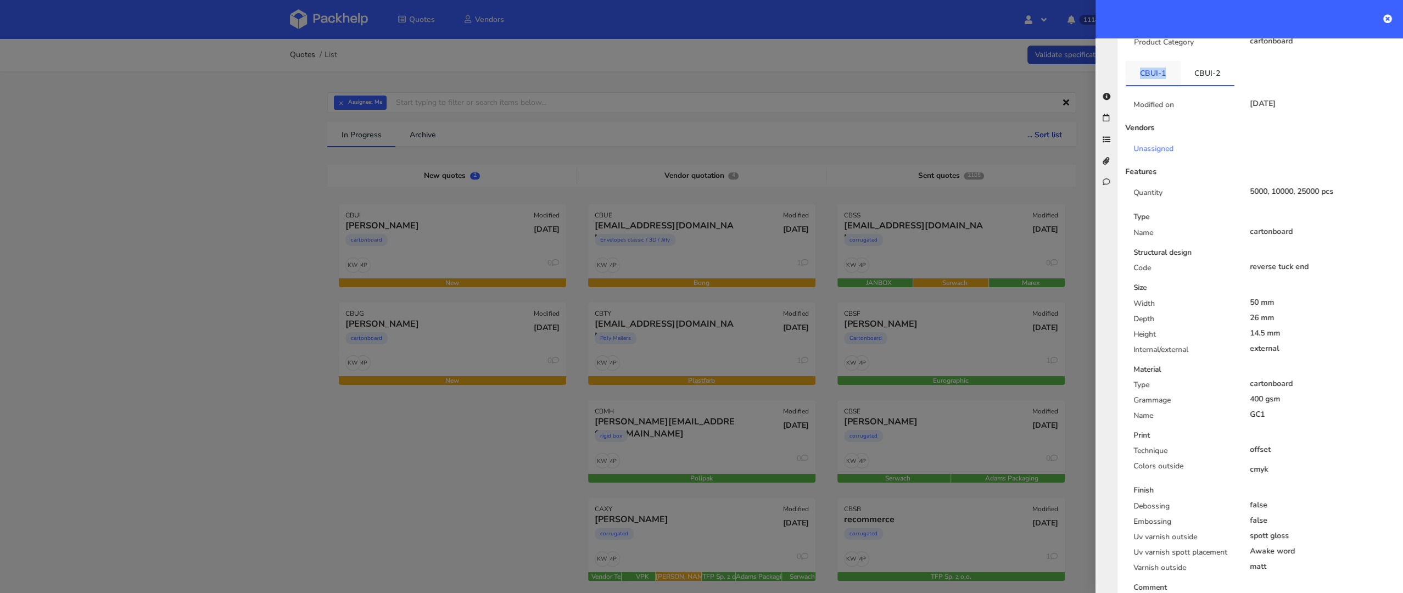
drag, startPoint x: 1169, startPoint y: 79, endPoint x: 1130, endPoint y: 74, distance: 39.2
click at [1130, 74] on link "CBUI-1" at bounding box center [1152, 73] width 54 height 24
copy link "CBUI-1"
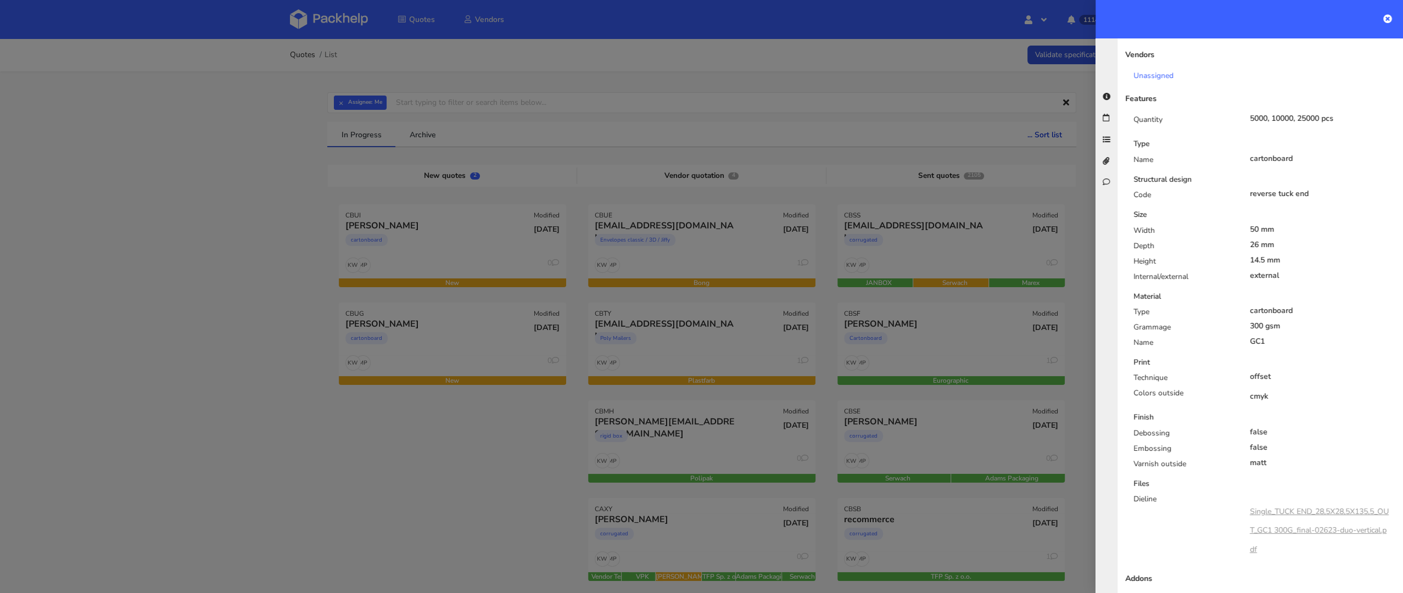
scroll to position [273, 0]
click at [455, 349] on div at bounding box center [701, 296] width 1403 height 593
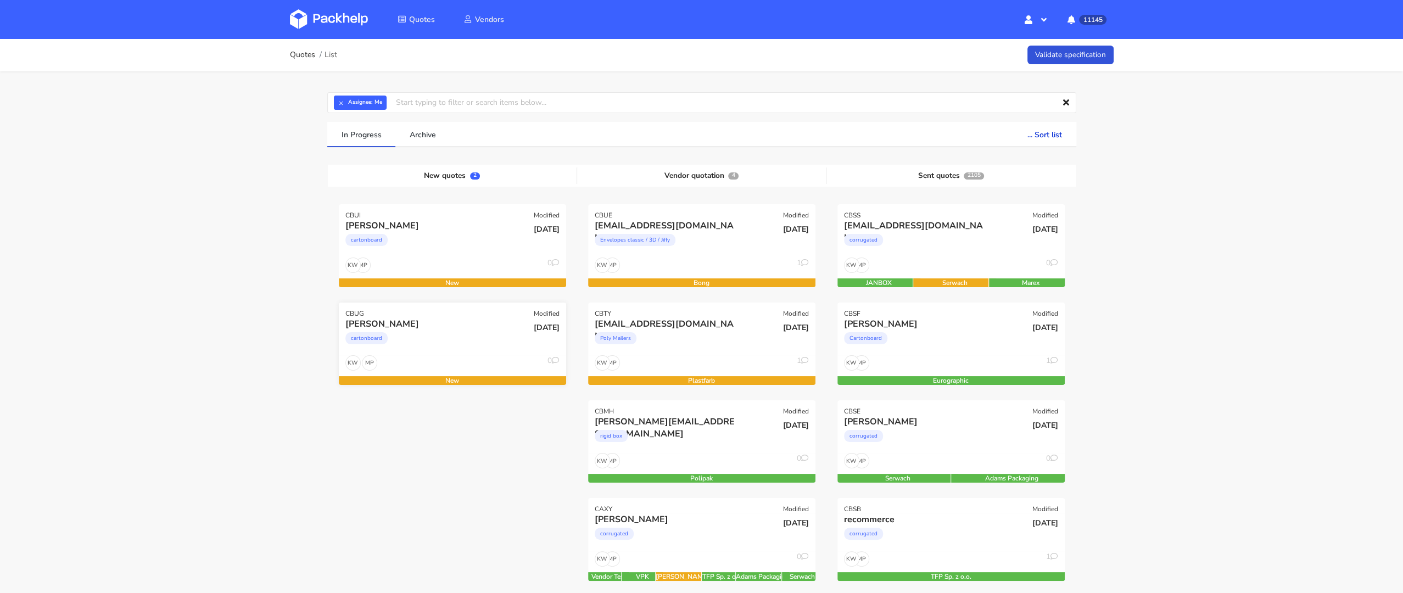
click at [436, 350] on div "cartonboard" at bounding box center [417, 341] width 145 height 22
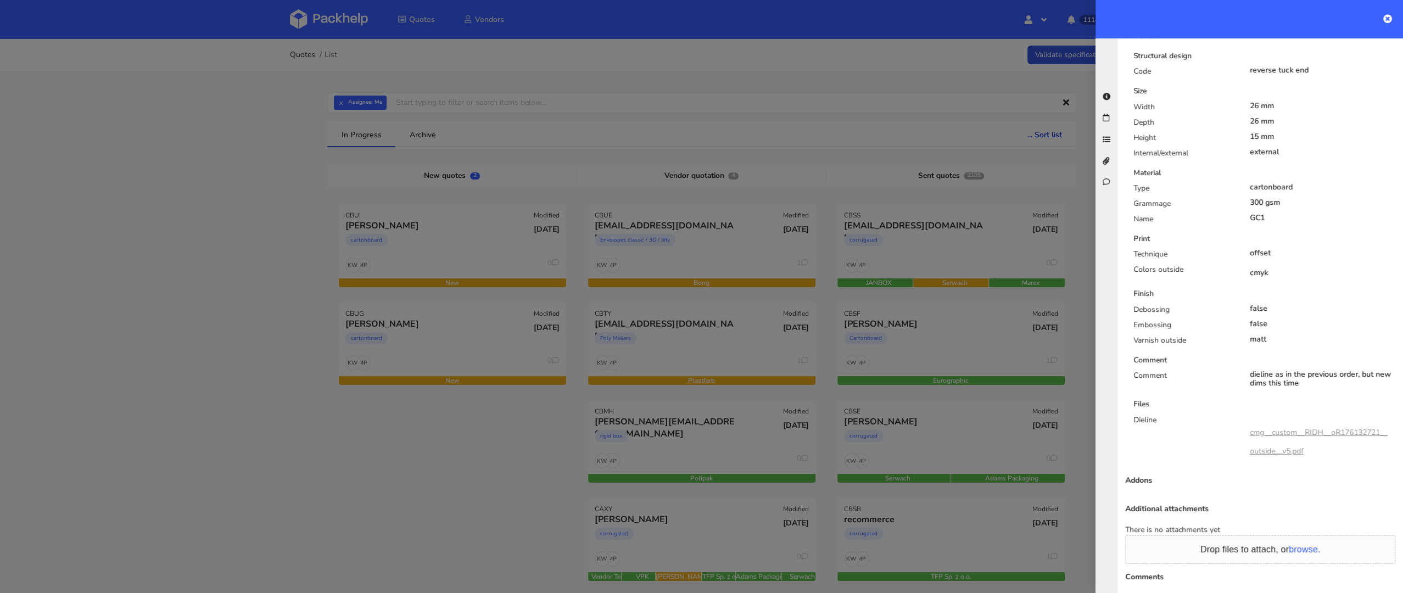
scroll to position [397, 0]
click at [1300, 431] on link "cmg__custom__RIDH__oR176132721__outside__v5.pdf" at bounding box center [1319, 440] width 138 height 29
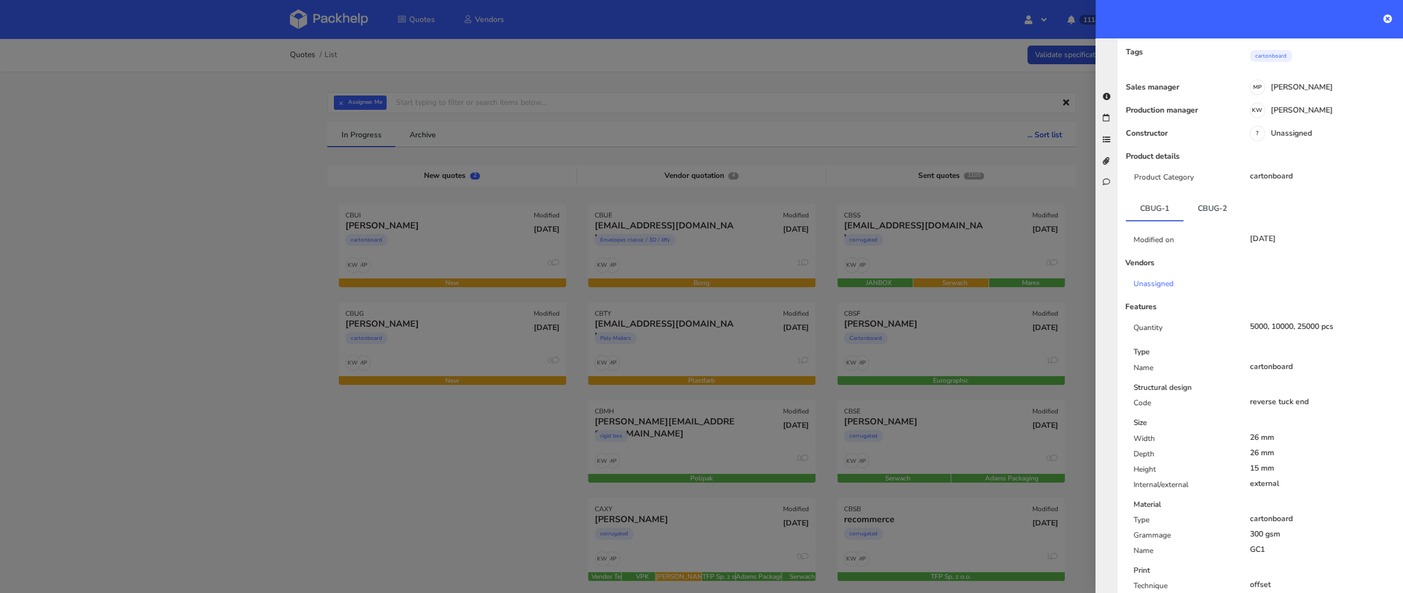
scroll to position [55, 0]
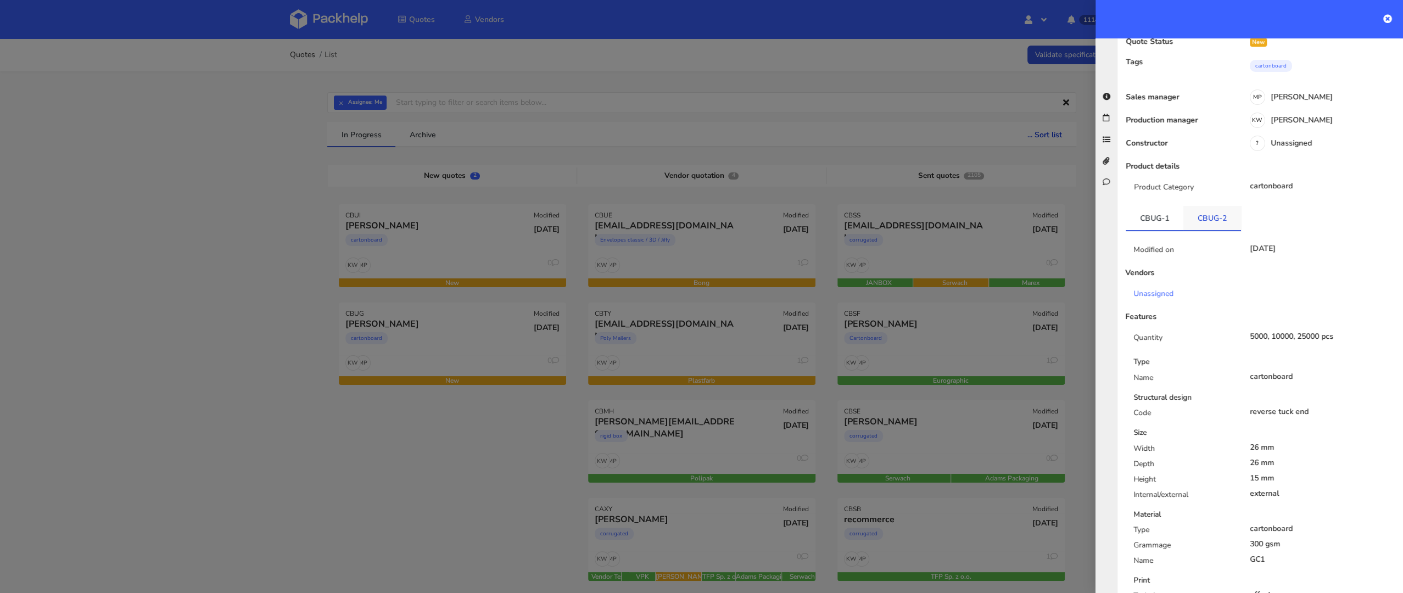
click at [1214, 222] on link "CBUG-2" at bounding box center [1212, 218] width 58 height 24
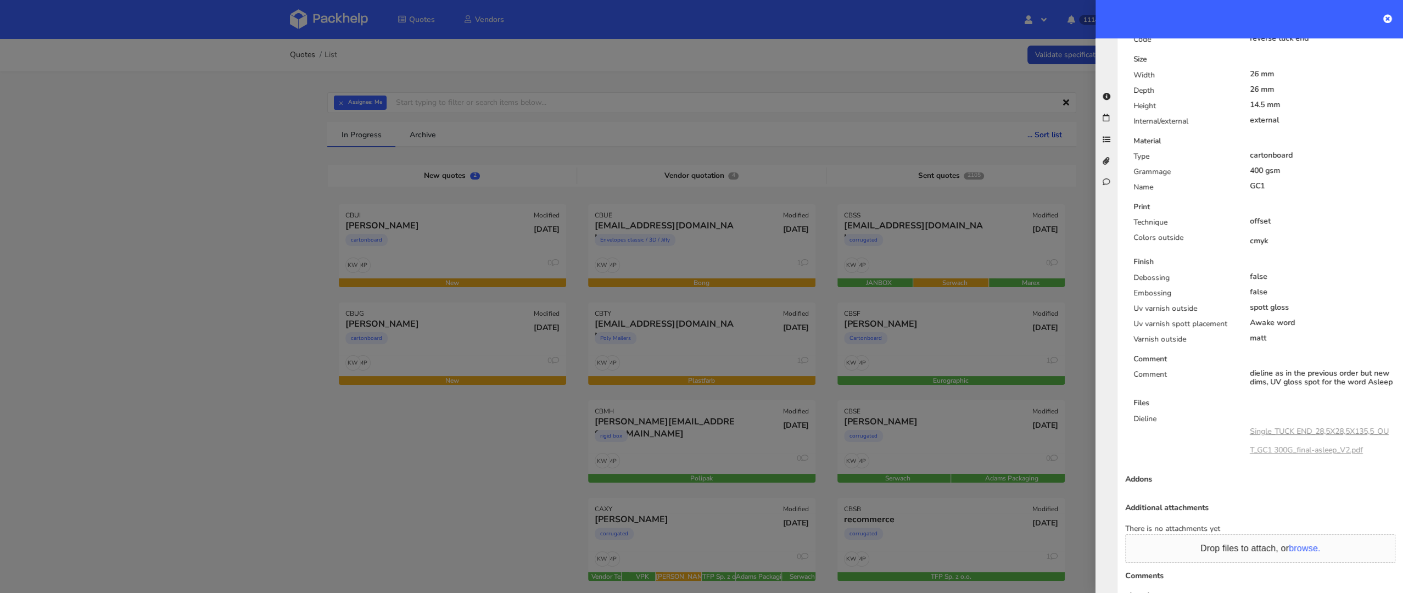
scroll to position [427, 0]
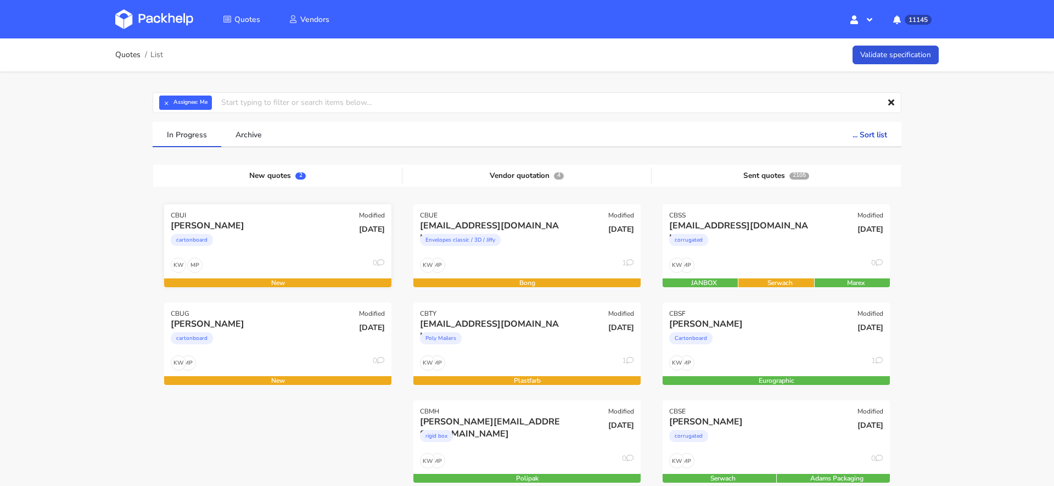
click at [256, 245] on div "cartonboard" at bounding box center [243, 243] width 145 height 22
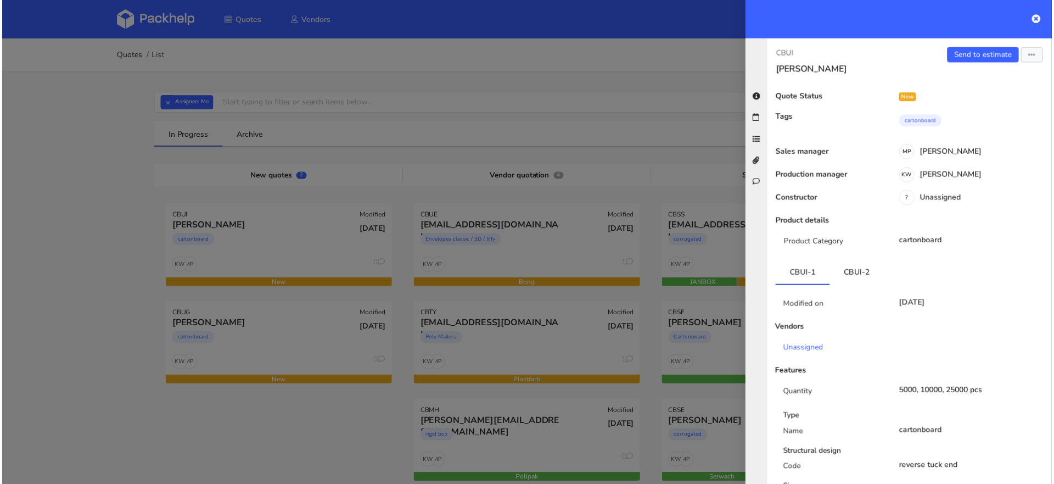
scroll to position [143, 0]
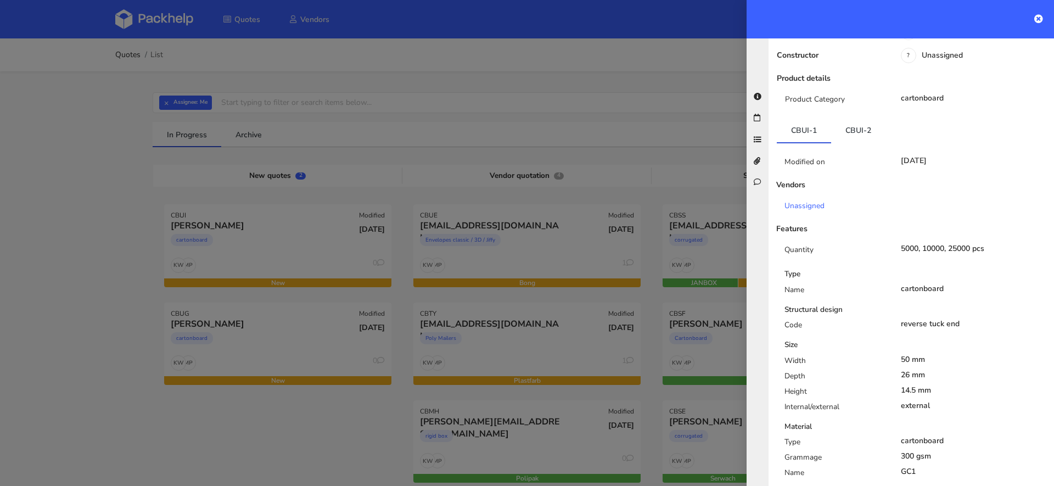
click at [262, 334] on div at bounding box center [527, 243] width 1054 height 486
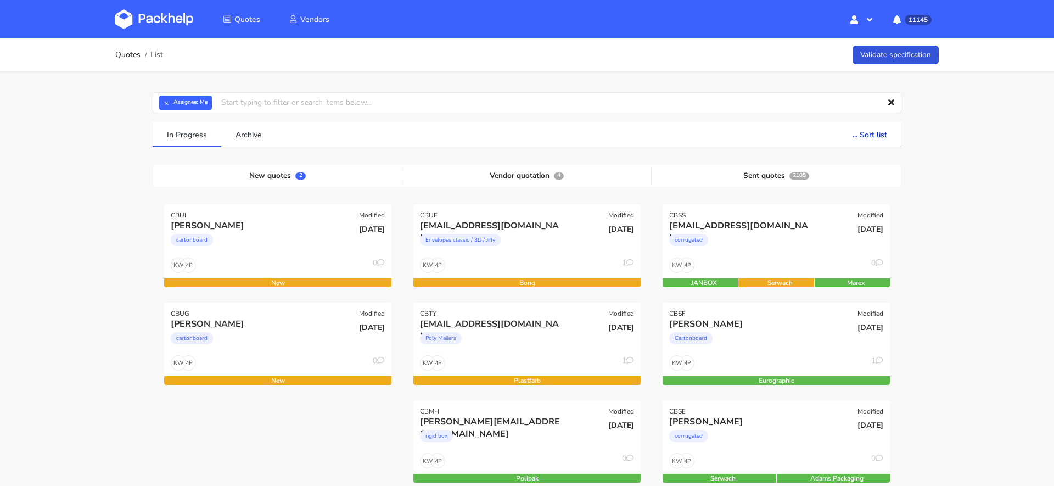
click at [262, 334] on div "cartonboard" at bounding box center [243, 341] width 145 height 22
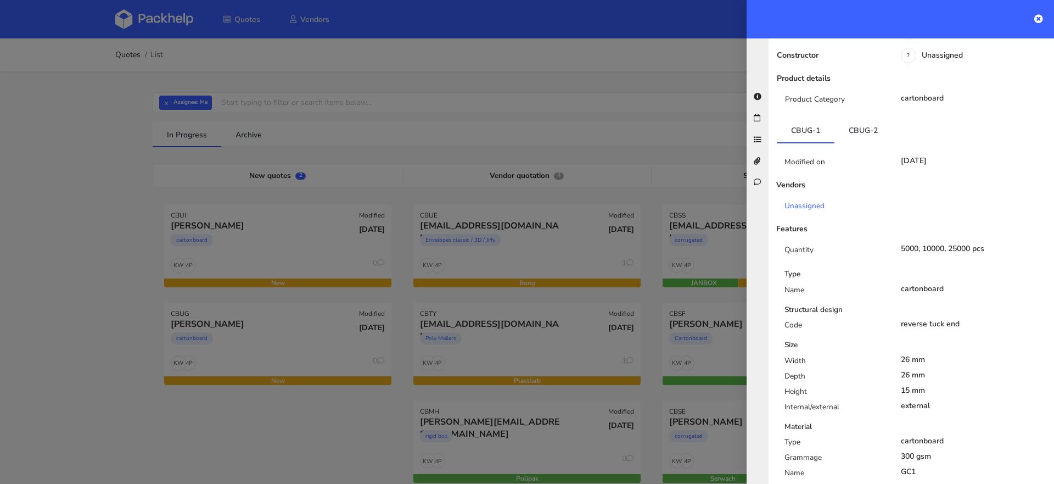
click at [153, 161] on div at bounding box center [527, 242] width 1054 height 484
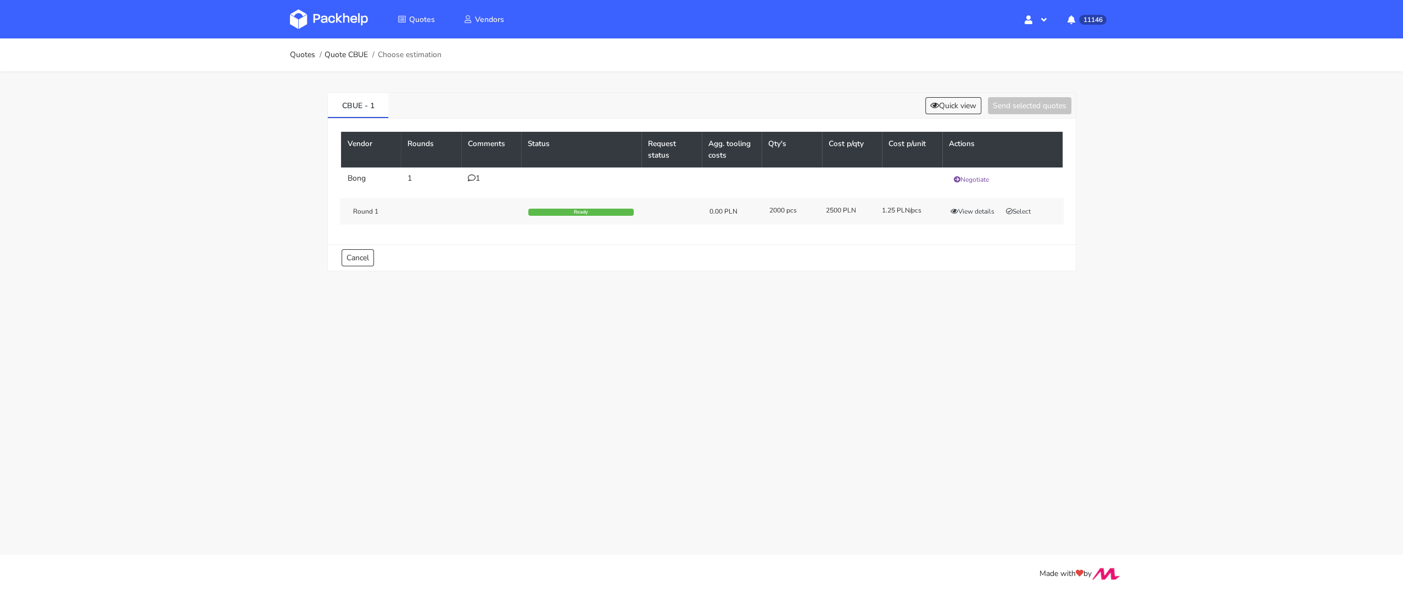
click at [471, 174] on icon at bounding box center [472, 178] width 8 height 8
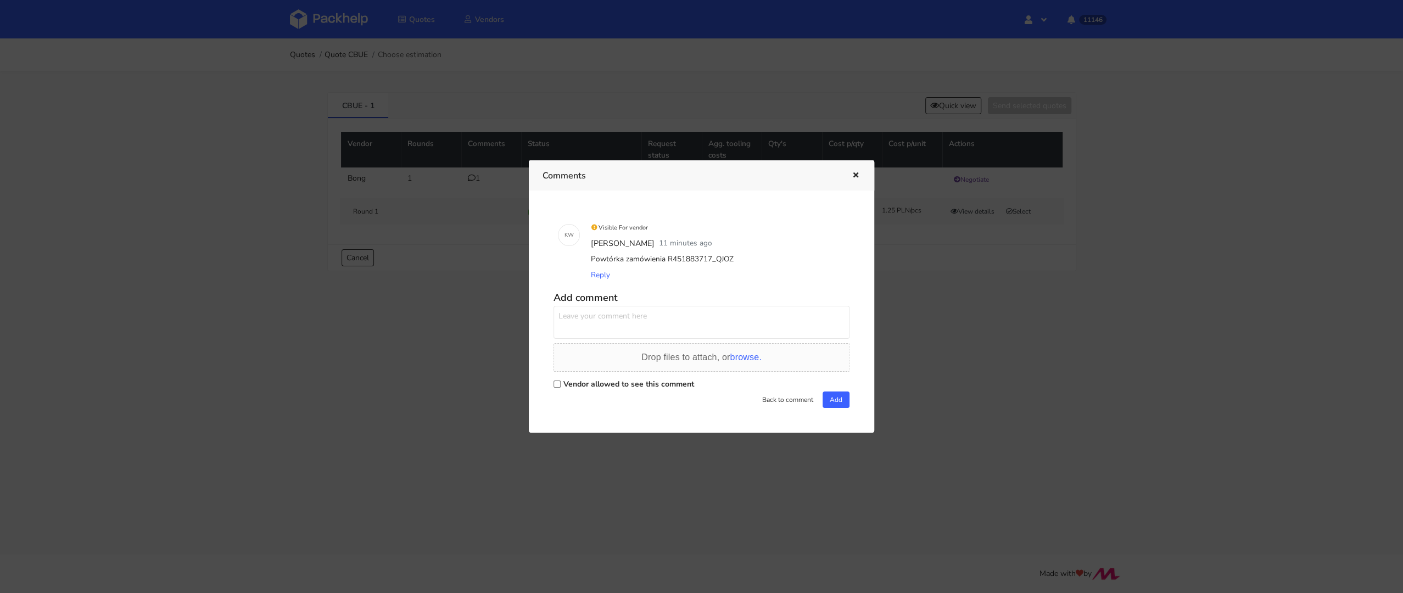
drag, startPoint x: 710, startPoint y: 261, endPoint x: 755, endPoint y: 259, distance: 45.0
click at [748, 261] on div "Powtórka zamówienia R451883717_QJOZ" at bounding box center [717, 258] width 256 height 15
copy div "QJOZ"
click at [972, 255] on div at bounding box center [701, 296] width 1403 height 593
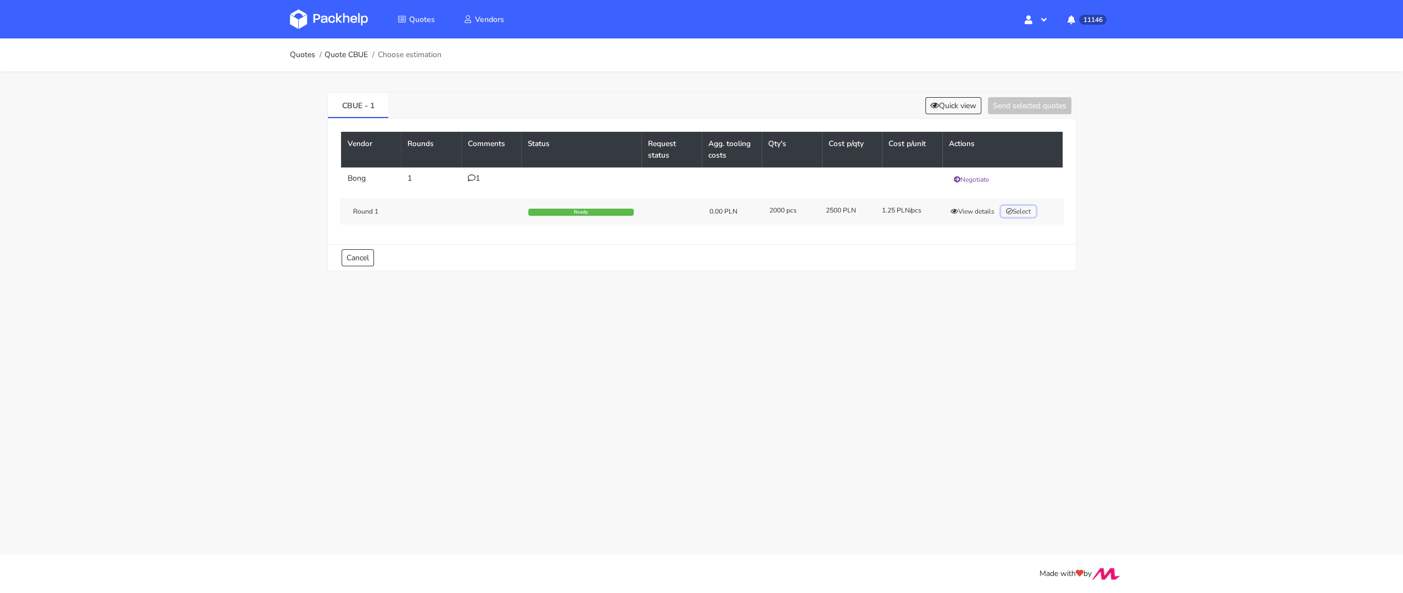
click at [1029, 211] on button "Select" at bounding box center [1018, 211] width 35 height 11
click at [1025, 107] on button "Send selected quotes ( 1 )" at bounding box center [1021, 105] width 99 height 17
click at [324, 27] on img at bounding box center [329, 19] width 78 height 20
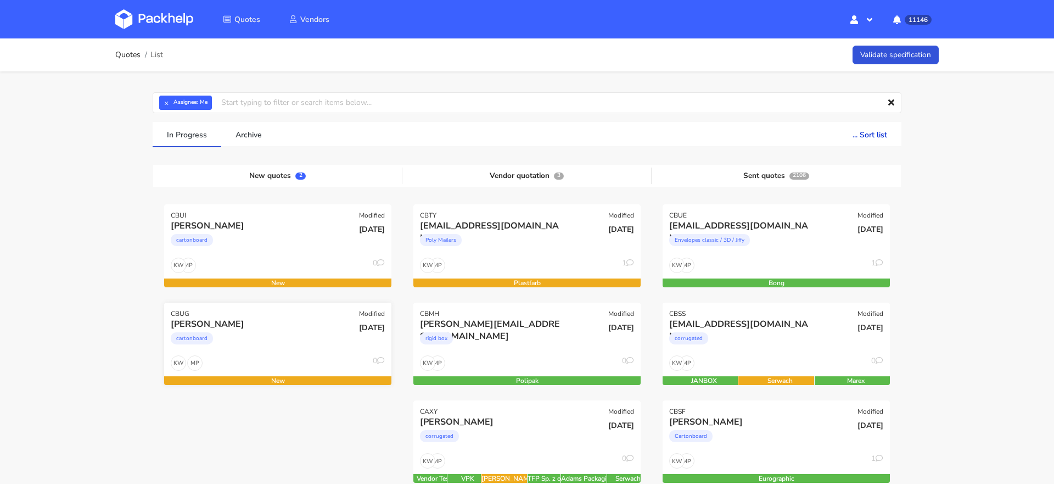
click at [168, 353] on div "[PERSON_NAME] cartonboard" at bounding box center [239, 336] width 153 height 37
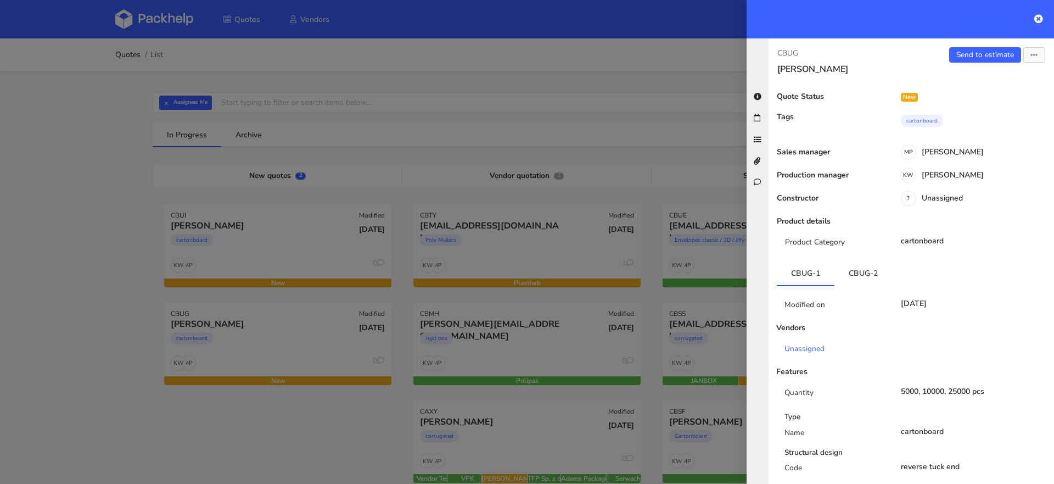
click at [135, 195] on div at bounding box center [527, 242] width 1054 height 484
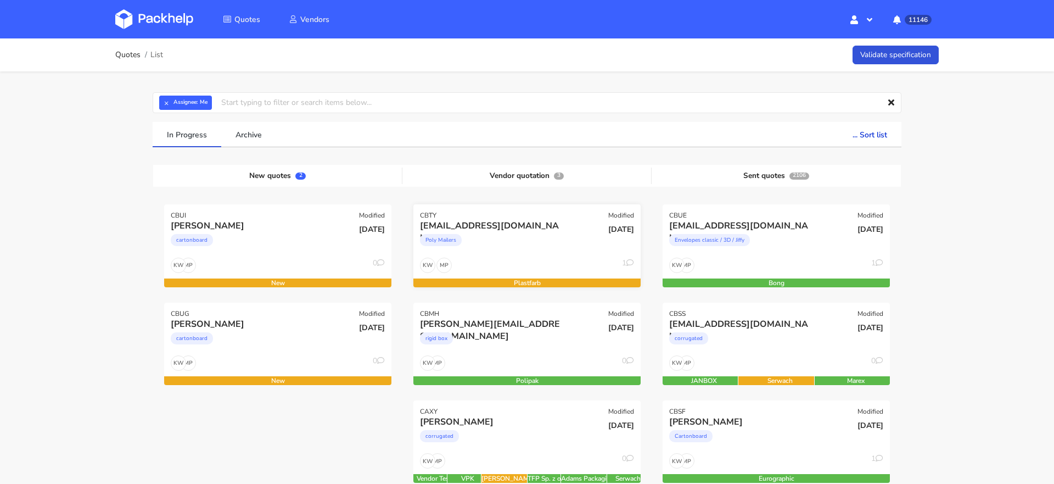
click at [539, 244] on div "Poly Mailers" at bounding box center [492, 243] width 145 height 22
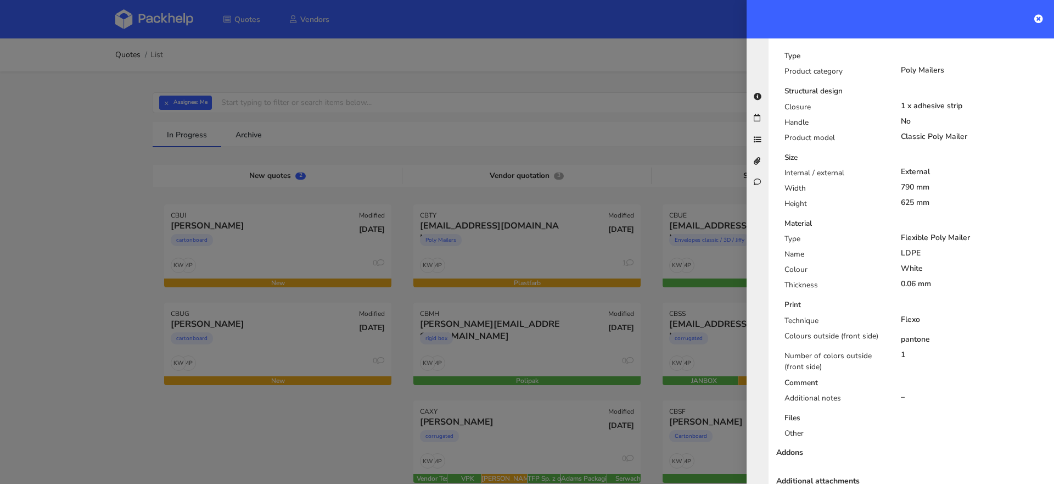
scroll to position [562, 0]
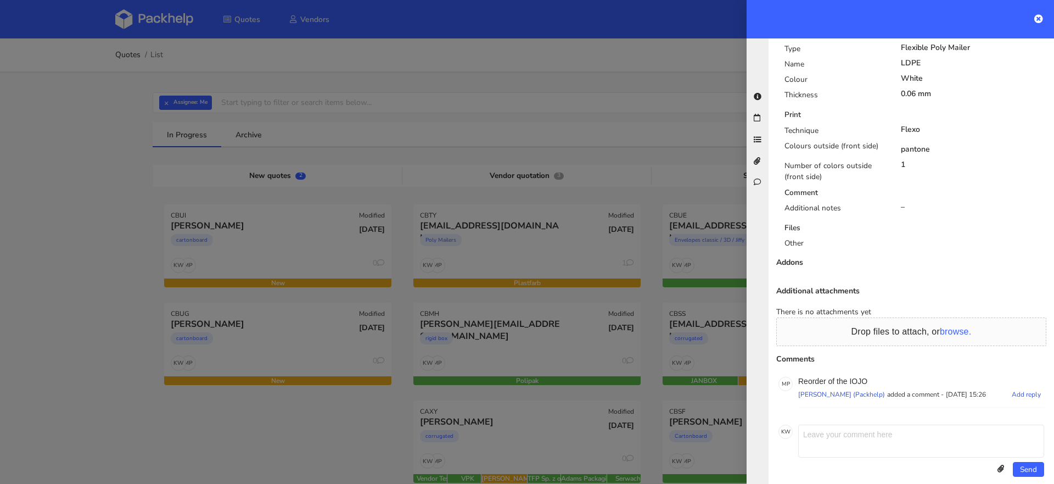
click at [857, 377] on p "Reorder of the IOJO" at bounding box center [921, 381] width 246 height 9
copy p "IOJO"
click at [14, 168] on div at bounding box center [527, 242] width 1054 height 484
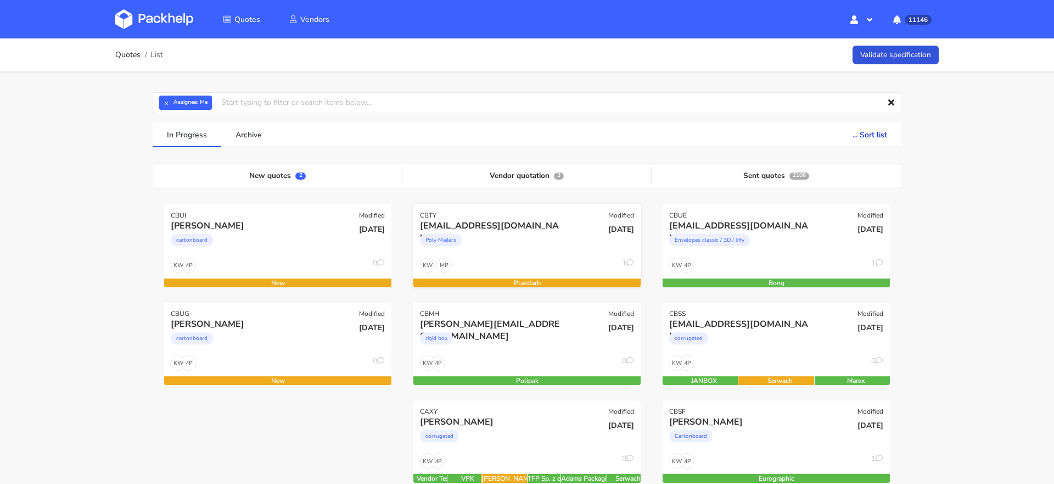
click at [548, 242] on div "Poly Mailers" at bounding box center [492, 243] width 145 height 22
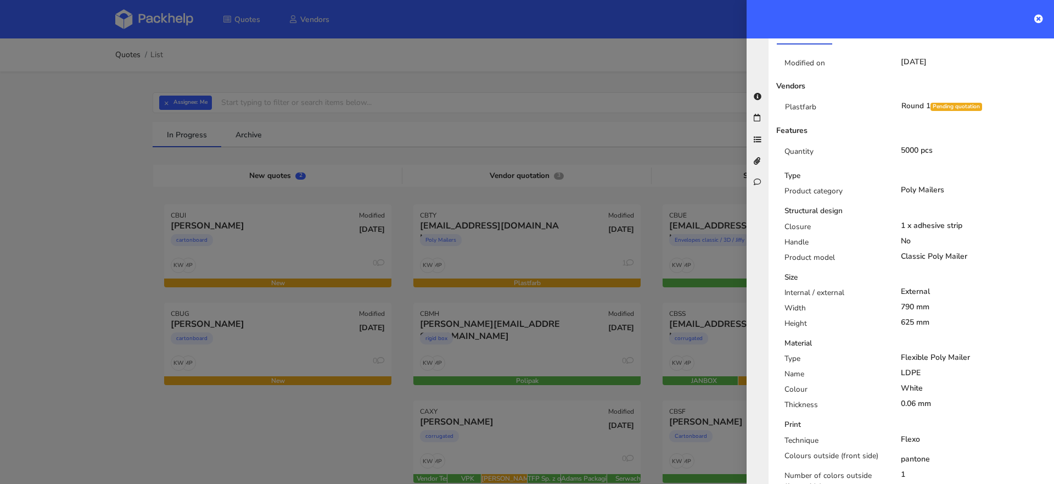
scroll to position [0, 0]
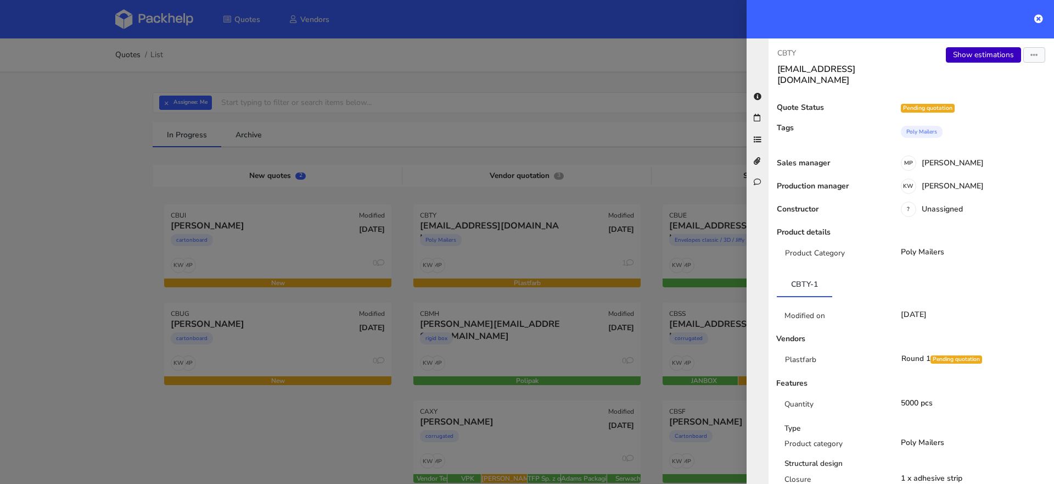
click at [979, 57] on link "Show estimations" at bounding box center [983, 54] width 75 height 15
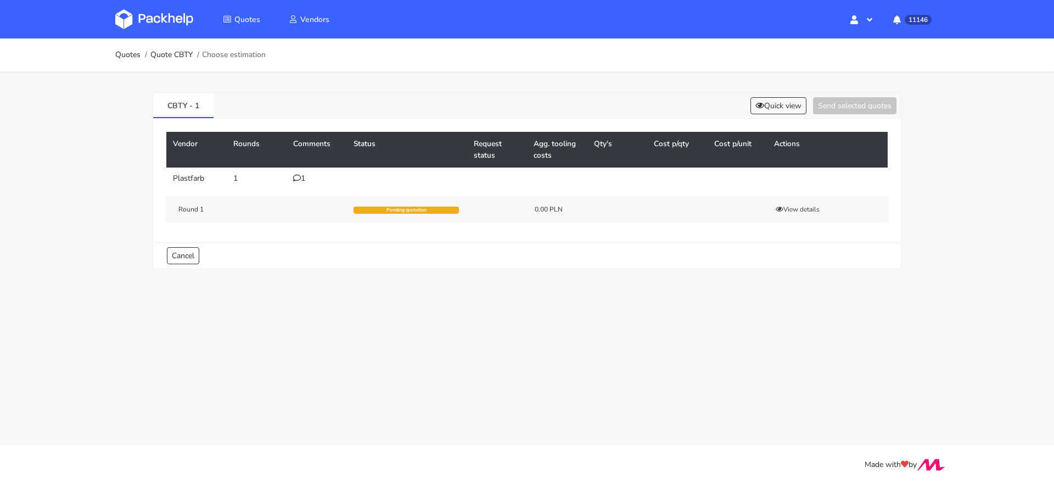
click at [296, 177] on icon at bounding box center [297, 178] width 8 height 8
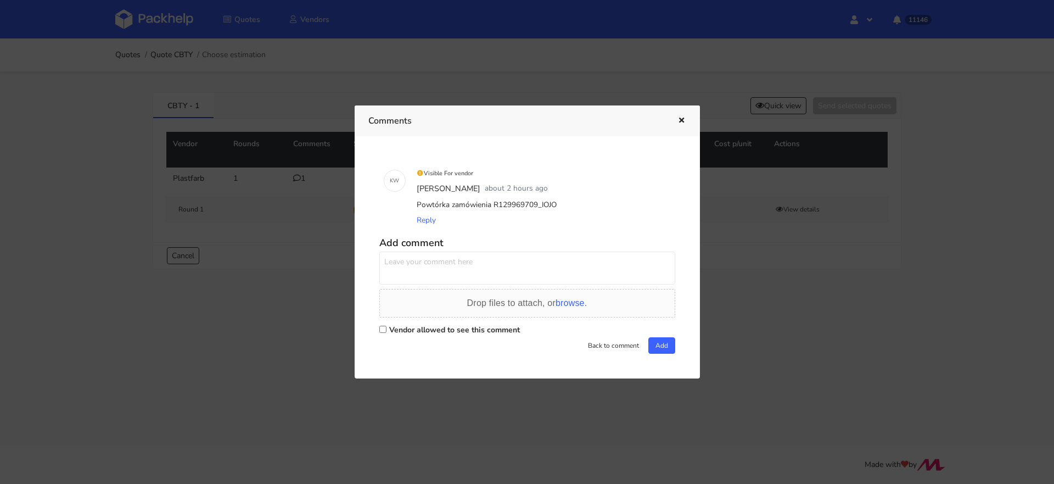
click at [387, 327] on div "Vendor allowed to see this comment" at bounding box center [527, 329] width 296 height 15
click at [380, 332] on input "Vendor allowed to see this comment" at bounding box center [382, 329] width 7 height 7
checkbox input "true"
click at [418, 271] on textarea at bounding box center [527, 267] width 296 height 33
type textarea "Panie Piotrze, policzmy tutaj biało-czarną folię"
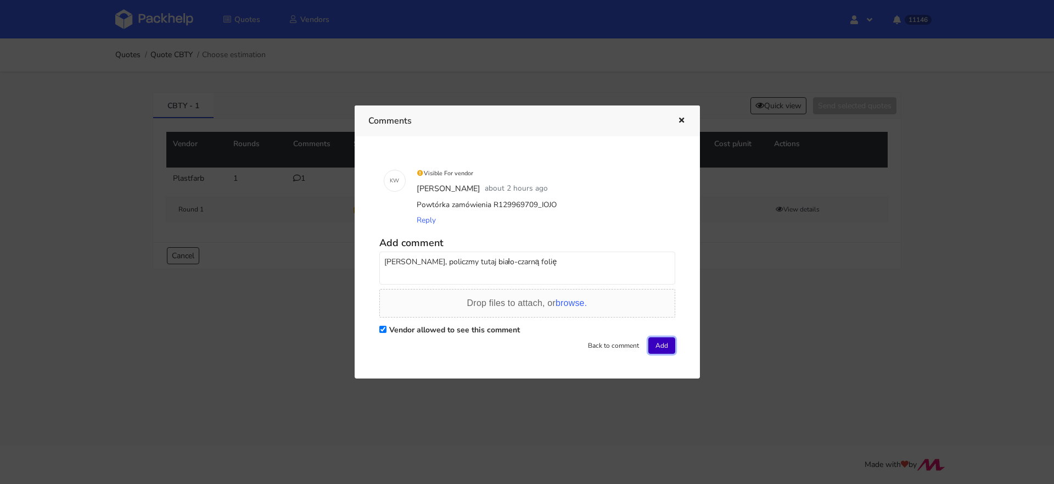
click at [665, 344] on button "Add" at bounding box center [661, 345] width 27 height 16
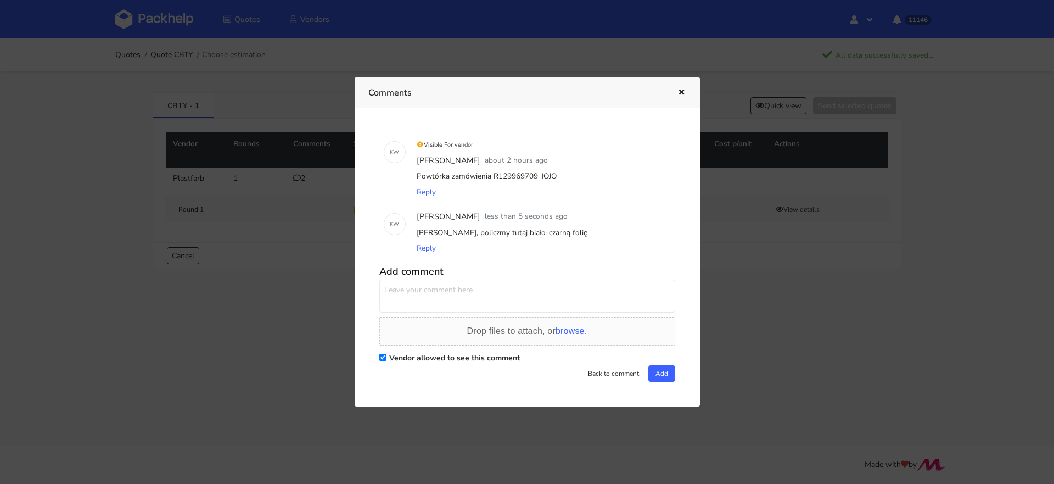
click at [153, 149] on div at bounding box center [527, 242] width 1054 height 484
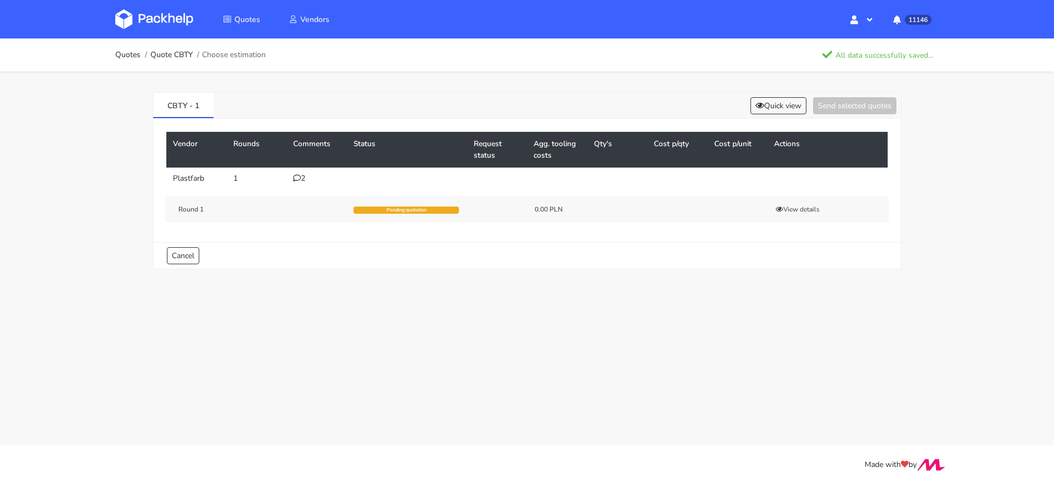
click at [165, 21] on img at bounding box center [154, 19] width 78 height 20
